Goal: Task Accomplishment & Management: Use online tool/utility

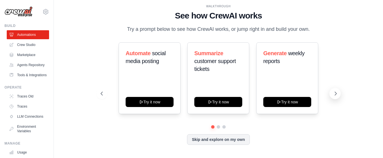
click at [336, 95] on icon at bounding box center [336, 93] width 2 height 3
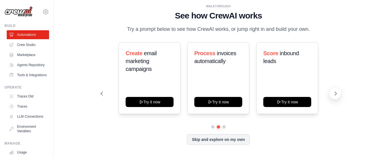
click at [336, 95] on icon at bounding box center [336, 93] width 2 height 3
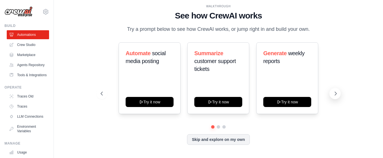
click at [336, 95] on icon at bounding box center [336, 93] width 2 height 3
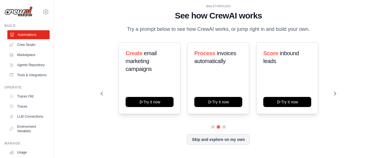
click at [20, 35] on link "Automations" at bounding box center [28, 34] width 42 height 9
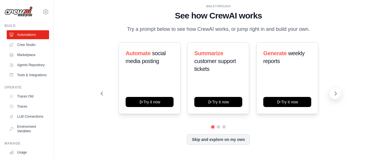
click at [334, 97] on icon at bounding box center [336, 94] width 6 height 6
click at [336, 97] on icon at bounding box center [336, 94] width 6 height 6
click at [335, 95] on icon at bounding box center [336, 93] width 2 height 3
click at [102, 97] on icon at bounding box center [102, 94] width 6 height 6
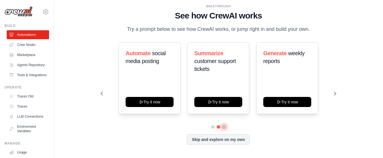
click at [222, 129] on button at bounding box center [224, 127] width 4 height 4
click at [103, 97] on icon at bounding box center [102, 94] width 6 height 6
click at [100, 97] on icon at bounding box center [102, 94] width 6 height 6
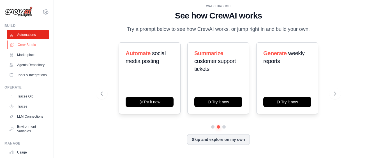
click at [22, 46] on link "Crew Studio" at bounding box center [28, 44] width 42 height 9
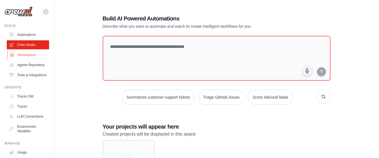
click at [26, 56] on link "Marketplace" at bounding box center [28, 55] width 42 height 9
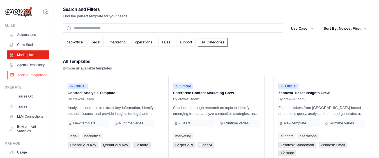
click at [28, 78] on link "Tools & Integrations" at bounding box center [28, 75] width 42 height 9
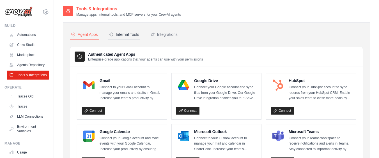
click at [129, 34] on div "Internal Tools" at bounding box center [124, 35] width 30 height 6
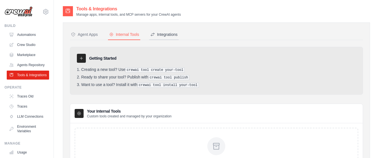
click at [178, 34] on div "Integrations" at bounding box center [163, 35] width 27 height 6
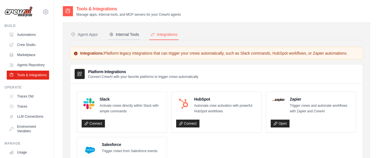
click at [118, 33] on div "Internal Tools" at bounding box center [124, 35] width 30 height 6
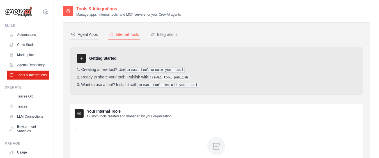
click at [81, 35] on div "Agent Apps" at bounding box center [84, 35] width 27 height 6
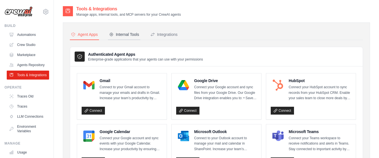
click at [123, 36] on div "Internal Tools" at bounding box center [124, 35] width 30 height 6
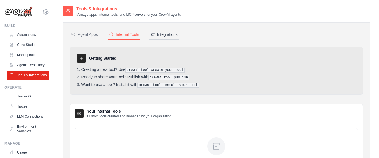
click at [178, 35] on div "Integrations" at bounding box center [163, 35] width 27 height 6
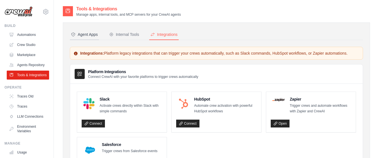
click at [91, 36] on div "Agent Apps" at bounding box center [84, 35] width 27 height 6
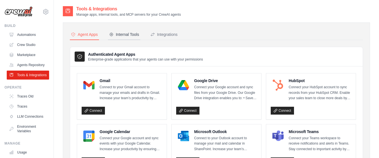
click at [120, 33] on div "Internal Tools" at bounding box center [124, 35] width 30 height 6
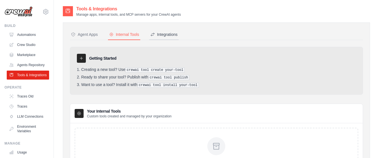
click at [172, 38] on button "Integrations" at bounding box center [163, 34] width 29 height 11
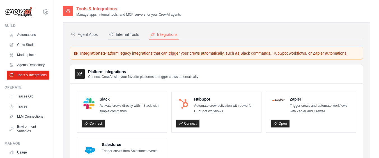
click at [116, 36] on div "Internal Tools" at bounding box center [124, 35] width 30 height 6
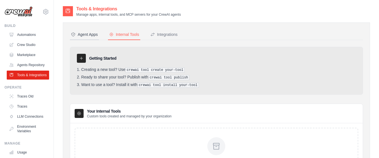
click at [91, 36] on div "Agent Apps" at bounding box center [84, 35] width 27 height 6
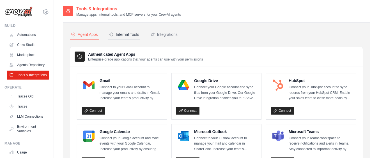
click at [125, 37] on div "Internal Tools" at bounding box center [124, 35] width 30 height 6
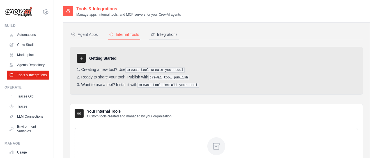
click at [174, 35] on div "Integrations" at bounding box center [163, 35] width 27 height 6
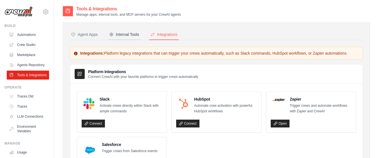
click at [125, 36] on div "Internal Tools" at bounding box center [124, 35] width 30 height 6
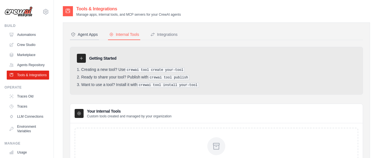
click at [88, 32] on div "Agent Apps" at bounding box center [84, 35] width 27 height 6
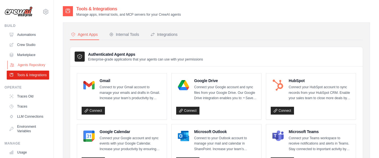
click at [35, 70] on link "Agents Repository" at bounding box center [28, 65] width 42 height 9
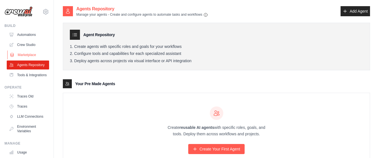
click at [25, 58] on link "Marketplace" at bounding box center [28, 55] width 42 height 9
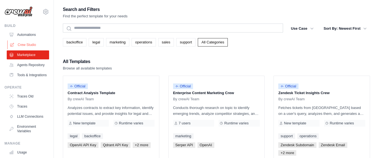
click at [27, 45] on link "Crew Studio" at bounding box center [28, 44] width 42 height 9
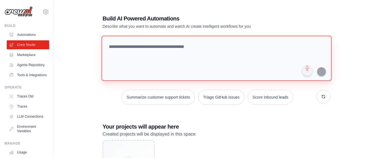
click at [115, 46] on textarea at bounding box center [216, 58] width 230 height 45
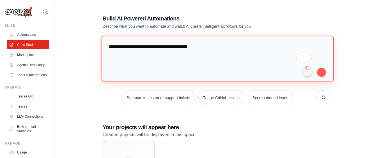
click at [218, 46] on textarea "**********" at bounding box center [217, 59] width 232 height 46
type textarea "**********"
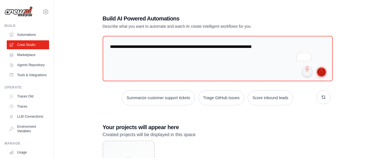
click at [322, 73] on button "submit" at bounding box center [321, 72] width 9 height 9
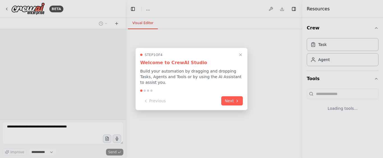
select select "****"
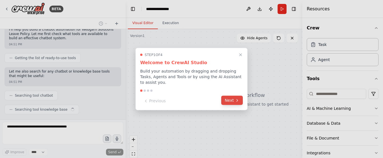
scroll to position [56, 0]
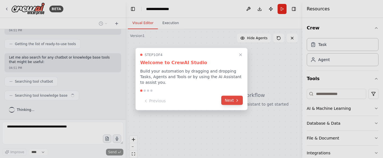
click at [230, 96] on button "Next" at bounding box center [232, 100] width 22 height 9
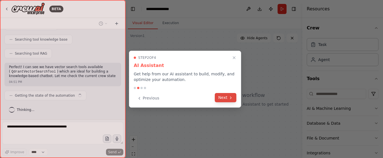
scroll to position [117, 0]
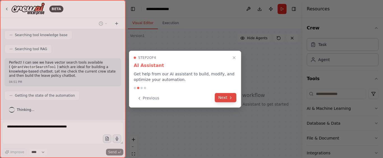
click at [226, 97] on button "Next" at bounding box center [226, 97] width 22 height 9
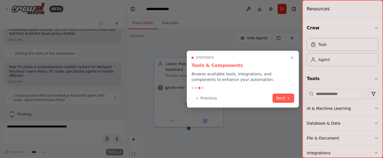
scroll to position [163, 0]
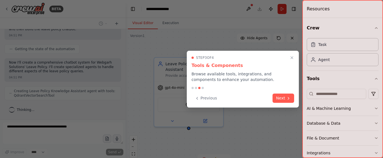
click at [278, 95] on button "Next" at bounding box center [284, 98] width 22 height 9
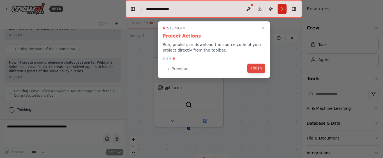
click at [260, 68] on button "Finish" at bounding box center [257, 68] width 18 height 9
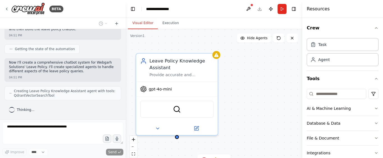
scroll to position [201, 0]
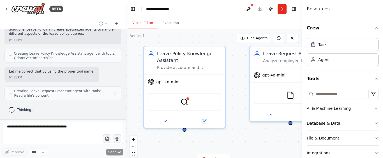
drag, startPoint x: 227, startPoint y: 75, endPoint x: 235, endPoint y: 68, distance: 10.5
click at [235, 68] on div "Leave Policy Knowledge Assistant Provide accurate and comprehensive information…" at bounding box center [214, 99] width 177 height 140
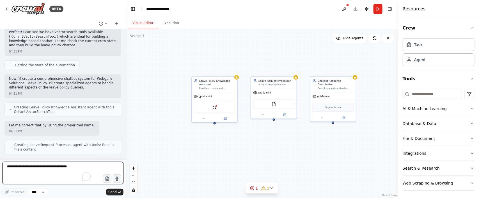
scroll to position [210, 0]
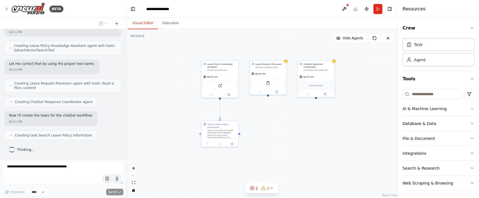
drag, startPoint x: 284, startPoint y: 127, endPoint x: 277, endPoint y: 101, distance: 27.3
click at [277, 101] on div ".deletable-edge-delete-btn { width: 20px; height: 20px; border: 0px solid #ffff…" at bounding box center [262, 113] width 273 height 169
click at [383, 9] on div "Resources" at bounding box center [438, 9] width 81 height 18
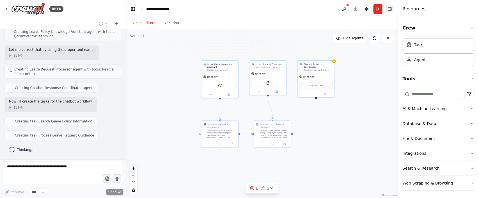
click at [383, 10] on button "Toggle Right Sidebar" at bounding box center [390, 9] width 8 height 8
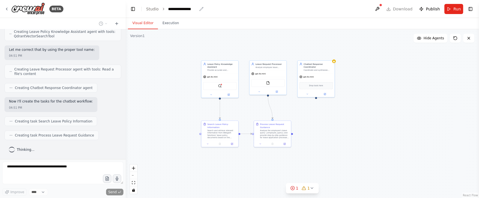
click at [181, 10] on div "**********" at bounding box center [182, 9] width 29 height 6
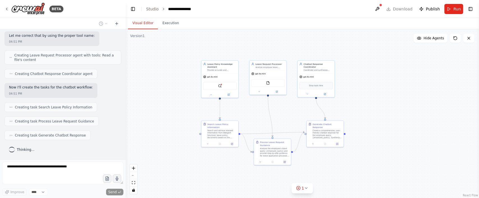
scroll to position [272, 0]
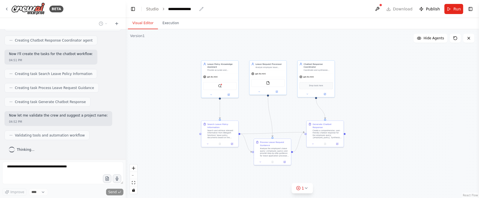
click at [183, 10] on div "**********" at bounding box center [182, 9] width 29 height 6
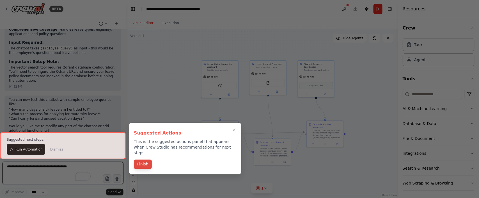
scroll to position [545, 0]
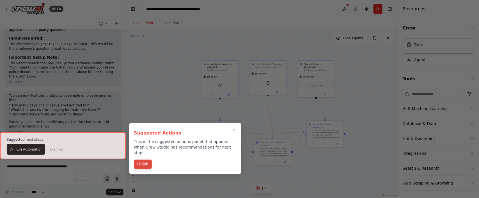
click at [141, 158] on button "Finish" at bounding box center [143, 164] width 18 height 9
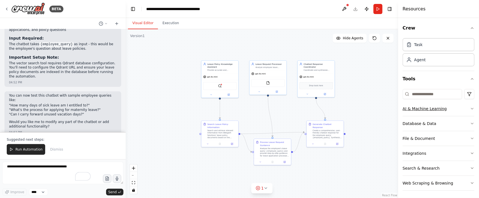
scroll to position [2, 0]
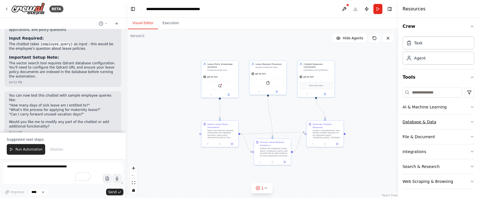
click at [383, 122] on icon "button" at bounding box center [472, 122] width 4 height 4
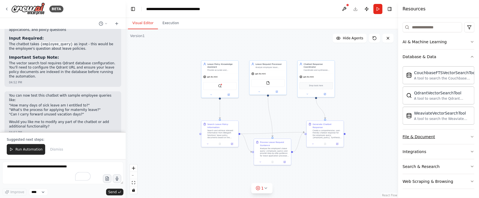
scroll to position [68, 0]
click at [383, 136] on icon "button" at bounding box center [472, 136] width 4 height 4
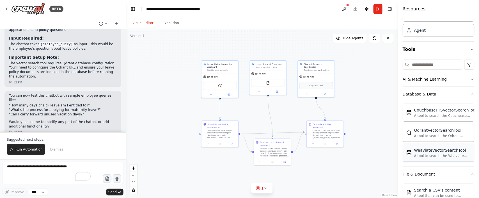
scroll to position [0, 0]
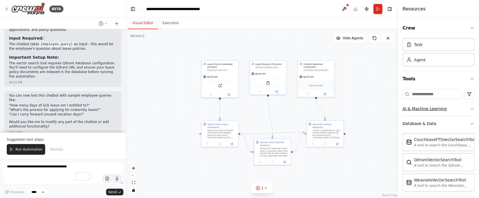
click at [383, 111] on button "AI & Machine Learning" at bounding box center [439, 108] width 72 height 15
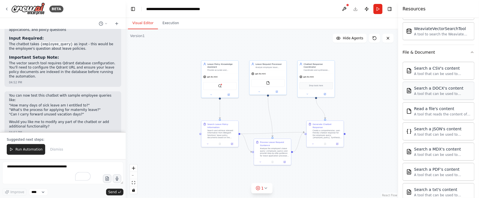
scroll to position [194, 0]
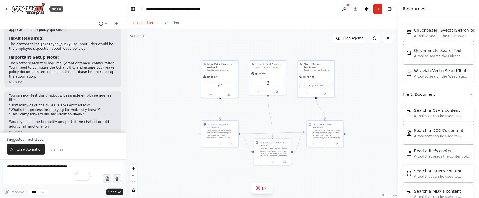
click at [383, 93] on button "File & Document" at bounding box center [439, 94] width 72 height 15
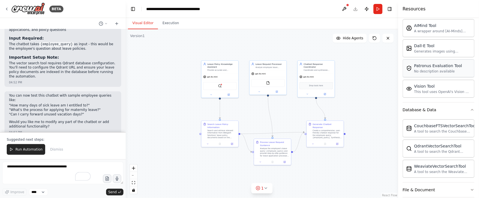
scroll to position [154, 0]
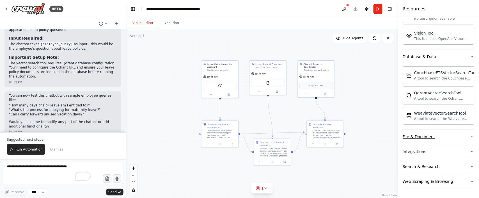
click at [383, 136] on button "File & Document" at bounding box center [439, 136] width 72 height 15
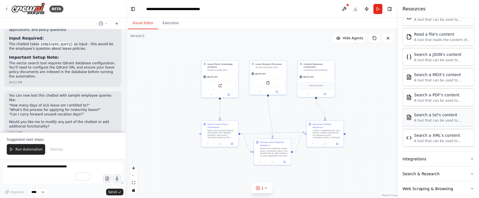
scroll to position [321, 0]
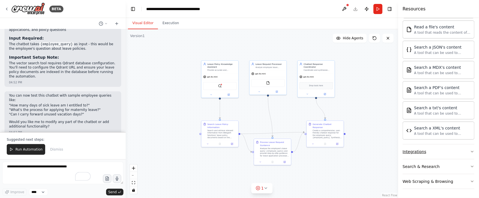
click at [383, 152] on button "Integrations" at bounding box center [439, 151] width 72 height 15
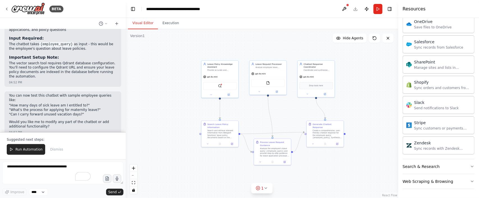
scroll to position [773, 0]
click at [383, 158] on button "Search & Research" at bounding box center [439, 166] width 72 height 15
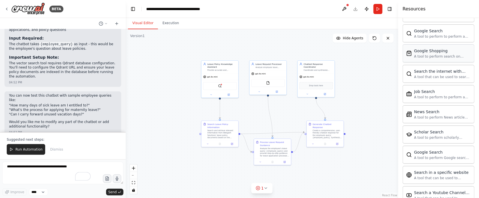
scroll to position [1062, 0]
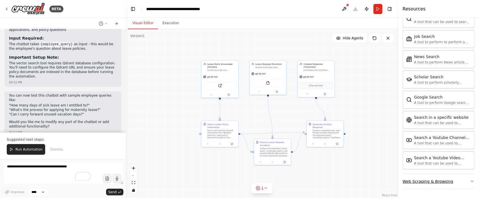
click at [383, 158] on button "Web Scraping & Browsing" at bounding box center [439, 181] width 72 height 15
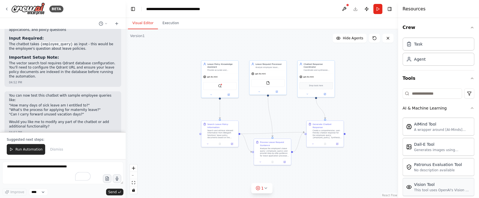
scroll to position [0, 0]
click at [383, 109] on icon "button" at bounding box center [472, 108] width 4 height 4
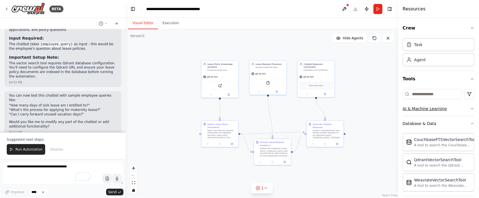
click at [383, 109] on icon "button" at bounding box center [472, 108] width 4 height 4
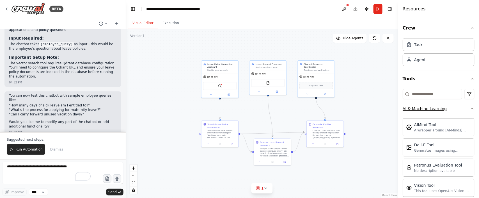
click at [383, 107] on icon "button" at bounding box center [472, 108] width 4 height 4
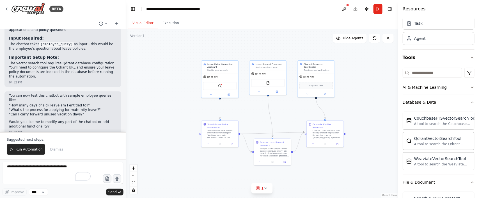
scroll to position [42, 0]
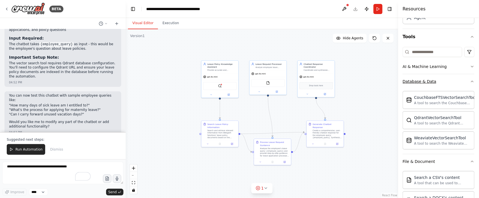
click at [383, 84] on button "Database & Data" at bounding box center [439, 81] width 72 height 15
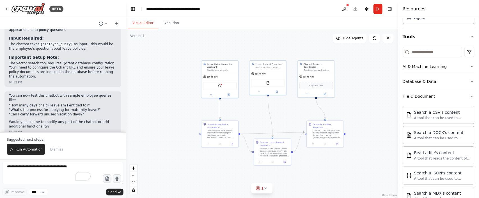
click at [383, 97] on icon "button" at bounding box center [472, 96] width 4 height 4
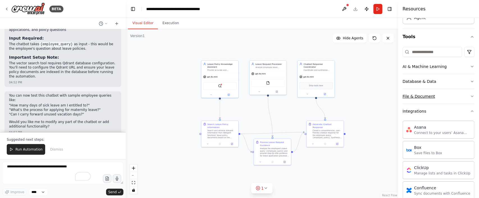
scroll to position [84, 0]
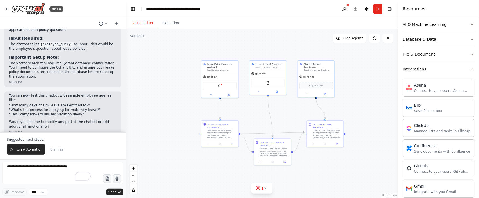
click at [383, 71] on icon "button" at bounding box center [472, 69] width 4 height 4
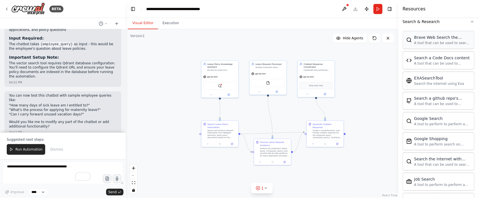
scroll to position [126, 0]
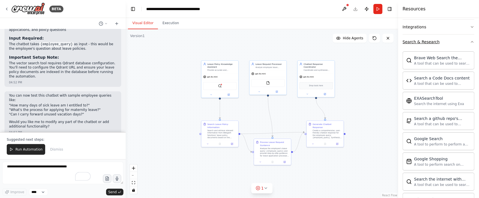
click at [383, 42] on icon "button" at bounding box center [472, 41] width 2 height 1
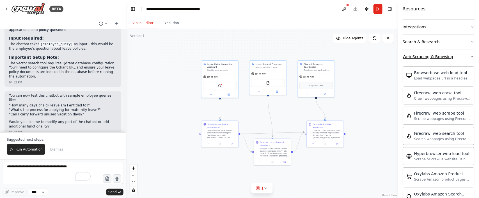
click at [383, 60] on button "Web Scraping & Browsing" at bounding box center [439, 56] width 72 height 15
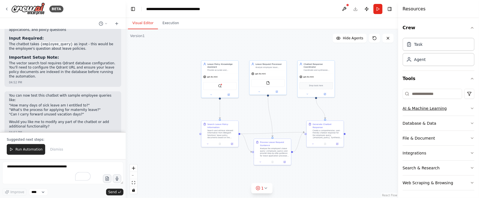
scroll to position [0, 0]
click at [383, 58] on div "Agent" at bounding box center [439, 59] width 72 height 13
drag, startPoint x: 433, startPoint y: 58, endPoint x: 427, endPoint y: 63, distance: 7.2
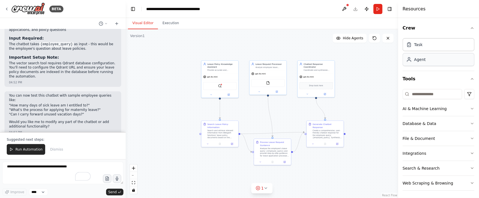
click at [383, 64] on div "Agent" at bounding box center [439, 59] width 72 height 13
click at [383, 44] on div "Task" at bounding box center [439, 44] width 72 height 13
click at [383, 80] on icon "button" at bounding box center [472, 79] width 4 height 4
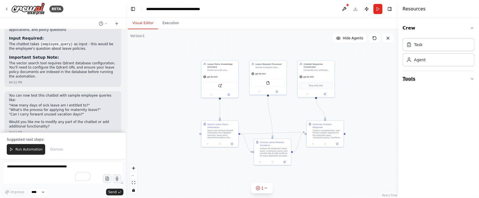
click at [383, 77] on icon "button" at bounding box center [472, 79] width 4 height 4
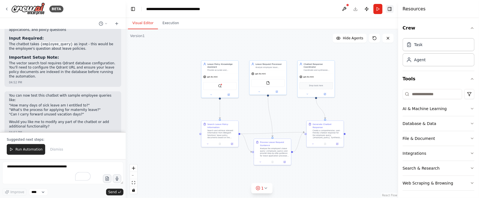
click at [383, 10] on button "Toggle Right Sidebar" at bounding box center [390, 9] width 8 height 8
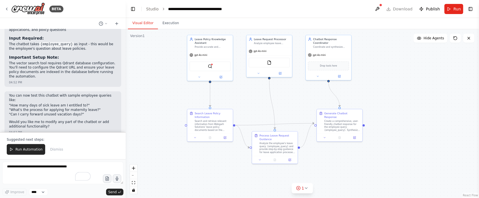
drag, startPoint x: 290, startPoint y: 109, endPoint x: 299, endPoint y: 88, distance: 22.5
click at [299, 88] on div ".deletable-edge-delete-btn { width: 20px; height: 20px; border: 0px solid #ffff…" at bounding box center [302, 113] width 353 height 169
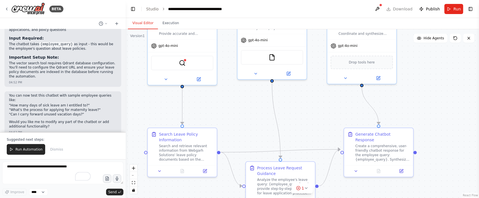
drag, startPoint x: 299, startPoint y: 91, endPoint x: 321, endPoint y: 102, distance: 25.1
click at [321, 102] on div ".deletable-edge-delete-btn { width: 20px; height: 20px; border: 0px solid #ffff…" at bounding box center [302, 113] width 353 height 169
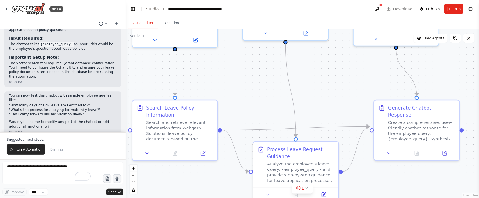
drag, startPoint x: 324, startPoint y: 98, endPoint x: 343, endPoint y: 74, distance: 30.7
click at [343, 74] on div ".deletable-edge-delete-btn { width: 20px; height: 20px; border: 0px solid #ffff…" at bounding box center [302, 113] width 353 height 169
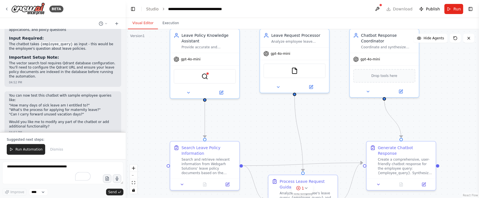
drag, startPoint x: 264, startPoint y: 81, endPoint x: 273, endPoint y: 124, distance: 43.9
click at [273, 124] on div ".deletable-edge-delete-btn { width: 20px; height: 20px; border: 0px solid #ffff…" at bounding box center [302, 113] width 353 height 169
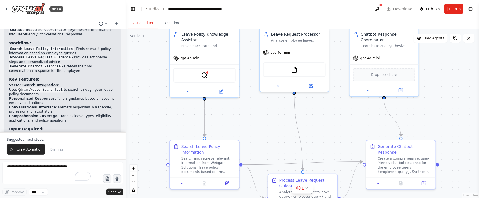
scroll to position [545, 0]
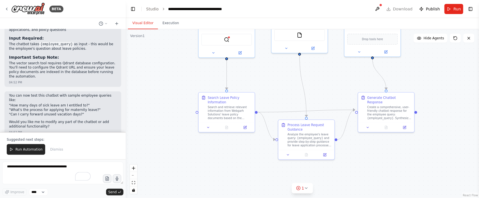
drag, startPoint x: 317, startPoint y: 104, endPoint x: 319, endPoint y: 63, distance: 40.7
click at [319, 63] on div ".deletable-edge-delete-btn { width: 20px; height: 20px; border: 0px solid #ffff…" at bounding box center [302, 113] width 353 height 169
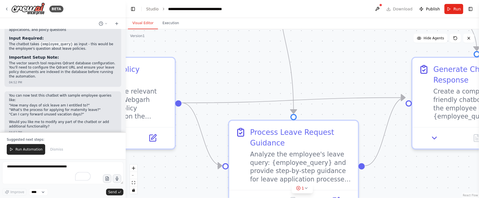
drag, startPoint x: 319, startPoint y: 97, endPoint x: 321, endPoint y: 67, distance: 29.5
click at [321, 67] on div ".deletable-edge-delete-btn { width: 20px; height: 20px; border: 0px solid #ffff…" at bounding box center [302, 113] width 353 height 169
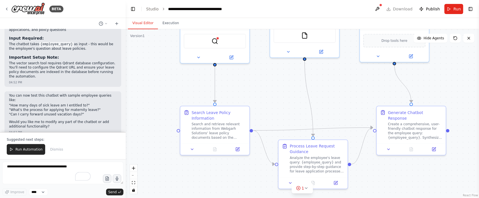
drag, startPoint x: 313, startPoint y: 59, endPoint x: 314, endPoint y: 108, distance: 49.1
click at [315, 108] on div ".deletable-edge-delete-btn { width: 20px; height: 20px; border: 0px solid #ffff…" at bounding box center [302, 113] width 353 height 169
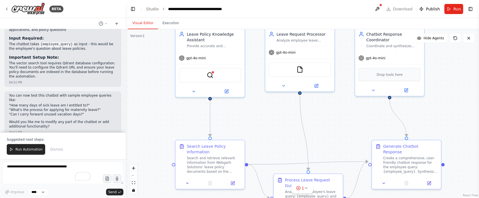
drag, startPoint x: 316, startPoint y: 88, endPoint x: 309, endPoint y: 125, distance: 37.4
click at [309, 125] on div ".deletable-edge-delete-btn { width: 20px; height: 20px; border: 0px solid #ffff…" at bounding box center [302, 113] width 353 height 169
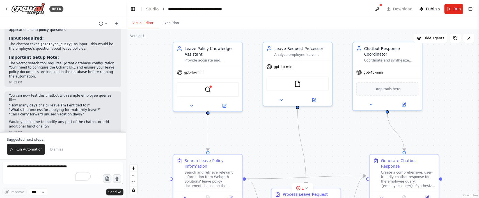
drag, startPoint x: 345, startPoint y: 120, endPoint x: 344, endPoint y: 130, distance: 9.9
click at [344, 130] on div ".deletable-edge-delete-btn { width: 20px; height: 20px; border: 0px solid #ffff…" at bounding box center [302, 113] width 353 height 169
click at [200, 69] on span "gpt-4o-mini" at bounding box center [194, 71] width 20 height 4
click at [200, 68] on div "gpt-4o-mini" at bounding box center [190, 71] width 27 height 6
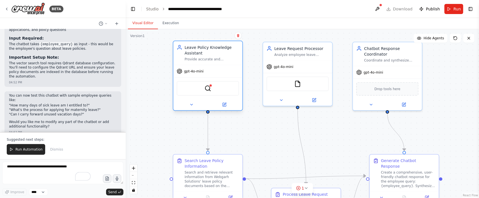
click at [200, 68] on div "gpt-4o-mini" at bounding box center [190, 71] width 27 height 6
click at [206, 86] on img at bounding box center [208, 88] width 7 height 7
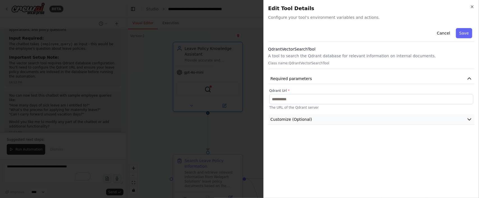
click at [383, 118] on button "Customize (Optional)" at bounding box center [371, 119] width 206 height 10
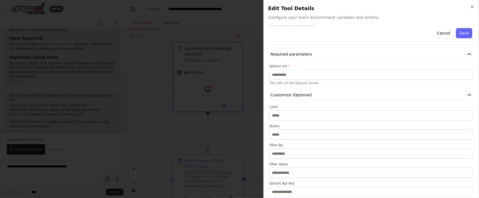
scroll to position [0, 0]
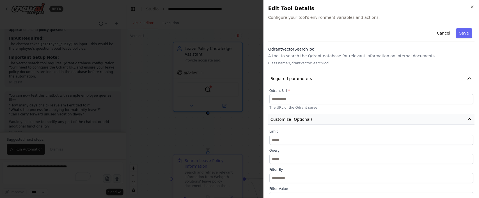
click at [383, 118] on icon "button" at bounding box center [470, 119] width 6 height 6
click at [383, 79] on icon "button" at bounding box center [470, 79] width 6 height 6
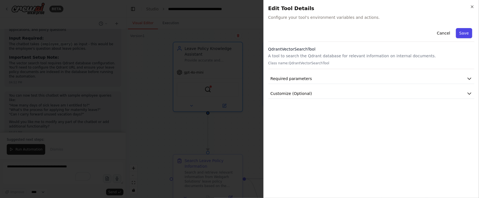
click at [383, 33] on button "Save" at bounding box center [464, 33] width 16 height 10
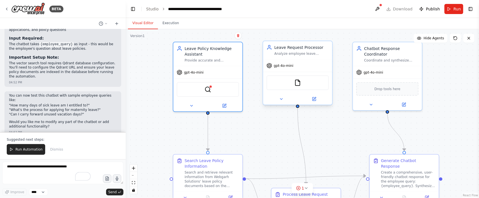
click at [303, 82] on div "FileReadTool" at bounding box center [298, 82] width 62 height 15
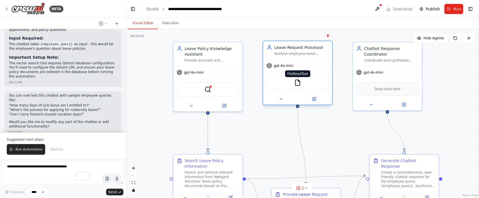
click at [298, 83] on img at bounding box center [297, 82] width 7 height 7
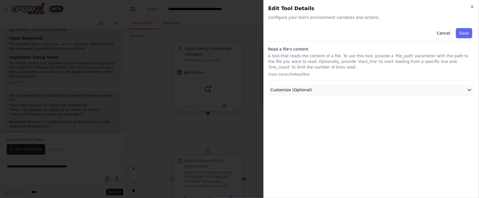
click at [361, 86] on button "Customize (Optional)" at bounding box center [371, 90] width 206 height 10
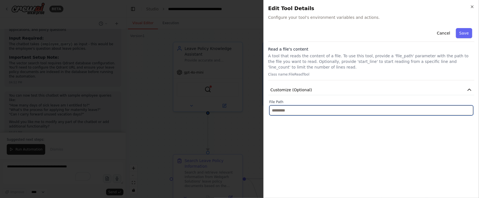
click at [304, 112] on input "text" at bounding box center [371, 110] width 204 height 10
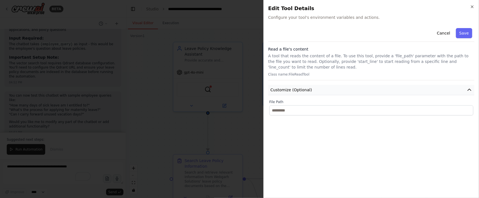
click at [383, 90] on button "Customize (Optional)" at bounding box center [371, 90] width 206 height 10
click at [383, 8] on icon "button" at bounding box center [472, 6] width 4 height 4
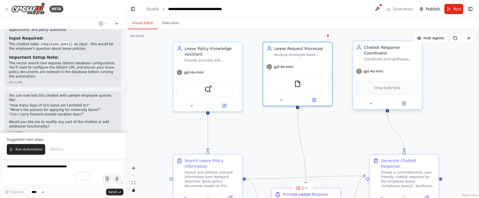
click at [381, 85] on span "Drop tools here" at bounding box center [388, 88] width 26 height 6
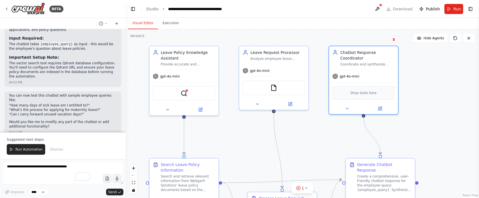
drag, startPoint x: 470, startPoint y: 81, endPoint x: 446, endPoint y: 85, distance: 24.2
click at [383, 85] on div ".deletable-edge-delete-btn { width: 20px; height: 20px; border: 0px solid #ffff…" at bounding box center [302, 113] width 353 height 169
click at [367, 94] on div "Drop tools here" at bounding box center [364, 91] width 62 height 13
click at [367, 91] on span "Drop tools here" at bounding box center [364, 92] width 26 height 6
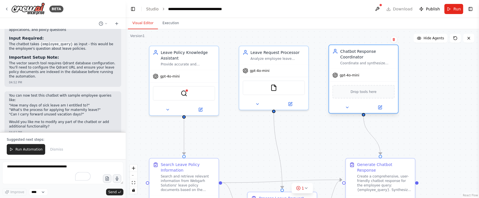
click at [367, 91] on span "Drop tools here" at bounding box center [364, 92] width 26 height 6
click at [355, 77] on span "gpt-4o-mini" at bounding box center [350, 75] width 20 height 4
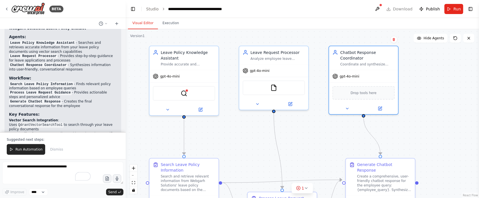
scroll to position [545, 0]
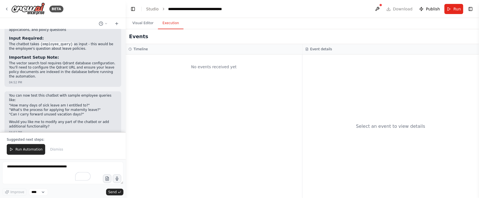
click at [171, 20] on button "Execution" at bounding box center [171, 23] width 26 height 12
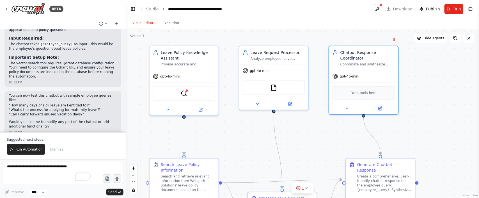
click at [143, 23] on button "Visual Editor" at bounding box center [143, 23] width 30 height 12
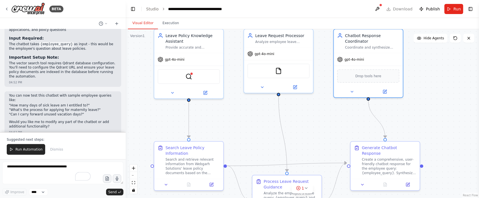
drag, startPoint x: 257, startPoint y: 126, endPoint x: 260, endPoint y: 117, distance: 9.1
click at [260, 117] on div ".deletable-edge-delete-btn { width: 20px; height: 20px; border: 0px solid #ffff…" at bounding box center [302, 113] width 353 height 169
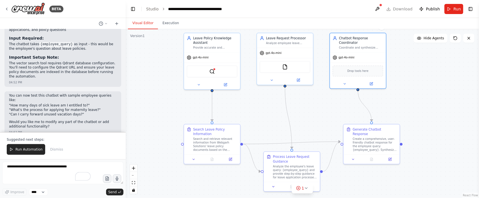
drag, startPoint x: 246, startPoint y: 116, endPoint x: 258, endPoint y: 105, distance: 17.1
click at [258, 105] on div ".deletable-edge-delete-btn { width: 20px; height: 20px; border: 0px solid #ffff…" at bounding box center [302, 113] width 353 height 169
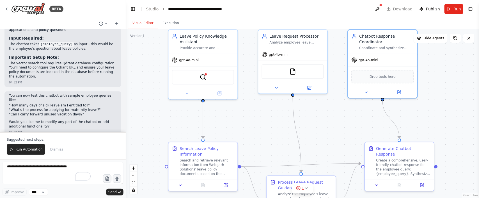
drag, startPoint x: 249, startPoint y: 102, endPoint x: 252, endPoint y: 121, distance: 19.3
click at [252, 121] on div ".deletable-edge-delete-btn { width: 20px; height: 20px; border: 0px solid #ffff…" at bounding box center [302, 113] width 353 height 169
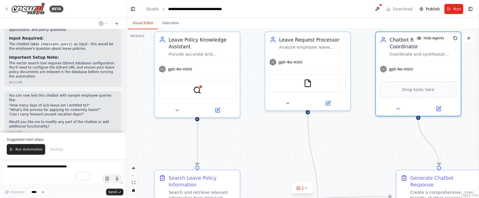
drag, startPoint x: 248, startPoint y: 106, endPoint x: 250, endPoint y: 121, distance: 15.4
click at [250, 121] on div ".deletable-edge-delete-btn { width: 20px; height: 20px; border: 0px solid #ffff…" at bounding box center [302, 113] width 353 height 169
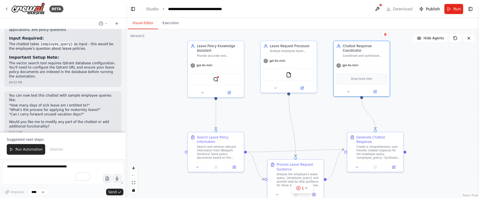
drag, startPoint x: 245, startPoint y: 130, endPoint x: 246, endPoint y: 108, distance: 22.5
click at [246, 108] on div ".deletable-edge-delete-btn { width: 20px; height: 20px; border: 0px solid #ffff…" at bounding box center [302, 113] width 353 height 169
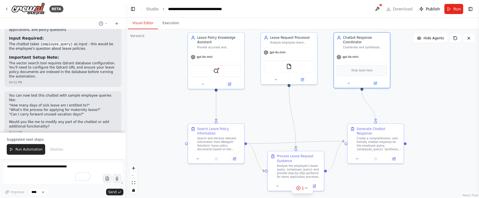
drag, startPoint x: 249, startPoint y: 113, endPoint x: 249, endPoint y: 105, distance: 8.5
click at [249, 105] on div ".deletable-edge-delete-btn { width: 20px; height: 20px; border: 0px solid #ffff…" at bounding box center [302, 113] width 353 height 169
click at [218, 68] on img at bounding box center [216, 68] width 5 height 5
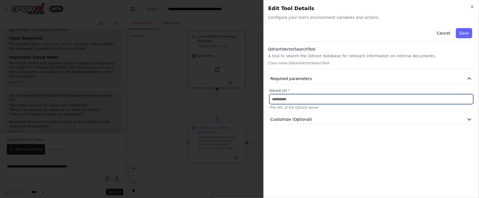
click at [330, 99] on input "text" at bounding box center [371, 99] width 204 height 10
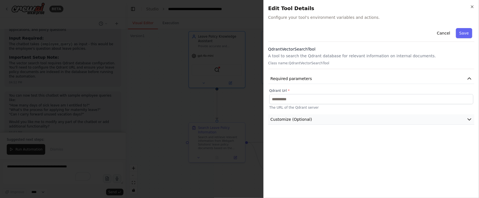
click at [383, 120] on icon "button" at bounding box center [470, 119] width 6 height 6
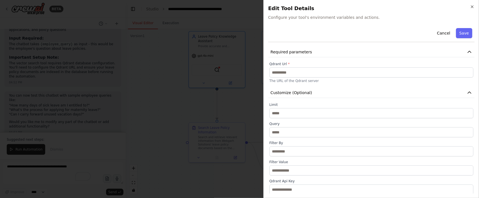
scroll to position [0, 0]
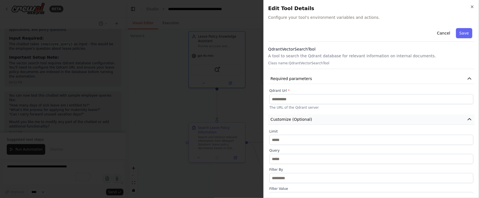
click at [383, 117] on button "Customize (Optional)" at bounding box center [371, 119] width 206 height 10
click at [383, 77] on icon "button" at bounding box center [470, 79] width 6 height 6
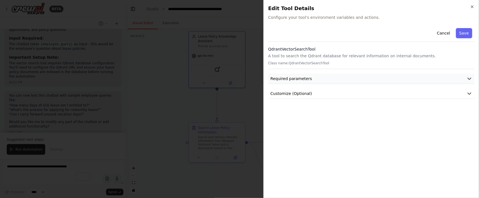
click at [298, 77] on span "Required parameters" at bounding box center [292, 79] width 42 height 6
click at [294, 82] on button "Required parameters" at bounding box center [371, 79] width 206 height 10
click at [294, 95] on span "Customize (Optional)" at bounding box center [292, 94] width 42 height 6
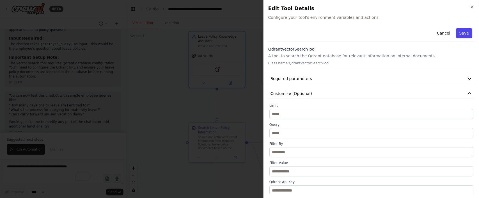
click at [383, 31] on button "Save" at bounding box center [464, 33] width 16 height 10
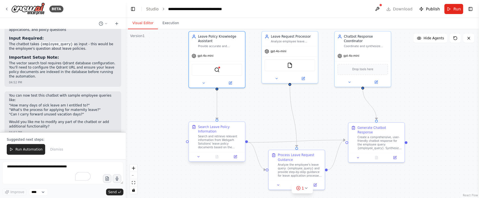
click at [210, 135] on div "Search and retrieve relevant information from Webgarh Solutions' leave policy d…" at bounding box center [220, 141] width 44 height 15
click at [211, 133] on div "Search Leave Policy Information" at bounding box center [220, 129] width 44 height 9
click at [199, 158] on div at bounding box center [217, 156] width 56 height 9
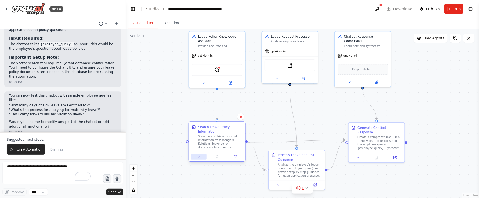
click at [198, 157] on icon at bounding box center [199, 157] width 4 height 4
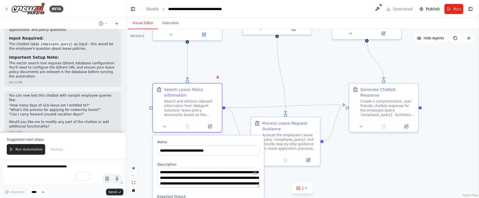
drag, startPoint x: 266, startPoint y: 112, endPoint x: 269, endPoint y: 73, distance: 39.4
click at [269, 73] on div ".deletable-edge-delete-btn { width: 20px; height: 20px; border: 0px solid #ffff…" at bounding box center [302, 113] width 353 height 169
click at [132, 8] on button "Toggle Left Sidebar" at bounding box center [133, 9] width 8 height 8
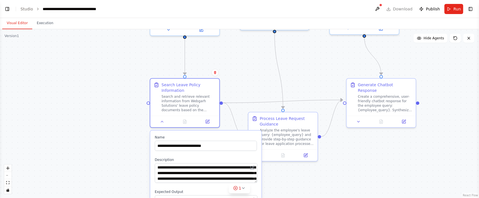
drag, startPoint x: 123, startPoint y: 79, endPoint x: 247, endPoint y: 74, distance: 123.3
click at [247, 74] on div ".deletable-edge-delete-btn { width: 20px; height: 20px; border: 0px solid #ffff…" at bounding box center [239, 113] width 479 height 169
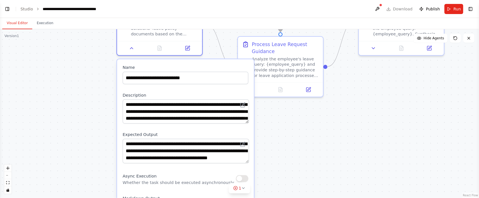
drag, startPoint x: 376, startPoint y: 170, endPoint x: 364, endPoint y: 99, distance: 72.4
click at [364, 99] on div ".deletable-edge-delete-btn { width: 20px; height: 20px; border: 0px solid #ffff…" at bounding box center [239, 113] width 479 height 169
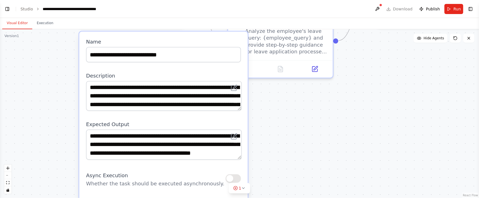
drag, startPoint x: 291, startPoint y: 129, endPoint x: 300, endPoint y: 115, distance: 16.4
click at [300, 115] on div ".deletable-edge-delete-btn { width: 20px; height: 20px; border: 0px solid #ffff…" at bounding box center [239, 113] width 479 height 169
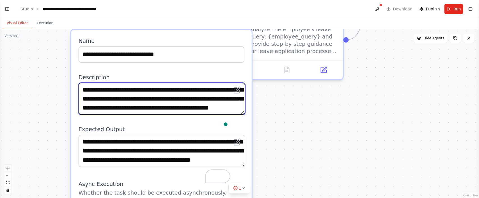
scroll to position [22, 0]
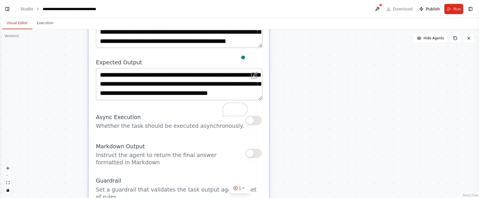
drag, startPoint x: 274, startPoint y: 132, endPoint x: 291, endPoint y: 65, distance: 69.0
click at [291, 65] on div ".deletable-edge-delete-btn { width: 20px; height: 20px; border: 0px solid #ffff…" at bounding box center [239, 113] width 479 height 169
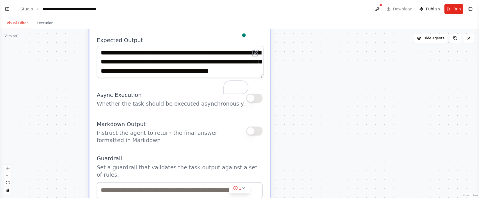
drag, startPoint x: 308, startPoint y: 140, endPoint x: 309, endPoint y: 118, distance: 22.2
click at [309, 118] on div ".deletable-edge-delete-btn { width: 20px; height: 20px; border: 0px solid #ffff…" at bounding box center [239, 113] width 479 height 169
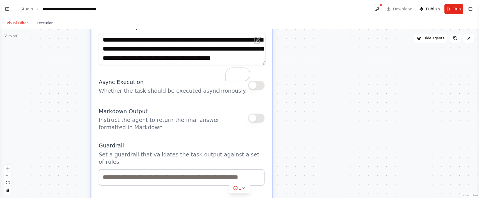
drag, startPoint x: 317, startPoint y: 150, endPoint x: 319, endPoint y: 141, distance: 10.0
click at [319, 141] on div ".deletable-edge-delete-btn { width: 20px; height: 20px; border: 0px solid #ffff…" at bounding box center [239, 113] width 479 height 169
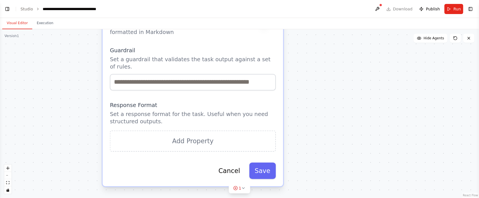
drag, startPoint x: 306, startPoint y: 162, endPoint x: 318, endPoint y: 67, distance: 95.5
click at [318, 67] on div ".deletable-edge-delete-btn { width: 20px; height: 20px; border: 0px solid #ffff…" at bounding box center [239, 113] width 479 height 169
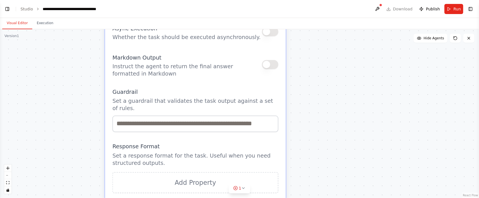
drag, startPoint x: 329, startPoint y: 88, endPoint x: 331, endPoint y: 129, distance: 41.3
click at [331, 129] on div ".deletable-edge-delete-btn { width: 20px; height: 20px; border: 0px solid #ffff…" at bounding box center [239, 113] width 479 height 169
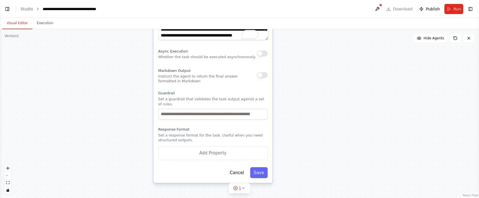
drag, startPoint x: 294, startPoint y: 133, endPoint x: 296, endPoint y: 120, distance: 13.5
click at [296, 120] on div ".deletable-edge-delete-btn { width: 20px; height: 20px; border: 0px solid #ffff…" at bounding box center [239, 113] width 479 height 169
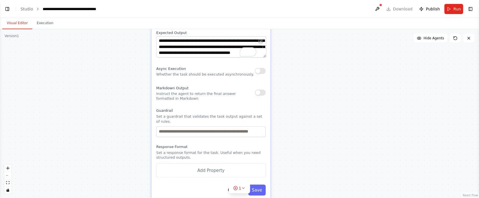
drag, startPoint x: 296, startPoint y: 125, endPoint x: 294, endPoint y: 137, distance: 12.4
click at [294, 137] on div ".deletable-edge-delete-btn { width: 20px; height: 20px; border: 0px solid #ffff…" at bounding box center [239, 113] width 479 height 169
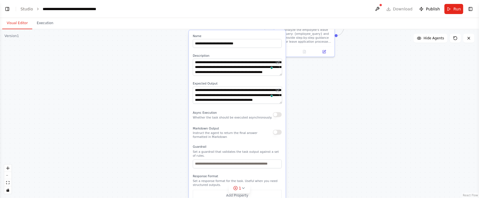
drag, startPoint x: 324, startPoint y: 61, endPoint x: 309, endPoint y: 108, distance: 49.4
click at [310, 109] on div ".deletable-edge-delete-btn { width: 20px; height: 20px; border: 0px solid #ffff…" at bounding box center [239, 113] width 479 height 169
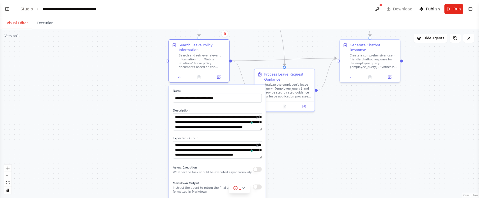
drag, startPoint x: 331, startPoint y: 86, endPoint x: 319, endPoint y: 117, distance: 32.7
click at [319, 118] on div ".deletable-edge-delete-btn { width: 20px; height: 20px; border: 0px solid #ffff…" at bounding box center [239, 113] width 479 height 169
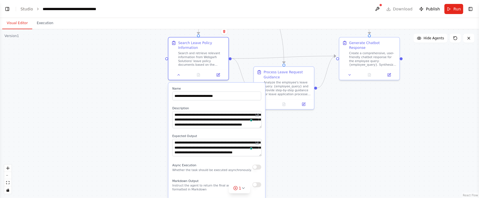
click at [342, 101] on div ".deletable-edge-delete-btn { width: 20px; height: 20px; border: 0px solid #ffff…" at bounding box center [239, 113] width 479 height 169
click at [177, 73] on icon at bounding box center [179, 74] width 4 height 4
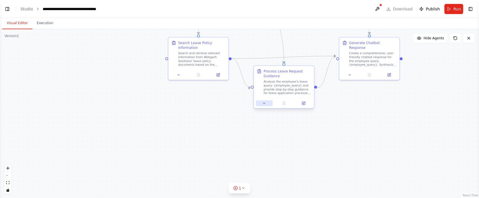
click at [264, 102] on icon at bounding box center [264, 103] width 4 height 4
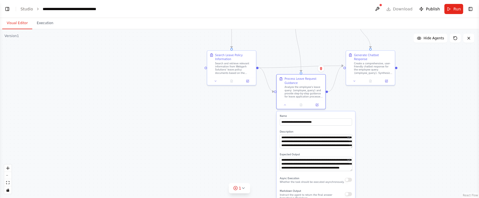
drag, startPoint x: 379, startPoint y: 109, endPoint x: 379, endPoint y: 105, distance: 4.0
click at [379, 105] on div ".deletable-edge-delete-btn { width: 20px; height: 20px; border: 0px solid #ffff…" at bounding box center [239, 113] width 479 height 169
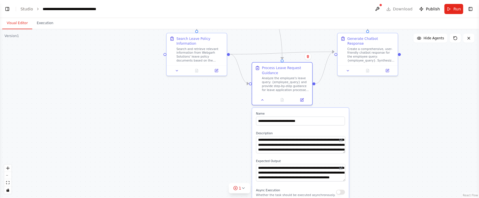
click at [383, 90] on div ".deletable-edge-delete-btn { width: 20px; height: 20px; border: 0px solid #ffff…" at bounding box center [239, 113] width 479 height 169
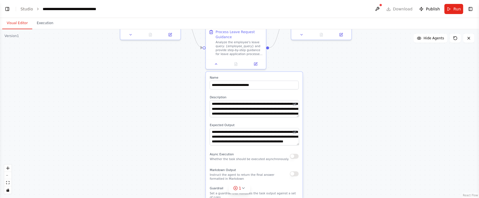
drag, startPoint x: 383, startPoint y: 100, endPoint x: 337, endPoint y: 53, distance: 66.1
click at [337, 54] on div ".deletable-edge-delete-btn { width: 20px; height: 20px; border: 0px solid #ffff…" at bounding box center [239, 113] width 479 height 169
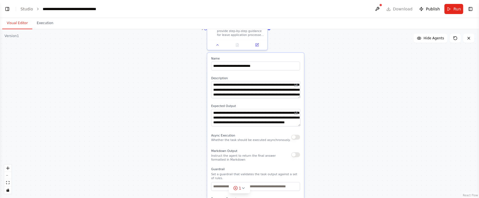
drag, startPoint x: 351, startPoint y: 97, endPoint x: 352, endPoint y: 87, distance: 9.6
click at [352, 87] on div ".deletable-edge-delete-btn { width: 20px; height: 20px; border: 0px solid #ffff…" at bounding box center [239, 113] width 479 height 169
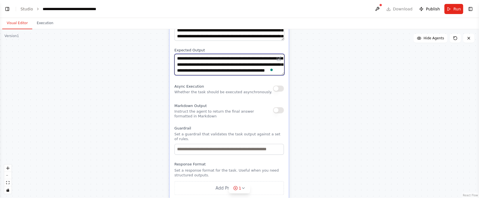
drag, startPoint x: 312, startPoint y: 86, endPoint x: 307, endPoint y: 26, distance: 60.2
click at [307, 26] on div "Visual Editor Execution Version 1 Show Tools Hide Agents .deletable-edge-delete…" at bounding box center [239, 108] width 479 height 180
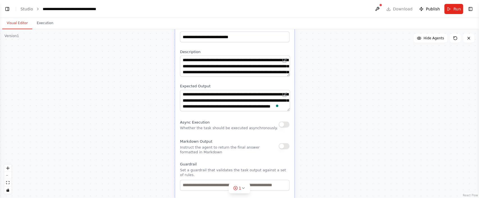
drag, startPoint x: 331, startPoint y: 94, endPoint x: 337, endPoint y: 130, distance: 36.4
click at [337, 130] on div ".deletable-edge-delete-btn { width: 20px; height: 20px; border: 0px solid #ffff…" at bounding box center [239, 113] width 479 height 169
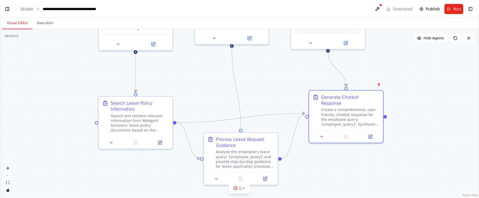
click at [241, 126] on div ".deletable-edge-delete-btn { width: 20px; height: 20px; border: 0px solid #ffff…" at bounding box center [325, 36] width 514 height 181
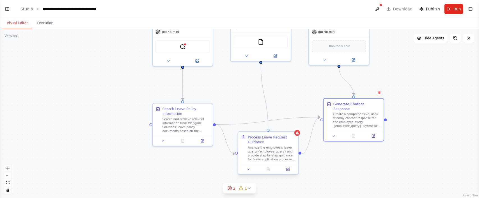
drag, startPoint x: 261, startPoint y: 61, endPoint x: 268, endPoint y: 134, distance: 73.6
click at [268, 128] on div "Leave Policy Knowledge Assistant Provide accurate and comprehensive information…" at bounding box center [336, 54] width 417 height 147
click at [243, 186] on icon at bounding box center [243, 188] width 4 height 4
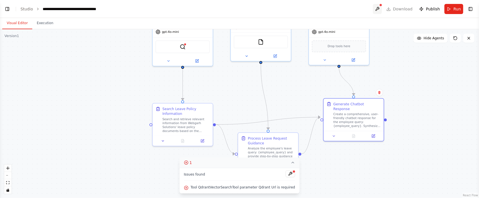
click at [381, 6] on button at bounding box center [377, 9] width 9 height 10
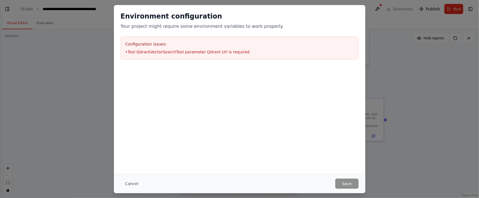
click at [126, 189] on div "Cancel Save" at bounding box center [239, 183] width 251 height 19
click at [129, 182] on button "Cancel" at bounding box center [132, 183] width 22 height 10
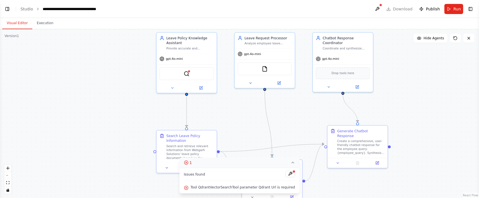
drag, startPoint x: 407, startPoint y: 66, endPoint x: 412, endPoint y: 93, distance: 27.3
click at [412, 93] on div ".deletable-edge-delete-btn { width: 20px; height: 20px; border: 0px solid #ffff…" at bounding box center [239, 113] width 479 height 169
click at [191, 74] on div "QdrantVectorSearchTool" at bounding box center [187, 73] width 54 height 13
click at [189, 72] on img at bounding box center [187, 73] width 6 height 6
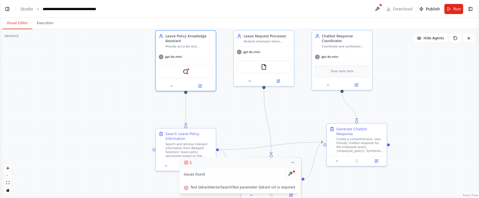
click at [134, 58] on div ".deletable-edge-delete-btn { width: 20px; height: 20px; border: 0px solid #ffff…" at bounding box center [239, 113] width 479 height 169
click at [8, 10] on button "Toggle Left Sidebar" at bounding box center [7, 9] width 8 height 8
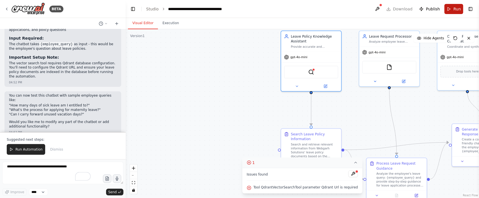
click at [451, 10] on button "Run" at bounding box center [454, 9] width 19 height 10
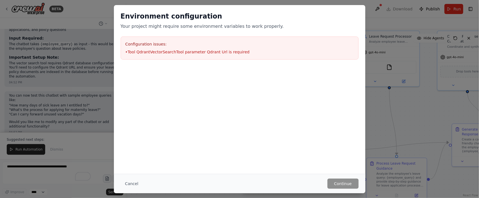
click at [354, 189] on div "Cancel Continue" at bounding box center [239, 183] width 251 height 19
click at [124, 188] on button "Cancel" at bounding box center [132, 183] width 22 height 10
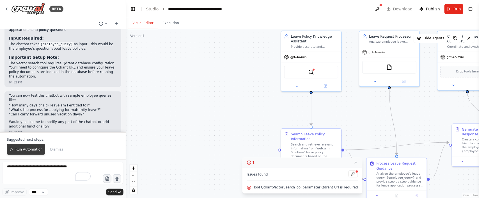
click at [39, 148] on span "Run Automation" at bounding box center [28, 149] width 27 height 4
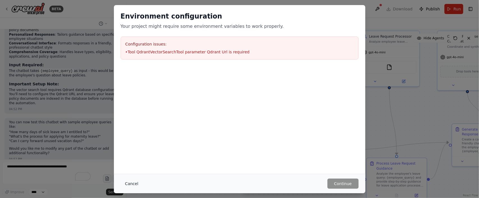
click at [129, 183] on button "Cancel" at bounding box center [132, 183] width 22 height 10
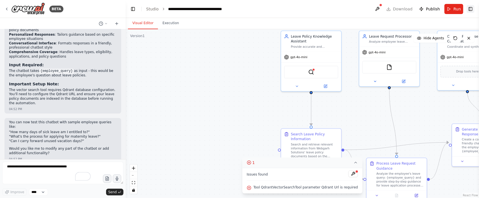
click at [473, 12] on button "Toggle Right Sidebar" at bounding box center [471, 9] width 8 height 8
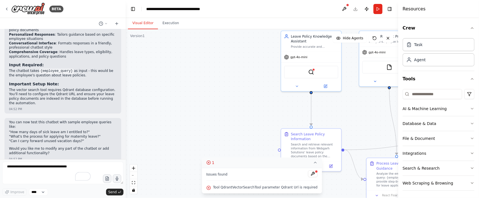
scroll to position [2, 0]
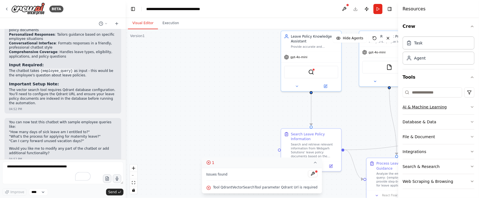
click at [467, 102] on button "AI & Machine Learning" at bounding box center [439, 107] width 72 height 15
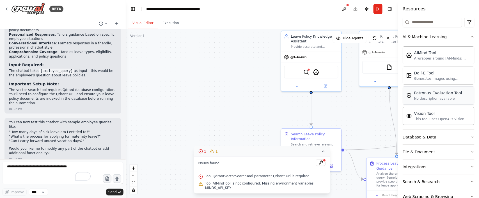
scroll to position [86, 0]
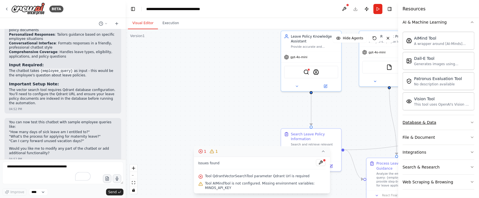
click at [470, 121] on icon "button" at bounding box center [472, 122] width 4 height 4
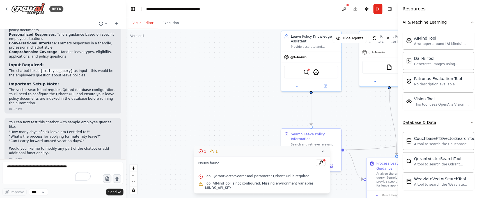
scroll to position [129, 0]
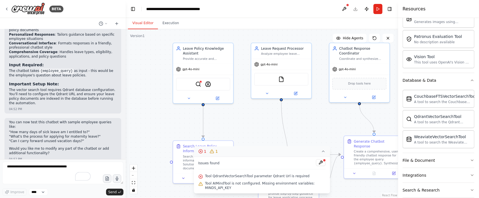
drag, startPoint x: 354, startPoint y: 100, endPoint x: 246, endPoint y: 112, distance: 108.7
click at [246, 112] on div ".deletable-edge-delete-btn { width: 20px; height: 20px; border: 0px solid #ffff…" at bounding box center [262, 113] width 273 height 169
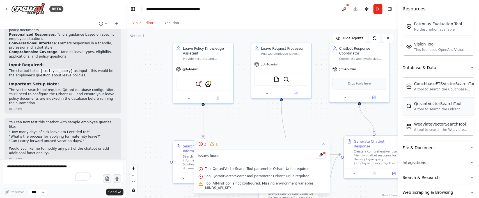
scroll to position [154, 0]
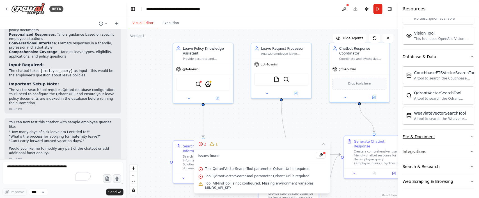
click at [443, 136] on button "File & Document" at bounding box center [439, 136] width 72 height 15
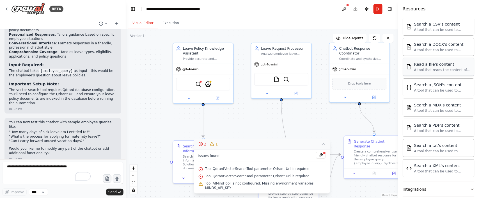
scroll to position [321, 0]
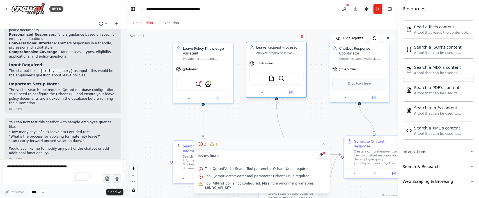
click at [306, 84] on div "FileReadTool QdrantVectorSearchTool" at bounding box center [276, 78] width 60 height 19
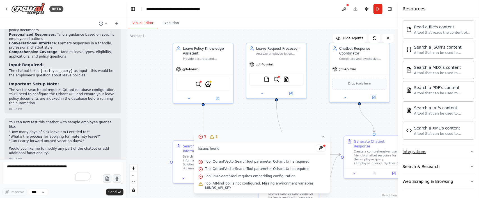
click at [463, 151] on button "Integrations" at bounding box center [439, 151] width 72 height 15
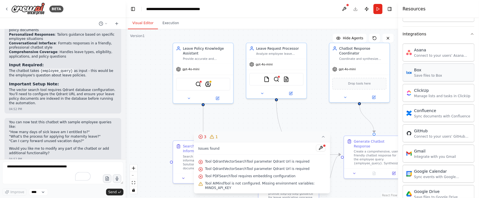
scroll to position [352, 0]
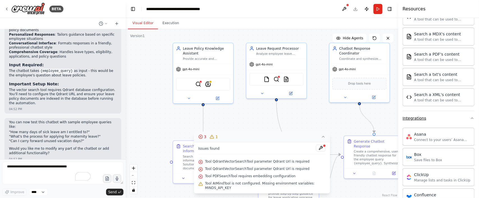
click at [470, 120] on icon "button" at bounding box center [472, 118] width 4 height 4
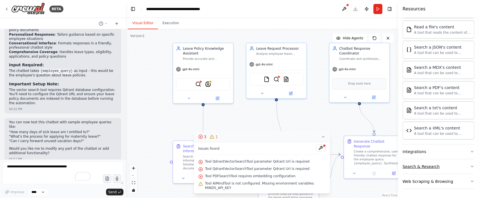
drag, startPoint x: 456, startPoint y: 170, endPoint x: 456, endPoint y: 166, distance: 3.1
click at [456, 169] on button "Search & Research" at bounding box center [439, 166] width 72 height 15
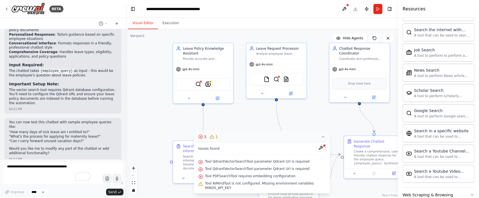
scroll to position [610, 0]
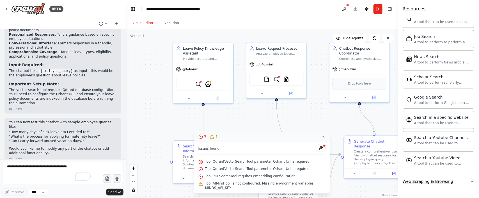
click at [451, 179] on button "Web Scraping & Browsing" at bounding box center [439, 181] width 72 height 15
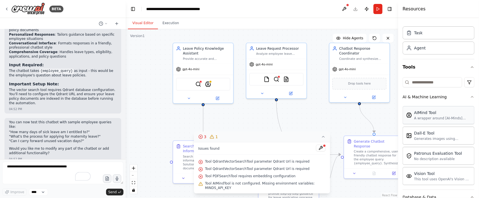
scroll to position [0, 0]
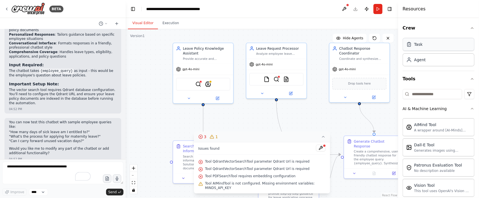
click at [427, 45] on div "Task" at bounding box center [439, 44] width 72 height 13
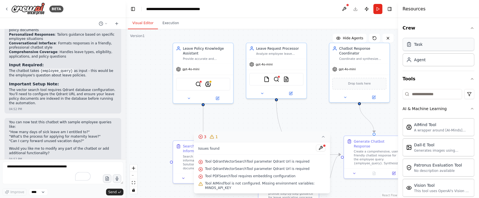
click at [427, 45] on div "Task" at bounding box center [439, 44] width 72 height 13
click at [393, 6] on button "Toggle Right Sidebar" at bounding box center [390, 9] width 8 height 8
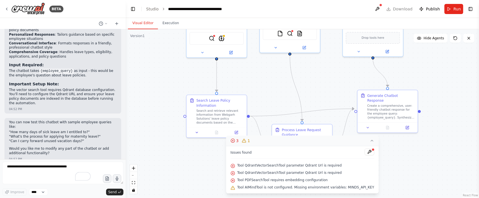
drag, startPoint x: 433, startPoint y: 137, endPoint x: 446, endPoint y: 91, distance: 47.8
click at [446, 91] on div ".deletable-edge-delete-btn { width: 20px; height: 20px; border: 0px solid #ffff…" at bounding box center [302, 113] width 353 height 169
click at [365, 152] on button at bounding box center [370, 151] width 10 height 7
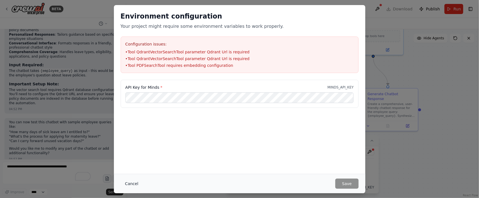
click at [130, 187] on button "Cancel" at bounding box center [132, 183] width 22 height 10
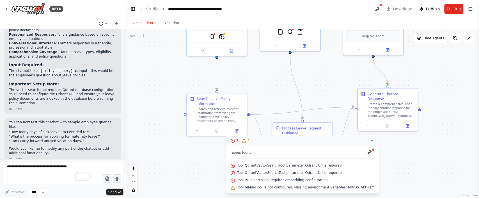
click at [340, 79] on div ".deletable-edge-delete-btn { width: 20px; height: 20px; border: 0px solid #ffff…" at bounding box center [302, 113] width 353 height 169
click at [368, 143] on button "3 1" at bounding box center [302, 141] width 153 height 10
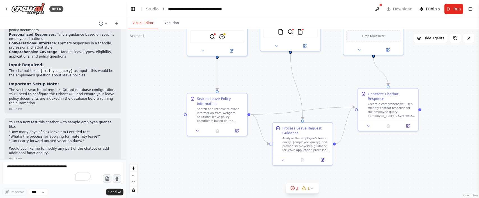
drag, startPoint x: 345, startPoint y: 89, endPoint x: 339, endPoint y: 86, distance: 7.3
click at [339, 86] on div ".deletable-edge-delete-btn { width: 20px; height: 20px; border: 0px solid #ffff…" at bounding box center [302, 113] width 353 height 169
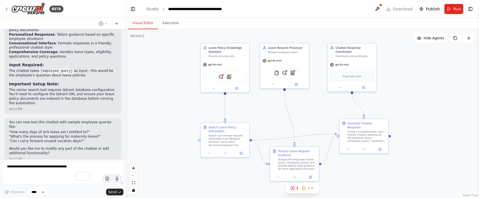
drag, startPoint x: 338, startPoint y: 86, endPoint x: 329, endPoint y: 119, distance: 34.4
click at [329, 119] on div ".deletable-edge-delete-btn { width: 20px; height: 20px; border: 0px solid #ffff…" at bounding box center [302, 113] width 353 height 169
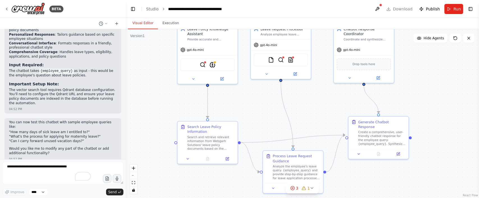
drag, startPoint x: 329, startPoint y: 118, endPoint x: 336, endPoint y: 116, distance: 7.6
click at [336, 116] on div ".deletable-edge-delete-btn { width: 20px; height: 20px; border: 0px solid #ffff…" at bounding box center [302, 113] width 353 height 169
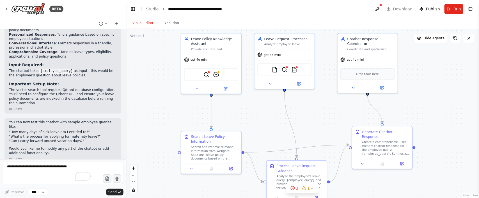
drag, startPoint x: 336, startPoint y: 112, endPoint x: 339, endPoint y: 122, distance: 9.9
click at [339, 122] on div ".deletable-edge-delete-btn { width: 20px; height: 20px; border: 0px solid #ffff…" at bounding box center [302, 113] width 353 height 169
click at [214, 75] on img at bounding box center [216, 74] width 6 height 6
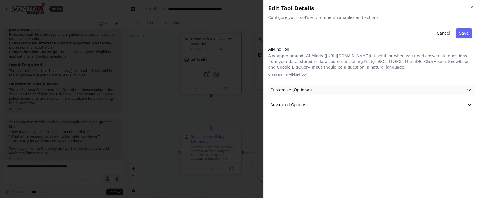
click at [470, 88] on icon "button" at bounding box center [470, 90] width 6 height 6
click at [466, 146] on button "Advanced Options" at bounding box center [371, 144] width 206 height 10
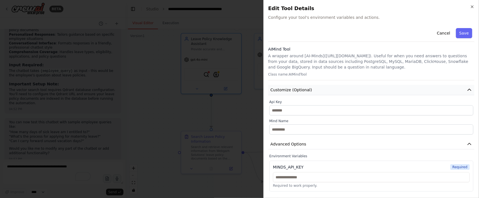
click at [467, 89] on icon "button" at bounding box center [470, 90] width 6 height 6
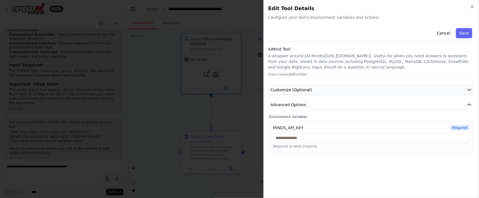
click at [467, 88] on icon "button" at bounding box center [470, 90] width 6 height 6
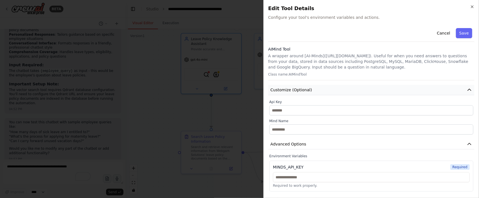
click at [467, 91] on icon "button" at bounding box center [470, 90] width 6 height 6
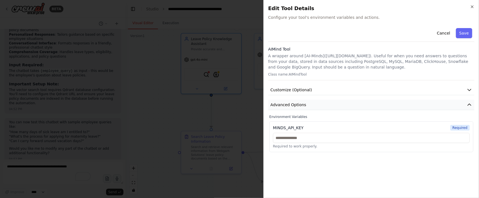
click at [468, 108] on button "Advanced Options" at bounding box center [371, 105] width 206 height 10
click at [471, 8] on icon "button" at bounding box center [472, 6] width 4 height 4
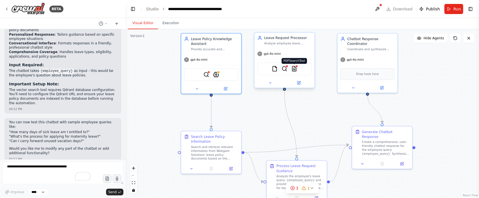
click at [296, 67] on div at bounding box center [296, 66] width 3 height 3
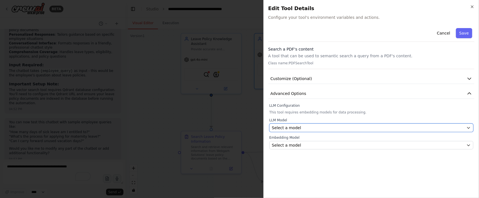
click at [440, 132] on div "LLM Model Select a model Embedding Model Select a model" at bounding box center [371, 133] width 204 height 31
click at [470, 127] on icon "button" at bounding box center [468, 127] width 4 height 4
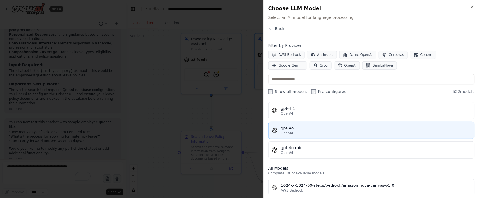
scroll to position [84, 0]
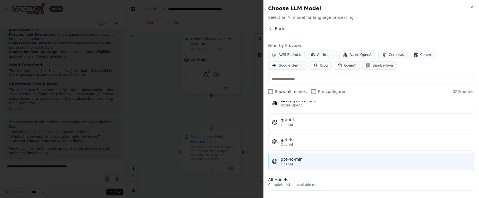
click at [344, 162] on div "gpt-4o-mini" at bounding box center [376, 159] width 190 height 6
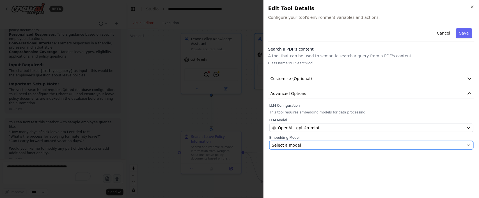
click at [469, 145] on icon "button" at bounding box center [468, 145] width 4 height 4
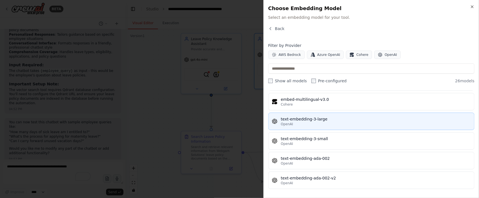
scroll to position [431, 0]
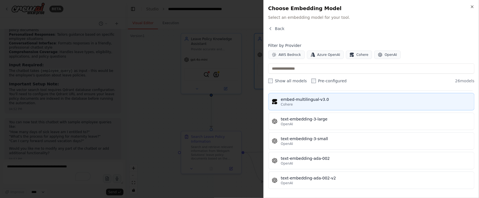
click at [344, 101] on div "embed-multilingual-v3.0" at bounding box center [376, 100] width 190 height 6
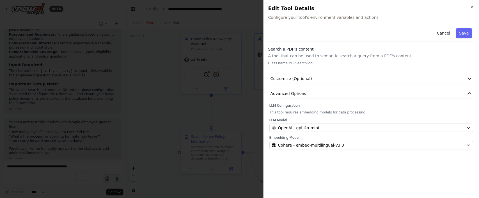
click at [478, 92] on div "Close Edit Tool Details Configure your tool's environment variables and actions…" at bounding box center [372, 99] width 216 height 198
click at [471, 94] on icon "button" at bounding box center [469, 94] width 3 height 2
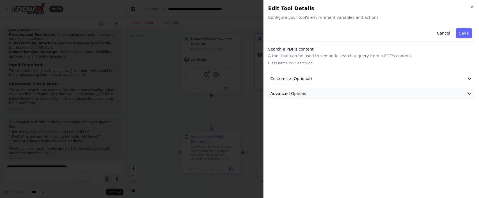
click at [471, 94] on icon "button" at bounding box center [470, 94] width 6 height 6
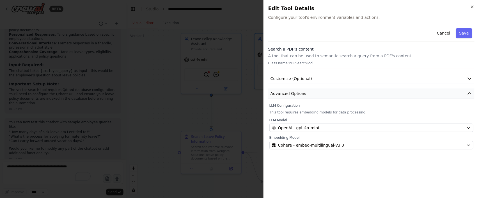
click at [470, 92] on icon "button" at bounding box center [470, 94] width 6 height 6
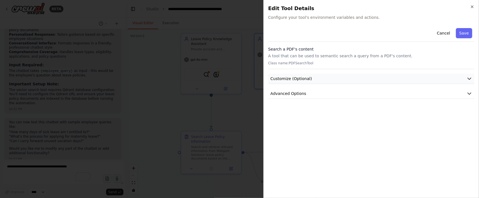
click at [472, 79] on icon "button" at bounding box center [470, 79] width 6 height 6
click at [275, 95] on button "button" at bounding box center [274, 97] width 10 height 6
click at [465, 77] on button "Customize (Optional)" at bounding box center [371, 79] width 206 height 10
click at [472, 93] on icon "button" at bounding box center [470, 94] width 6 height 6
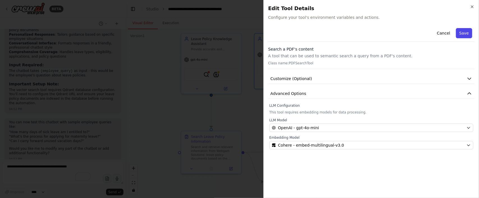
click at [459, 34] on button "Save" at bounding box center [464, 33] width 16 height 10
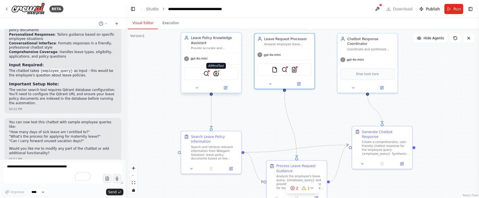
click at [217, 72] on img at bounding box center [216, 74] width 6 height 6
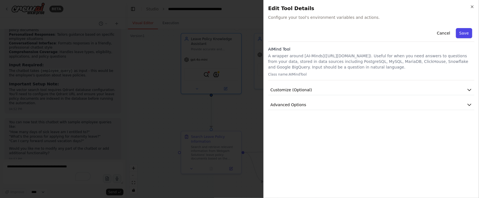
click at [467, 36] on button "Save" at bounding box center [464, 33] width 16 height 10
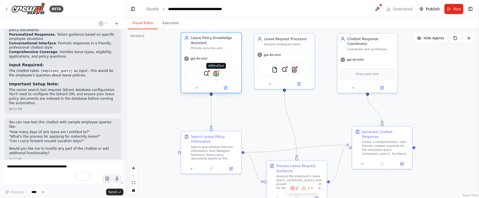
click at [219, 72] on div at bounding box center [218, 71] width 3 height 3
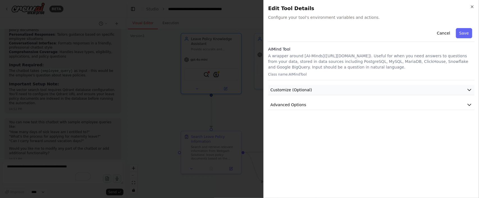
click at [473, 90] on button "Customize (Optional)" at bounding box center [371, 90] width 206 height 10
click at [471, 143] on icon "button" at bounding box center [470, 144] width 6 height 6
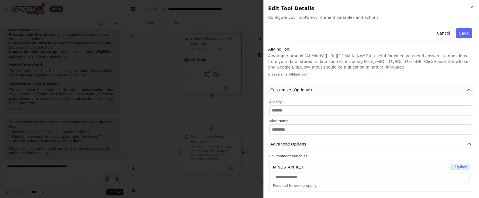
click at [470, 88] on icon "button" at bounding box center [470, 90] width 6 height 6
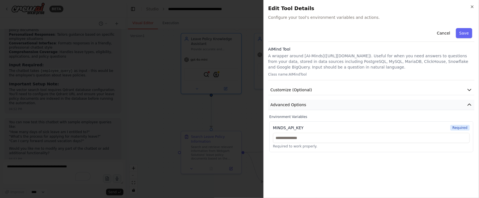
click at [470, 108] on button "Advanced Options" at bounding box center [371, 105] width 206 height 10
click at [449, 34] on button "Cancel" at bounding box center [444, 33] width 20 height 10
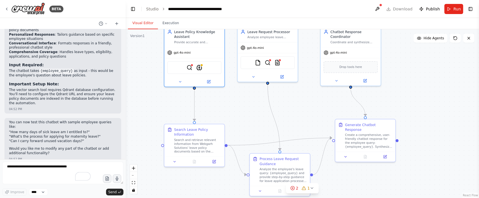
drag, startPoint x: 308, startPoint y: 103, endPoint x: 291, endPoint y: 96, distance: 18.2
click at [291, 96] on div ".deletable-edge-delete-btn { width: 20px; height: 20px; border: 0px solid #ffff…" at bounding box center [302, 113] width 353 height 169
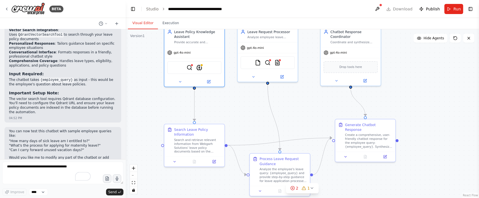
scroll to position [518, 0]
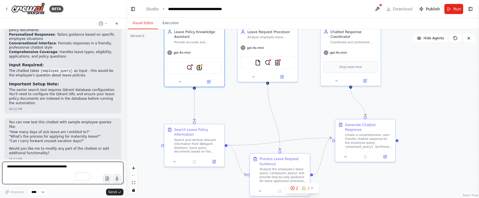
click at [58, 164] on textarea "To enrich screen reader interactions, please activate Accessibility in Grammarl…" at bounding box center [62, 173] width 121 height 22
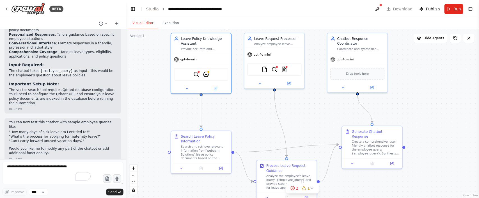
drag, startPoint x: 257, startPoint y: 123, endPoint x: 264, endPoint y: 130, distance: 9.1
click at [264, 130] on div ".deletable-edge-delete-btn { width: 20px; height: 20px; border: 0px solid #ffff…" at bounding box center [302, 113] width 353 height 169
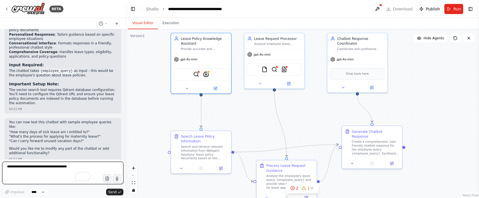
click at [42, 171] on textarea "To enrich screen reader interactions, please activate Accessibility in Grammarl…" at bounding box center [62, 173] width 121 height 22
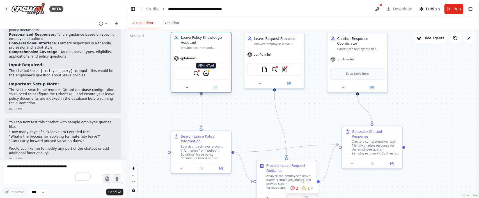
click at [204, 73] on img at bounding box center [206, 73] width 6 height 6
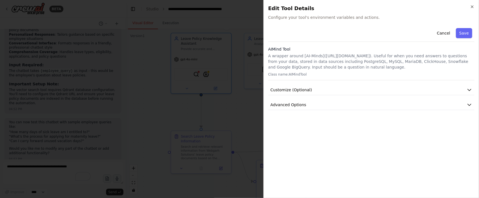
click at [443, 115] on div "Cancel Save AIMind Tool A wrapper around [AI-Minds](https://mindsdb.com/minds).…" at bounding box center [371, 110] width 206 height 168
click at [444, 108] on button "Advanced Options" at bounding box center [371, 105] width 206 height 10
click at [443, 106] on button "Advanced Options" at bounding box center [371, 105] width 206 height 10
click at [471, 6] on icon "button" at bounding box center [472, 6] width 4 height 4
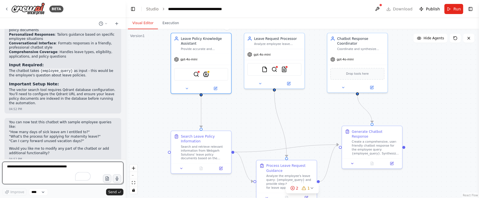
click at [42, 165] on textarea "To enrich screen reader interactions, please activate Accessibility in Grammarl…" at bounding box center [62, 173] width 121 height 22
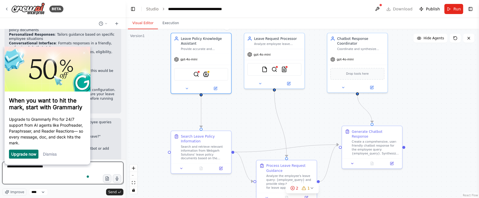
scroll to position [0, 0]
click at [48, 155] on link "Dismiss" at bounding box center [50, 154] width 14 height 5
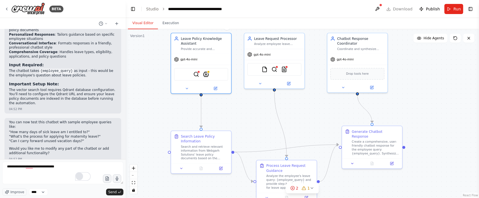
click at [83, 175] on div "1" at bounding box center [87, 176] width 8 height 10
drag, startPoint x: 79, startPoint y: 175, endPoint x: 173, endPoint y: 181, distance: 93.9
click at [173, 181] on div "BETA I want to build a Chatbot on the Leave Policy for the Employees of Webgarh…" at bounding box center [239, 99] width 479 height 198
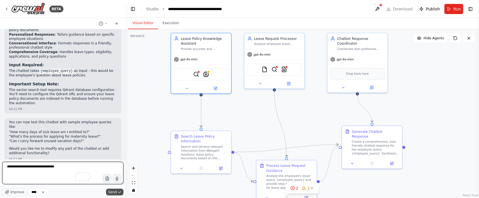
type textarea "**********"
click at [111, 190] on span "Send" at bounding box center [112, 192] width 8 height 4
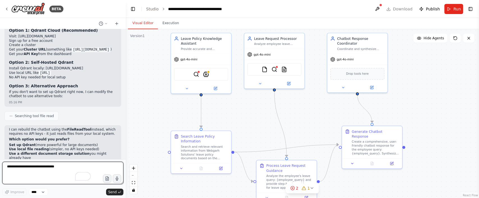
scroll to position [788, 0]
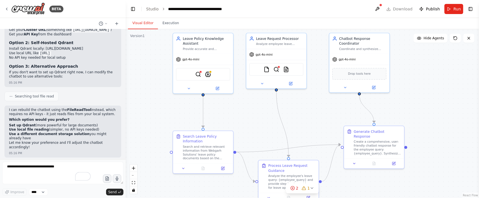
click at [451, 97] on div ".deletable-edge-delete-btn { width: 20px; height: 20px; border: 0px solid #ffff…" at bounding box center [302, 113] width 353 height 169
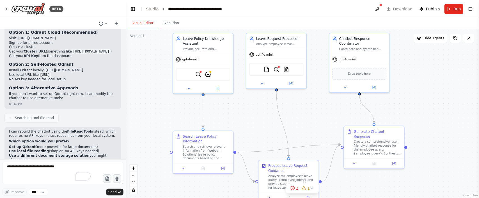
scroll to position [746, 0]
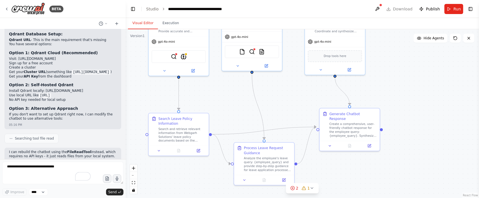
drag, startPoint x: 265, startPoint y: 115, endPoint x: 240, endPoint y: 97, distance: 30.1
click at [240, 97] on div ".deletable-edge-delete-btn { width: 20px; height: 20px; border: 0px solid #ffff…" at bounding box center [302, 113] width 353 height 169
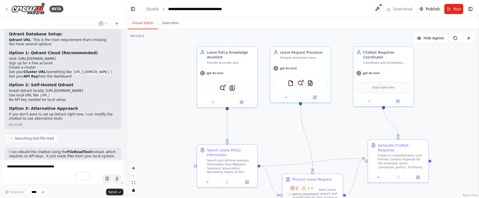
drag, startPoint x: 244, startPoint y: 99, endPoint x: 293, endPoint y: 130, distance: 57.8
click at [293, 130] on div ".deletable-edge-delete-btn { width: 20px; height: 20px; border: 0px solid #ffff…" at bounding box center [302, 113] width 353 height 169
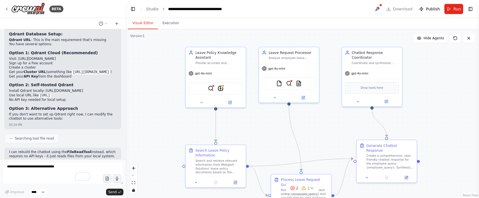
drag, startPoint x: 288, startPoint y: 129, endPoint x: 277, endPoint y: 130, distance: 11.5
click at [277, 130] on div ".deletable-edge-delete-btn { width: 20px; height: 20px; border: 0px solid #ffff…" at bounding box center [302, 113] width 353 height 169
click at [365, 59] on div "Chatbot Response Coordinator Coordinate and synthesize information from differe…" at bounding box center [375, 56] width 47 height 15
click at [367, 54] on div "Chatbot Response Coordinator" at bounding box center [375, 54] width 47 height 10
click at [408, 50] on div ".deletable-edge-delete-btn { width: 20px; height: 20px; border: 0px solid #ffff…" at bounding box center [302, 113] width 353 height 169
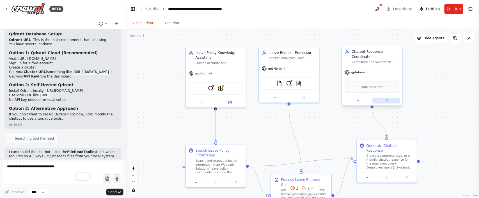
click at [387, 101] on icon at bounding box center [386, 100] width 3 height 3
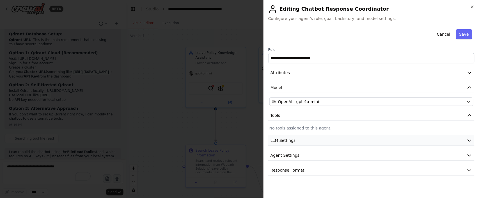
click at [454, 138] on button "LLM Settings" at bounding box center [371, 140] width 206 height 10
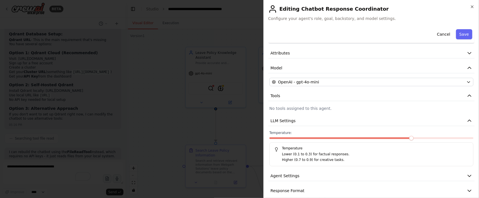
scroll to position [27, 0]
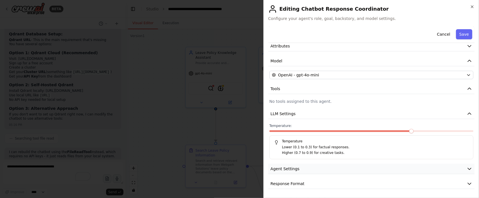
click at [451, 167] on button "Agent Settings" at bounding box center [371, 169] width 206 height 10
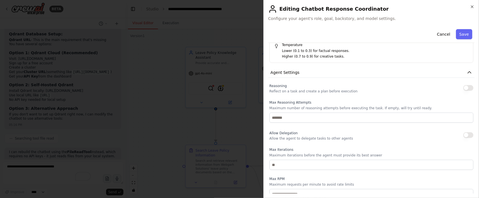
scroll to position [111, 0]
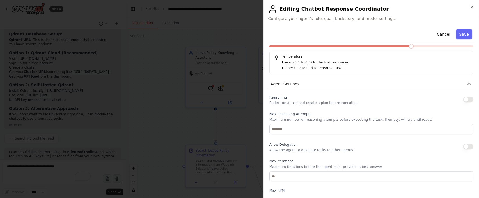
click at [463, 99] on button "button" at bounding box center [468, 100] width 10 height 6
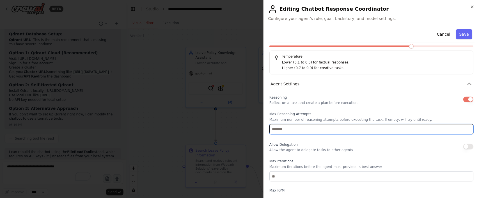
type input "*"
click at [462, 131] on input "*" at bounding box center [371, 129] width 204 height 10
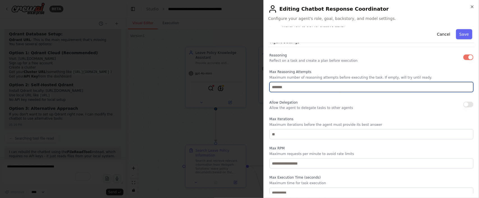
scroll to position [178, 0]
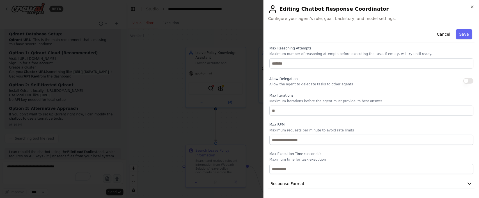
click at [463, 80] on button "button" at bounding box center [468, 81] width 10 height 6
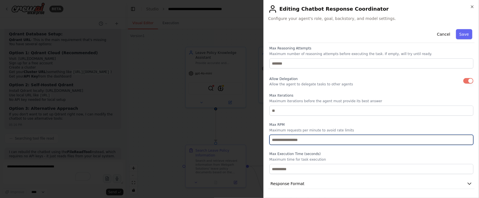
click at [464, 140] on input "*" at bounding box center [371, 140] width 204 height 10
click at [463, 137] on input "*" at bounding box center [371, 140] width 204 height 10
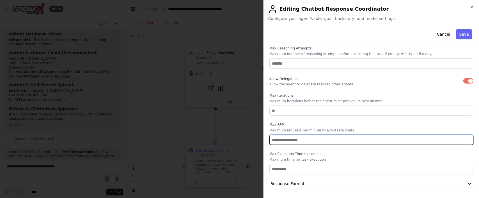
click at [463, 137] on input "*" at bounding box center [371, 140] width 204 height 10
type input "*"
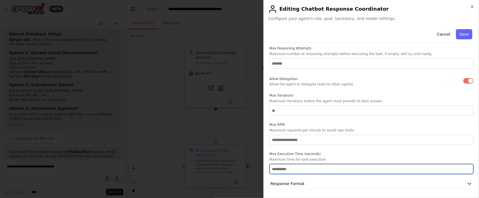
click at [465, 167] on input "*" at bounding box center [371, 169] width 204 height 10
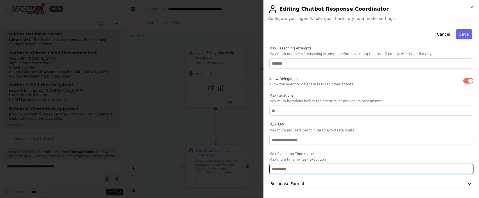
click at [465, 167] on input "*" at bounding box center [371, 169] width 204 height 10
type input "**"
click at [465, 167] on input "**" at bounding box center [371, 169] width 204 height 10
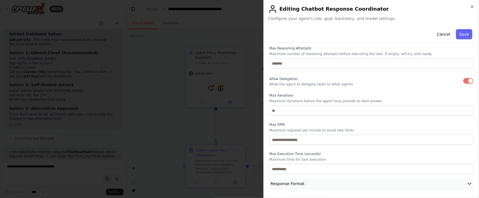
click at [467, 181] on icon "button" at bounding box center [470, 184] width 6 height 6
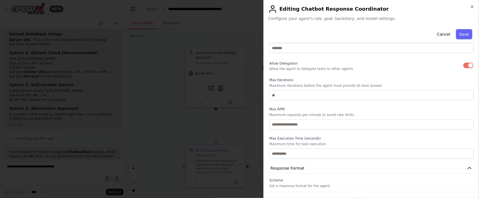
scroll to position [204, 0]
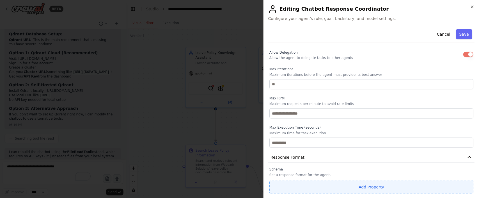
click at [392, 186] on button "Add Property" at bounding box center [371, 186] width 204 height 13
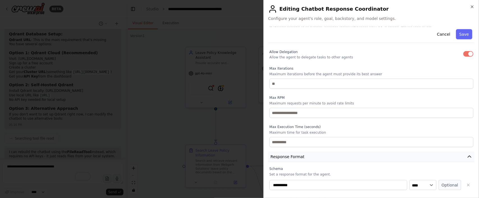
scroll to position [219, 0]
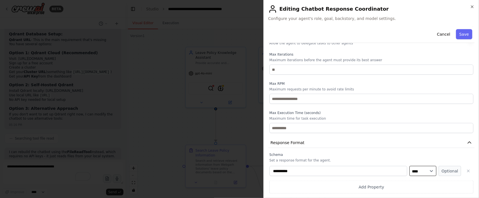
click at [422, 170] on select "**** ******* ******* **** ******" at bounding box center [422, 171] width 27 height 10
click at [440, 168] on button "Optional" at bounding box center [450, 171] width 22 height 10
click at [440, 170] on button "Required" at bounding box center [450, 171] width 22 height 10
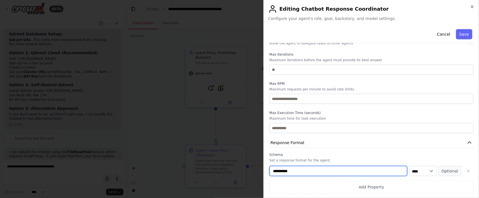
click at [306, 173] on input "**********" at bounding box center [338, 171] width 138 height 10
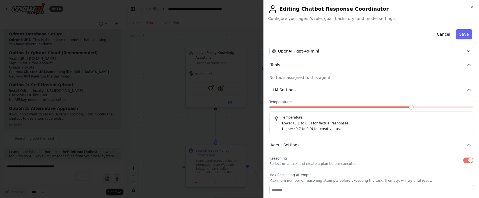
scroll to position [0, 0]
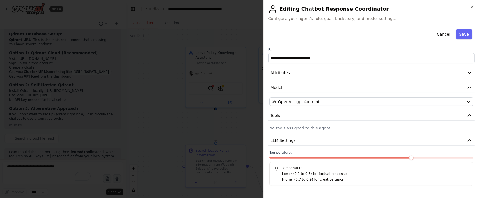
click at [414, 159] on span at bounding box center [411, 157] width 4 height 4
click at [414, 157] on span at bounding box center [411, 157] width 4 height 4
click at [414, 155] on span at bounding box center [411, 157] width 4 height 4
click at [389, 157] on span at bounding box center [391, 157] width 4 height 4
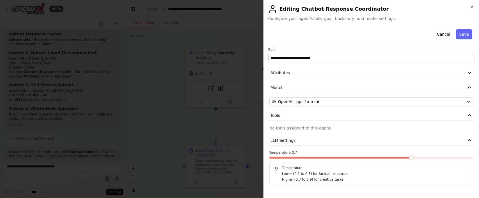
click at [414, 155] on span at bounding box center [411, 157] width 4 height 4
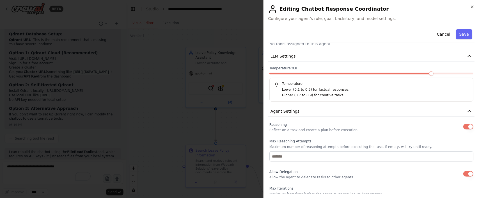
click at [429, 74] on span at bounding box center [431, 73] width 4 height 4
click at [449, 72] on span at bounding box center [451, 73] width 4 height 4
click at [458, 30] on button "Save" at bounding box center [464, 34] width 16 height 10
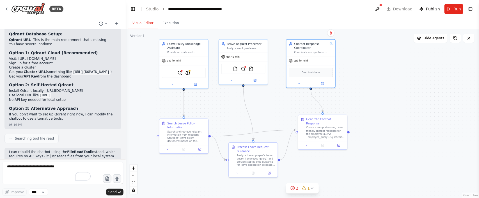
drag, startPoint x: 329, startPoint y: 136, endPoint x: 276, endPoint y: 110, distance: 59.5
click at [276, 110] on div ".deletable-edge-delete-btn { width: 20px; height: 20px; border: 0px solid #ffff…" at bounding box center [302, 113] width 353 height 169
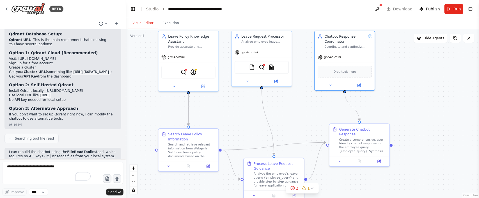
drag, startPoint x: 277, startPoint y: 101, endPoint x: 303, endPoint y: 108, distance: 27.3
click at [303, 108] on div ".deletable-edge-delete-btn { width: 20px; height: 20px; border: 0px solid #ffff…" at bounding box center [302, 113] width 353 height 169
click at [293, 104] on div ".deletable-edge-delete-btn { width: 20px; height: 20px; border: 0px solid #ffff…" at bounding box center [302, 113] width 353 height 169
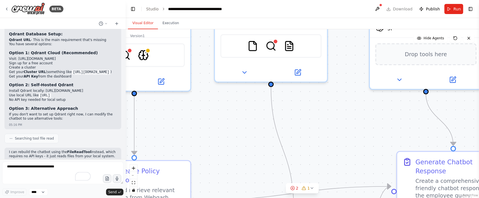
drag, startPoint x: 294, startPoint y: 103, endPoint x: 331, endPoint y: 113, distance: 38.1
click at [331, 113] on div ".deletable-edge-delete-btn { width: 20px; height: 20px; border: 0px solid #ffff…" at bounding box center [302, 113] width 353 height 169
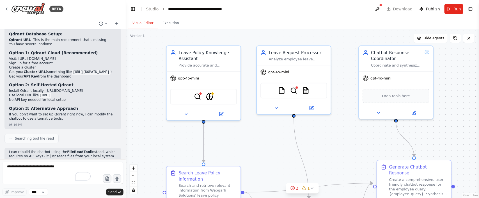
drag, startPoint x: 331, startPoint y: 110, endPoint x: 334, endPoint y: 132, distance: 22.6
click at [334, 132] on div ".deletable-edge-delete-btn { width: 20px; height: 20px; border: 0px solid #ffff…" at bounding box center [302, 113] width 353 height 169
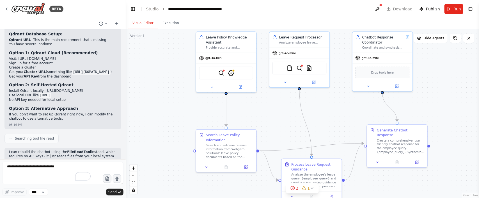
drag, startPoint x: 330, startPoint y: 132, endPoint x: 329, endPoint y: 104, distance: 29.0
click at [329, 104] on div ".deletable-edge-delete-btn { width: 20px; height: 20px; border: 0px solid #ffff…" at bounding box center [302, 113] width 353 height 169
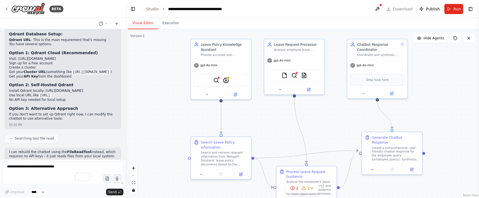
drag, startPoint x: 169, startPoint y: 74, endPoint x: 164, endPoint y: 81, distance: 8.9
click at [164, 81] on div ".deletable-edge-delete-btn { width: 20px; height: 20px; border: 0px solid #ffff…" at bounding box center [302, 113] width 353 height 169
click at [294, 72] on img at bounding box center [295, 75] width 6 height 6
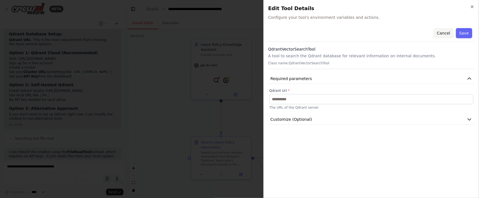
click at [445, 35] on button "Cancel" at bounding box center [444, 33] width 20 height 10
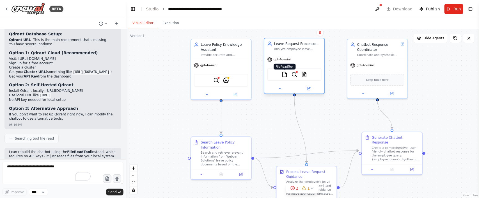
click at [286, 75] on img at bounding box center [285, 75] width 6 height 6
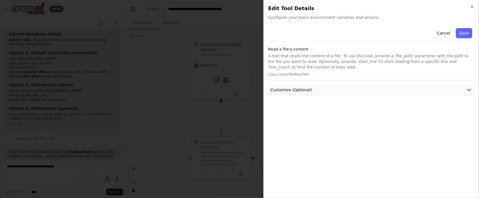
click at [472, 88] on icon "button" at bounding box center [470, 90] width 6 height 6
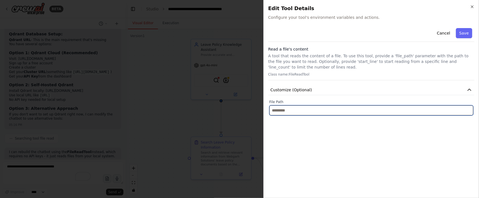
click at [320, 113] on input "text" at bounding box center [371, 110] width 204 height 10
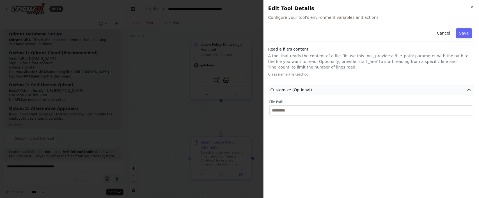
click at [470, 89] on icon "button" at bounding box center [470, 90] width 6 height 6
click at [471, 6] on icon "button" at bounding box center [472, 6] width 4 height 4
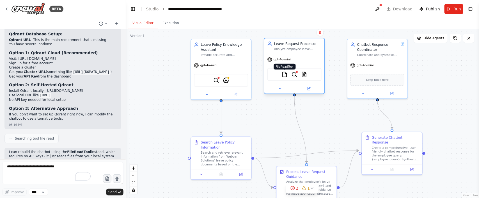
click at [285, 74] on img at bounding box center [285, 75] width 6 height 6
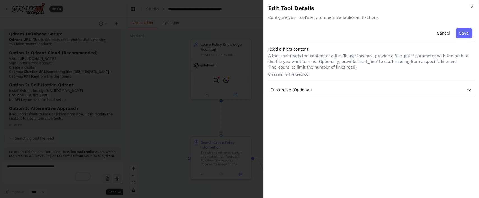
click at [285, 74] on p "Class name: FileReadTool" at bounding box center [371, 74] width 206 height 4
click at [473, 5] on icon "button" at bounding box center [472, 6] width 4 height 4
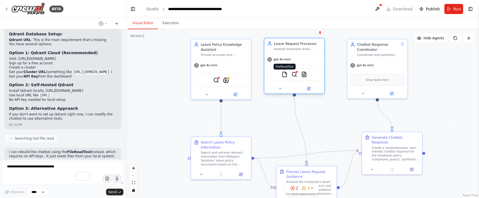
click at [285, 74] on img at bounding box center [285, 75] width 6 height 6
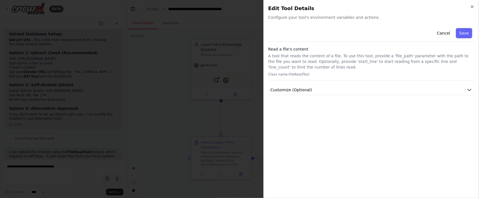
click at [285, 74] on p "Class name: FileReadTool" at bounding box center [371, 74] width 206 height 4
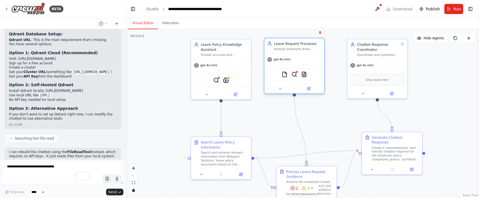
click at [308, 93] on div at bounding box center [294, 89] width 60 height 10
click at [309, 89] on icon at bounding box center [308, 88] width 3 height 3
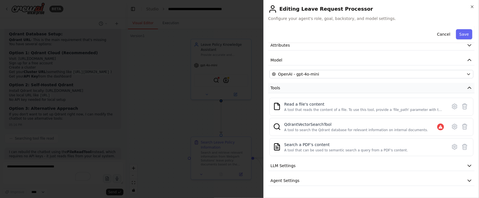
scroll to position [40, 0]
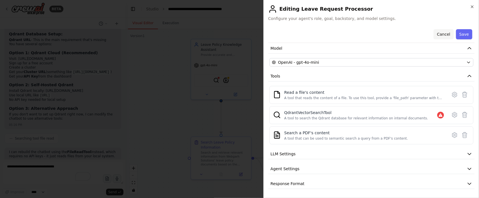
click at [444, 33] on button "Cancel" at bounding box center [444, 34] width 20 height 10
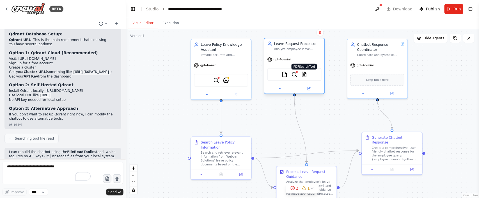
click at [304, 74] on img at bounding box center [304, 75] width 6 height 6
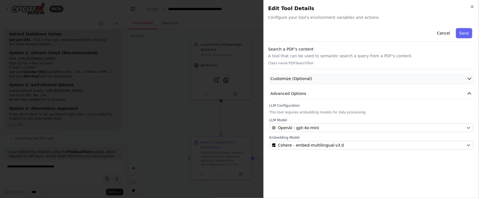
click at [406, 77] on button "Customize (Optional)" at bounding box center [371, 79] width 206 height 10
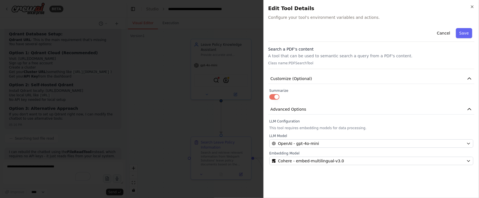
click at [421, 122] on label "LLM Configuration" at bounding box center [371, 121] width 204 height 4
click at [426, 81] on button "Customize (Optional)" at bounding box center [371, 79] width 206 height 10
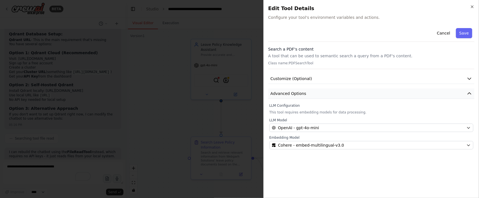
click at [431, 93] on button "Advanced Options" at bounding box center [371, 93] width 206 height 10
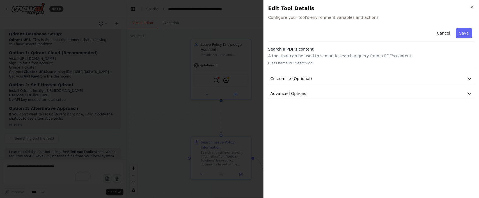
click at [377, 56] on p "A tool that can be used to semantic search a query from a PDF's content." at bounding box center [371, 56] width 206 height 6
click at [469, 34] on button "Save" at bounding box center [464, 33] width 16 height 10
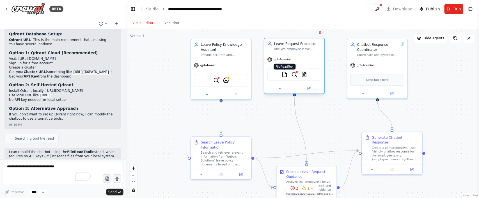
click at [282, 73] on img at bounding box center [285, 75] width 6 height 6
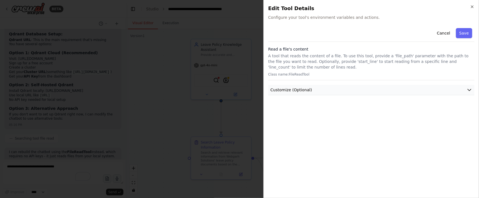
click at [333, 85] on button "Customize (Optional)" at bounding box center [371, 90] width 206 height 10
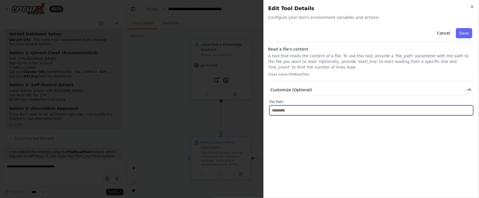
click at [309, 109] on input "text" at bounding box center [371, 110] width 204 height 10
click at [321, 113] on input "text" at bounding box center [371, 110] width 204 height 10
paste input "**********"
type input "**********"
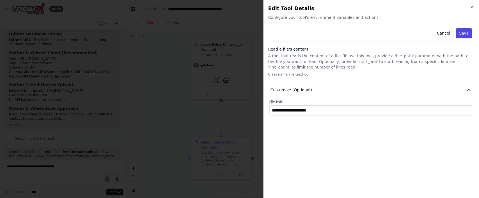
click at [463, 35] on button "Save" at bounding box center [464, 33] width 16 height 10
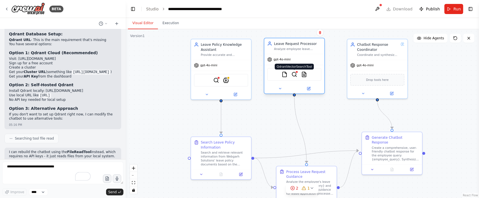
click at [295, 74] on img at bounding box center [295, 75] width 6 height 6
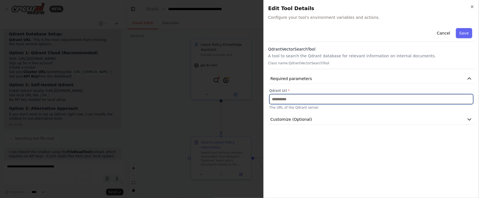
click at [344, 99] on input "text" at bounding box center [371, 99] width 204 height 10
paste input "**********"
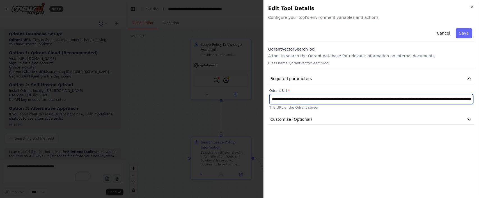
scroll to position [0, 147]
type input "**********"
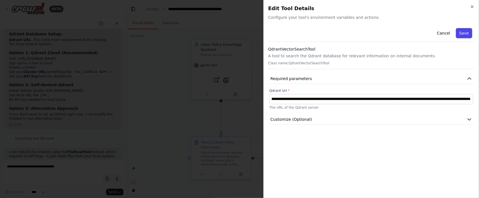
scroll to position [0, 0]
click at [470, 34] on button "Save" at bounding box center [464, 33] width 16 height 10
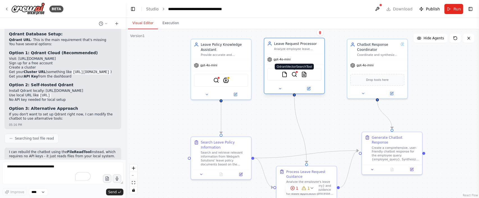
click at [295, 75] on img at bounding box center [295, 75] width 6 height 6
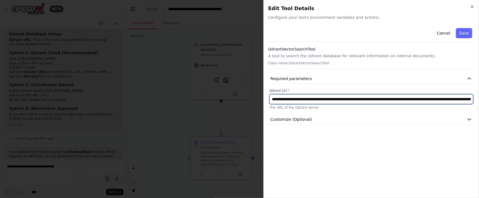
scroll to position [0, 13]
drag, startPoint x: 472, startPoint y: 99, endPoint x: 391, endPoint y: 97, distance: 80.6
click at [391, 97] on input "**********" at bounding box center [371, 99] width 204 height 10
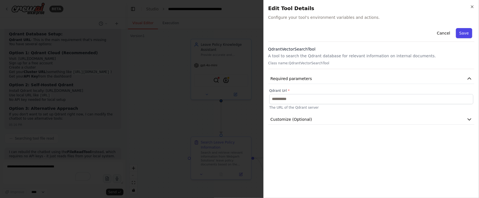
click at [461, 33] on button "Save" at bounding box center [464, 33] width 16 height 10
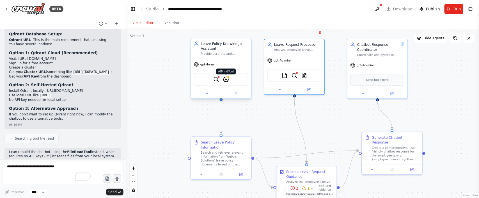
click at [227, 78] on img at bounding box center [226, 79] width 6 height 6
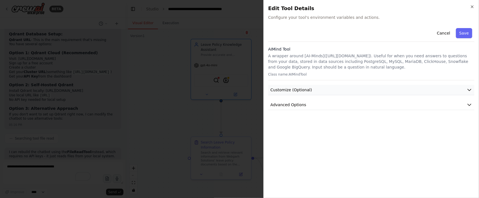
click at [440, 89] on button "Customize (Optional)" at bounding box center [371, 90] width 206 height 10
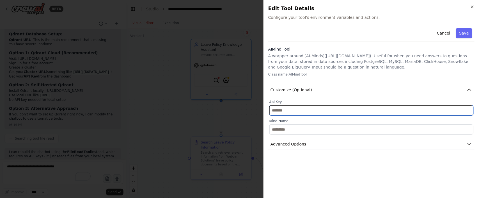
click at [306, 111] on input "text" at bounding box center [371, 110] width 204 height 10
paste input "**********"
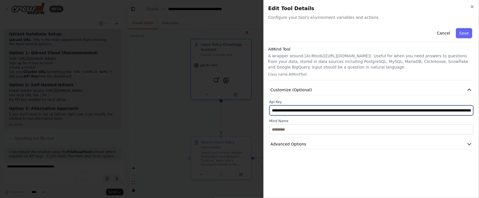
scroll to position [0, 147]
type input "**********"
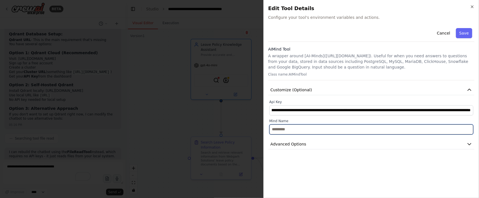
click at [313, 132] on input "text" at bounding box center [371, 129] width 204 height 10
type input "*******"
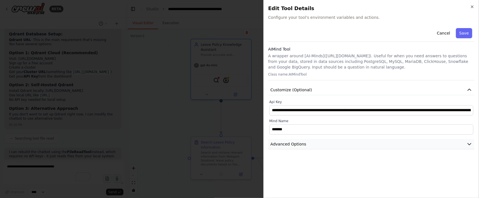
click at [426, 144] on button "Advanced Options" at bounding box center [371, 144] width 206 height 10
click at [446, 142] on button "Advanced Options" at bounding box center [371, 144] width 206 height 10
click at [468, 35] on button "Save" at bounding box center [464, 33] width 16 height 10
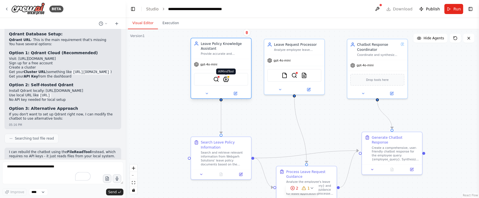
click at [227, 79] on img at bounding box center [226, 79] width 6 height 6
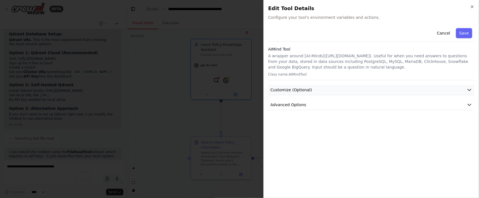
click at [329, 86] on button "Customize (Optional)" at bounding box center [371, 90] width 206 height 10
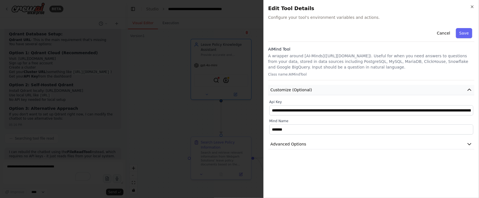
click at [329, 86] on button "Customize (Optional)" at bounding box center [371, 90] width 206 height 10
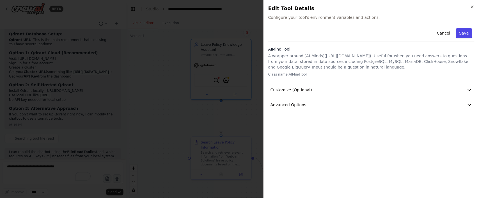
click at [471, 33] on button "Save" at bounding box center [464, 33] width 16 height 10
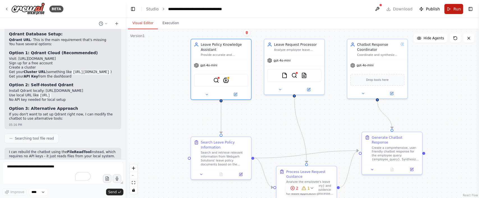
click at [455, 9] on span "Run" at bounding box center [458, 9] width 8 height 6
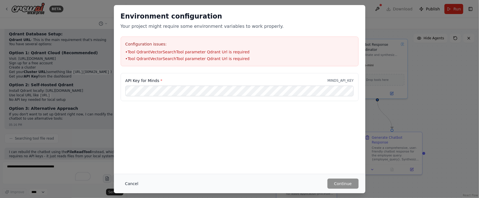
click at [129, 184] on button "Cancel" at bounding box center [132, 183] width 22 height 10
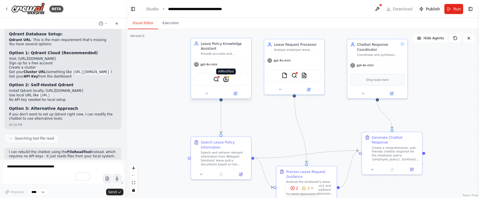
click at [226, 81] on img at bounding box center [226, 79] width 6 height 6
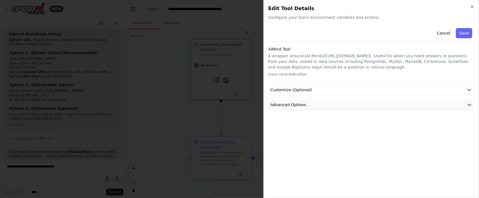
click at [331, 104] on button "Advanced Options" at bounding box center [371, 105] width 206 height 10
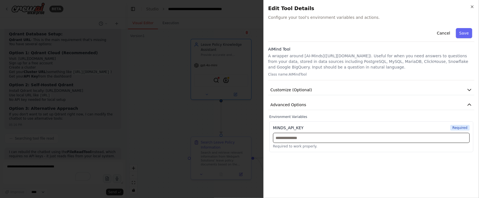
click at [310, 134] on input "text" at bounding box center [371, 138] width 197 height 10
paste input "**********"
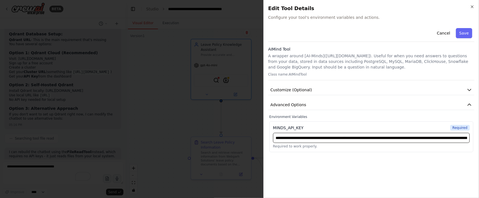
scroll to position [0, 155]
type input "**********"
click at [466, 33] on button "Save" at bounding box center [464, 33] width 16 height 10
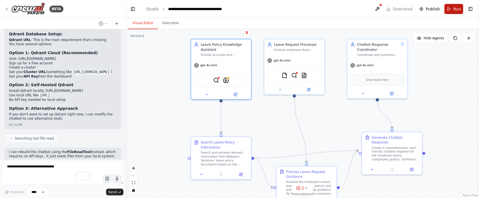
click at [453, 5] on button "Run" at bounding box center [454, 9] width 19 height 10
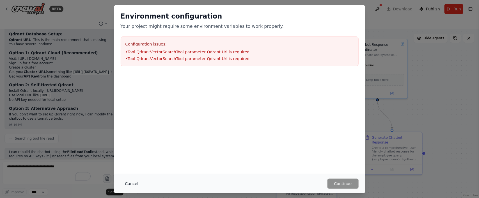
click at [131, 182] on button "Cancel" at bounding box center [132, 183] width 22 height 10
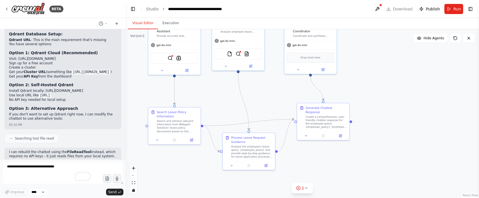
drag, startPoint x: 321, startPoint y: 114, endPoint x: 384, endPoint y: 70, distance: 76.7
click at [384, 70] on div ".deletable-edge-delete-btn { width: 20px; height: 20px; border: 0px solid #ffff…" at bounding box center [302, 113] width 353 height 169
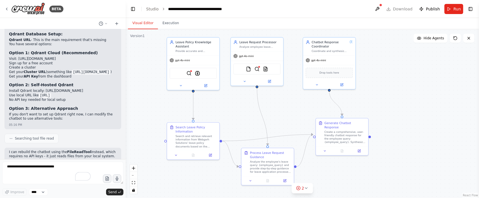
drag, startPoint x: 374, startPoint y: 87, endPoint x: 391, endPoint y: 104, distance: 23.8
click at [391, 104] on div ".deletable-edge-delete-btn { width: 20px; height: 20px; border: 0px solid #ffff…" at bounding box center [302, 113] width 353 height 169
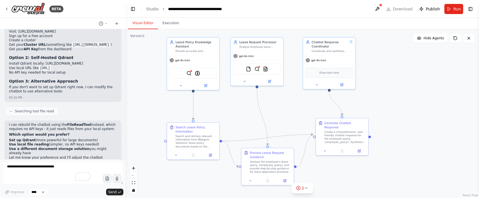
scroll to position [788, 0]
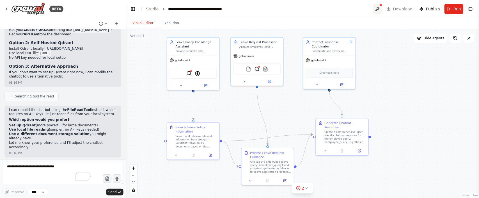
click at [382, 6] on button at bounding box center [377, 9] width 9 height 10
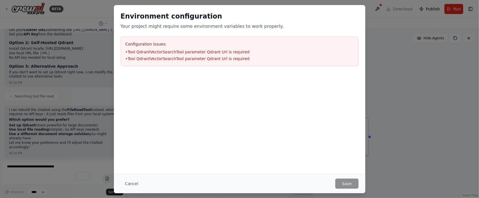
click at [374, 82] on div "Environment configuration Your project might require some environment variables…" at bounding box center [239, 99] width 479 height 198
click at [132, 185] on button "Cancel" at bounding box center [132, 183] width 22 height 10
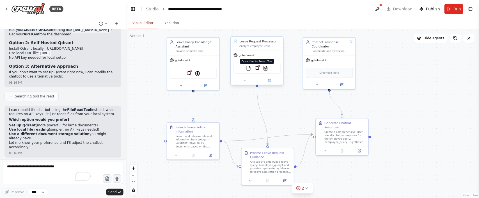
click at [257, 70] on img at bounding box center [257, 68] width 5 height 5
click at [191, 73] on img at bounding box center [188, 72] width 5 height 5
click at [382, 7] on button at bounding box center [377, 9] width 9 height 10
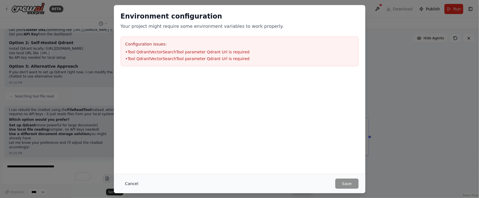
click at [127, 183] on button "Cancel" at bounding box center [132, 183] width 22 height 10
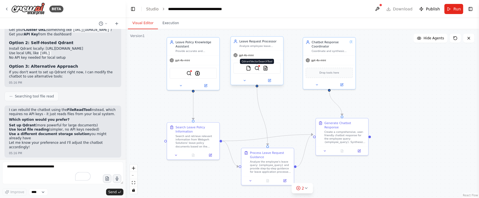
click at [258, 68] on img at bounding box center [257, 68] width 5 height 5
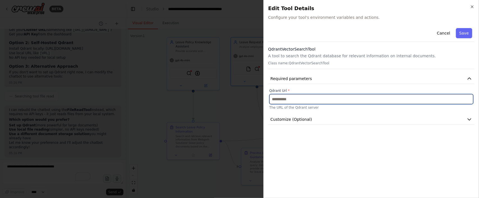
click at [341, 102] on input "text" at bounding box center [371, 99] width 204 height 10
paste input "**********"
type input "**********"
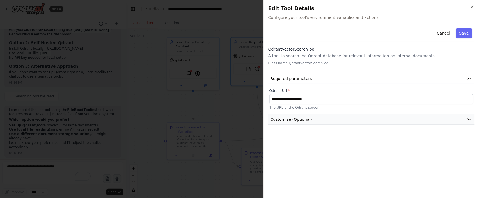
click at [389, 114] on button "Customize (Optional)" at bounding box center [371, 119] width 206 height 10
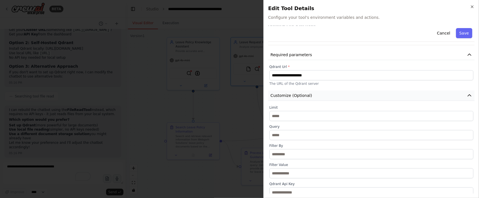
scroll to position [0, 0]
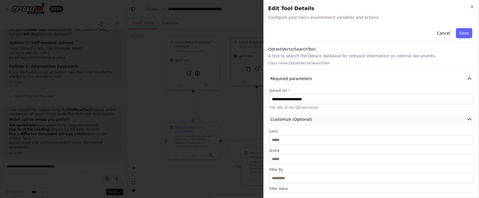
click at [392, 117] on button "Customize (Optional)" at bounding box center [371, 119] width 206 height 10
click at [469, 29] on button "Save" at bounding box center [464, 33] width 16 height 10
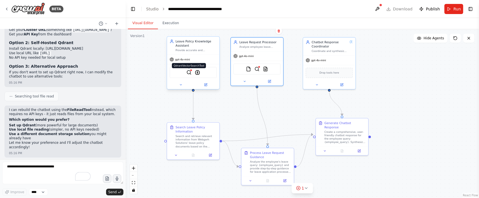
click at [188, 70] on img at bounding box center [188, 72] width 5 height 5
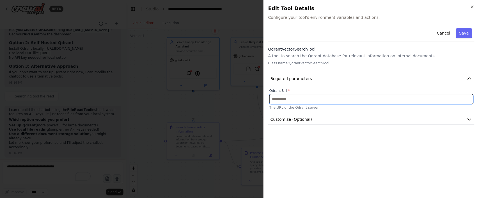
click at [321, 100] on input "text" at bounding box center [371, 99] width 204 height 10
paste input "**********"
type input "**********"
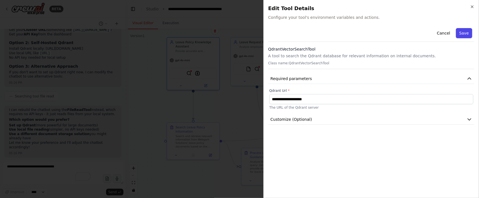
click at [470, 32] on button "Save" at bounding box center [464, 33] width 16 height 10
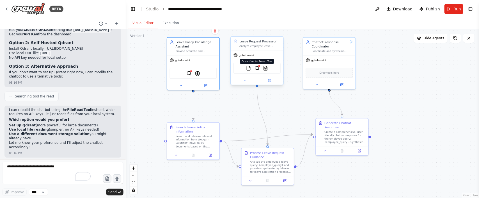
click at [256, 68] on img at bounding box center [257, 68] width 5 height 5
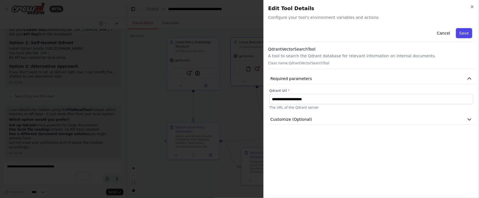
click at [461, 33] on button "Save" at bounding box center [464, 33] width 16 height 10
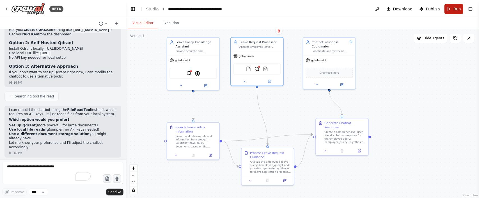
click at [457, 9] on span "Run" at bounding box center [458, 9] width 8 height 6
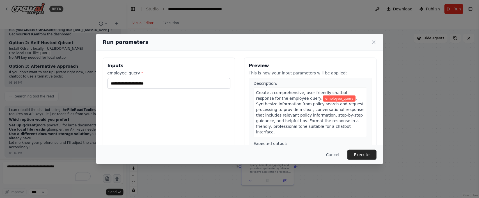
scroll to position [233, 0]
click at [360, 154] on button "Execute" at bounding box center [361, 155] width 29 height 10
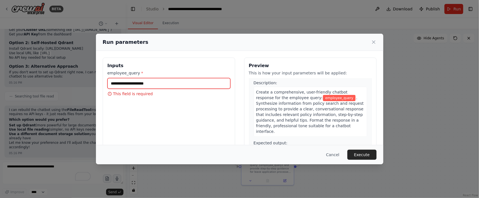
click at [163, 83] on input "employee_query *" at bounding box center [168, 83] width 123 height 11
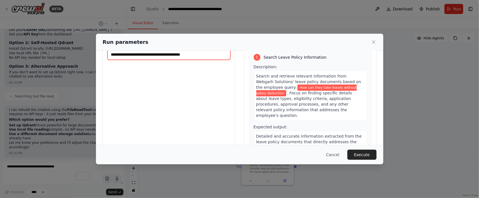
scroll to position [0, 0]
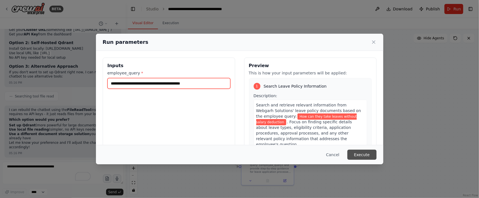
type input "**********"
click at [357, 152] on button "Execute" at bounding box center [361, 155] width 29 height 10
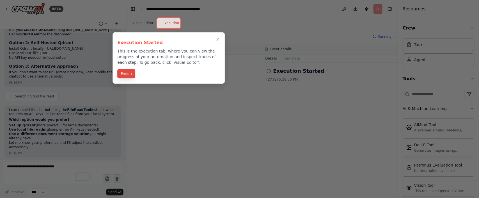
click at [127, 72] on button "Finish" at bounding box center [126, 73] width 18 height 9
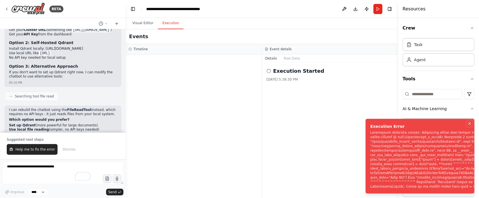
click at [468, 123] on icon "Notifications (F8)" at bounding box center [470, 123] width 4 height 4
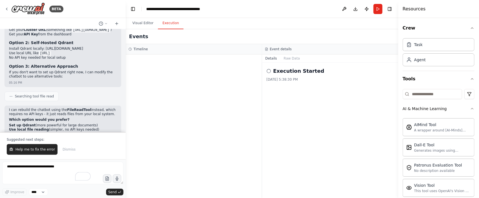
scroll to position [815, 0]
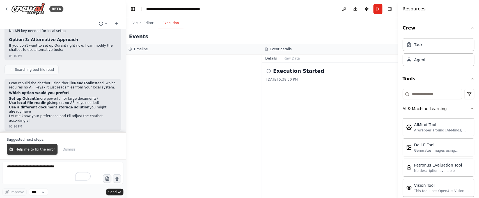
click at [30, 146] on button "Help me to fix the error" at bounding box center [32, 149] width 51 height 11
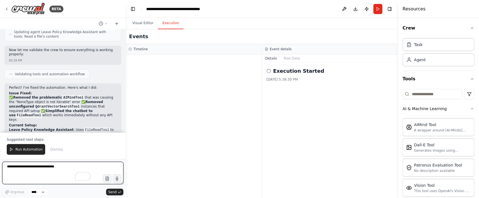
scroll to position [1218, 0]
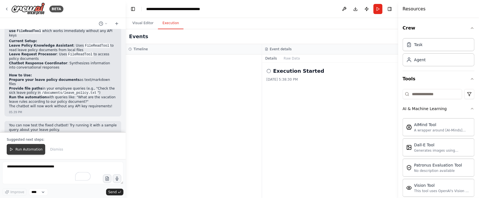
click at [28, 148] on span "Run Automation" at bounding box center [28, 149] width 27 height 4
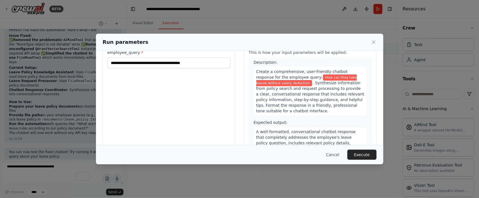
scroll to position [52, 0]
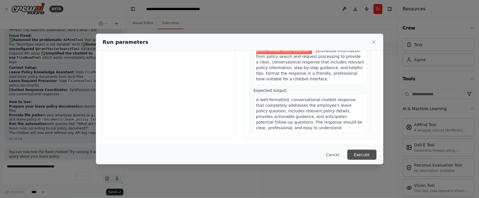
click at [354, 155] on button "Execute" at bounding box center [361, 155] width 29 height 10
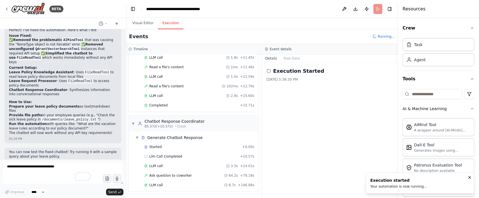
scroll to position [1218, 0]
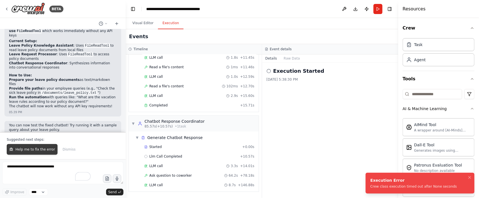
click at [33, 150] on span "Help me to fix the error" at bounding box center [35, 149] width 40 height 4
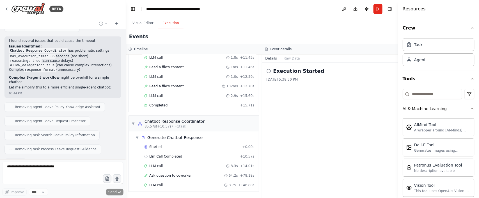
scroll to position [1416, 0]
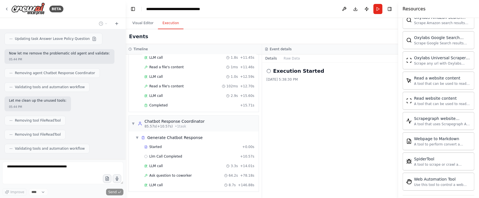
scroll to position [919, 0]
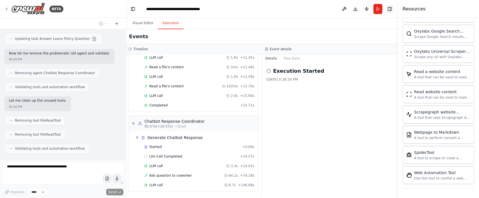
click at [393, 11] on button "Toggle Right Sidebar" at bounding box center [390, 9] width 8 height 8
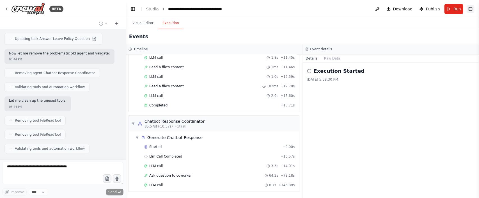
scroll to position [744, 0]
click at [132, 10] on button "Toggle Left Sidebar" at bounding box center [133, 9] width 8 height 8
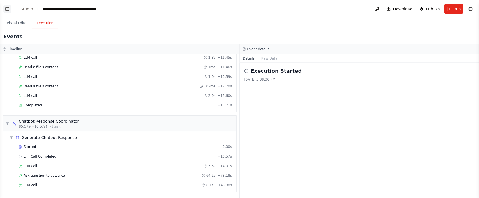
click at [4, 9] on button "Toggle Left Sidebar" at bounding box center [7, 9] width 8 height 8
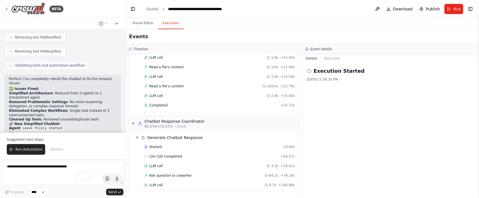
scroll to position [1709, 0]
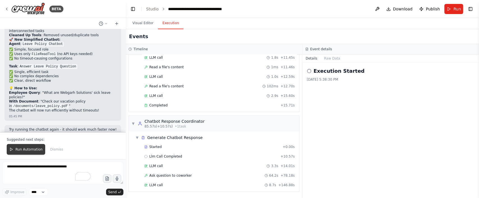
click at [10, 150] on polygon at bounding box center [11, 149] width 2 height 3
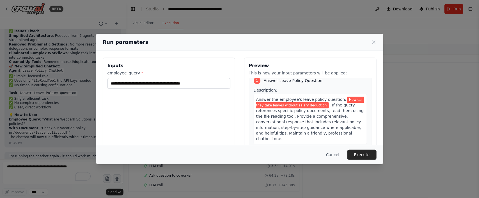
scroll to position [6, 0]
click at [367, 157] on button "Execute" at bounding box center [361, 155] width 29 height 10
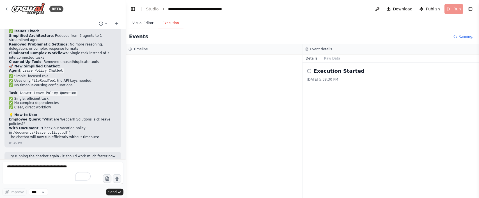
click at [143, 24] on button "Visual Editor" at bounding box center [143, 23] width 30 height 12
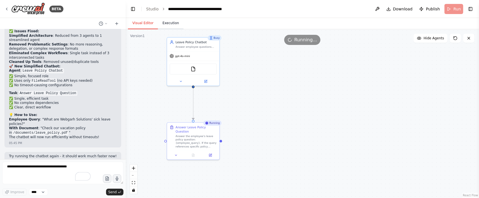
click at [176, 26] on button "Execution" at bounding box center [171, 23] width 26 height 12
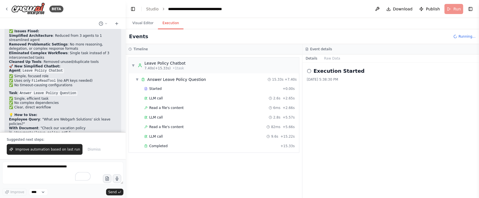
scroll to position [1709, 0]
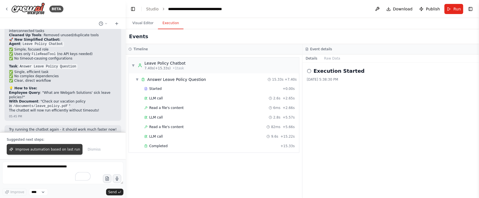
click at [46, 149] on span "Improve automation based on last run" at bounding box center [47, 149] width 65 height 4
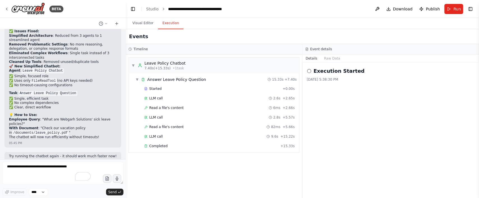
scroll to position [1697, 0]
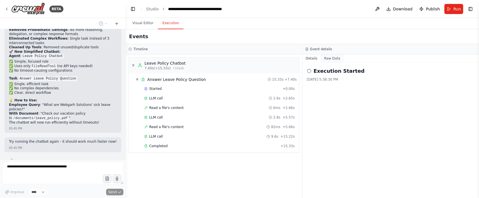
click at [335, 57] on button "Raw Data" at bounding box center [332, 58] width 23 height 8
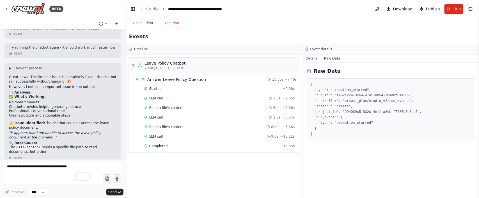
click at [312, 55] on button "Details" at bounding box center [312, 58] width 19 height 8
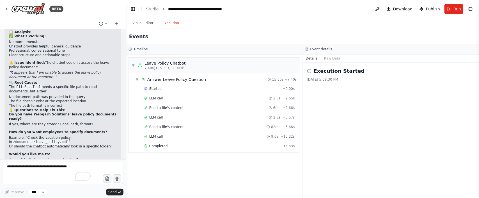
scroll to position [1872, 0]
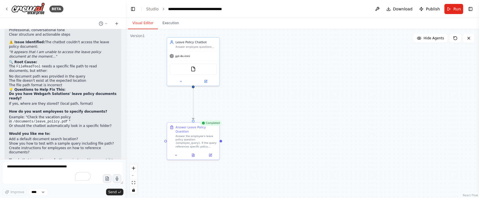
click at [135, 23] on button "Visual Editor" at bounding box center [143, 23] width 30 height 12
click at [192, 69] on img at bounding box center [193, 68] width 5 height 5
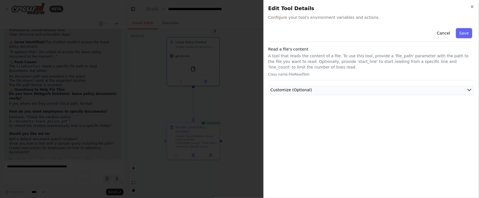
click at [312, 91] on button "Customize (Optional)" at bounding box center [371, 90] width 206 height 10
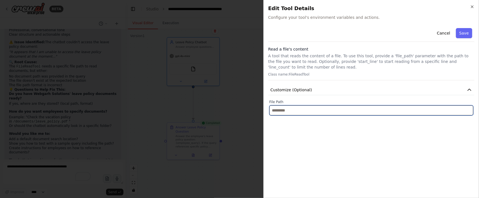
click at [303, 111] on input "text" at bounding box center [371, 110] width 204 height 10
click at [276, 132] on div "Cancel Save Read a file's content A tool that reads the content of a file. To u…" at bounding box center [371, 110] width 206 height 168
click at [306, 115] on input "text" at bounding box center [371, 110] width 204 height 10
paste input "**********"
type input "**********"
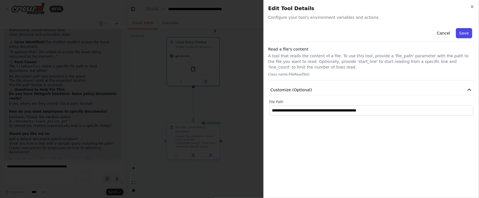
click at [464, 31] on button "Save" at bounding box center [464, 33] width 16 height 10
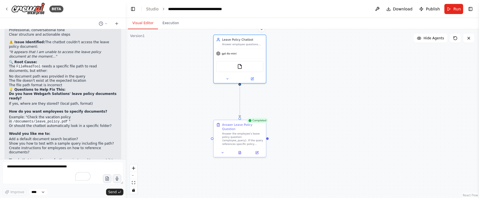
drag, startPoint x: 245, startPoint y: 72, endPoint x: 292, endPoint y: 69, distance: 46.7
click at [292, 69] on div ".deletable-edge-delete-btn { width: 20px; height: 20px; border: 0px solid #ffff…" at bounding box center [302, 113] width 353 height 169
click at [455, 10] on span "Run" at bounding box center [458, 9] width 8 height 6
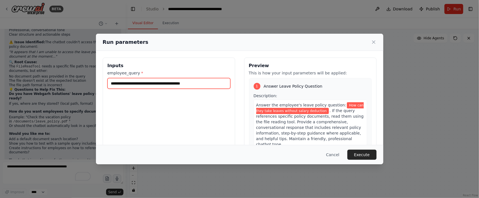
click at [171, 83] on input "**********" at bounding box center [168, 83] width 123 height 11
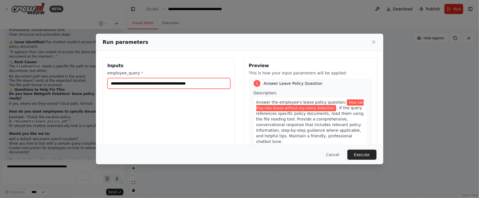
scroll to position [6, 0]
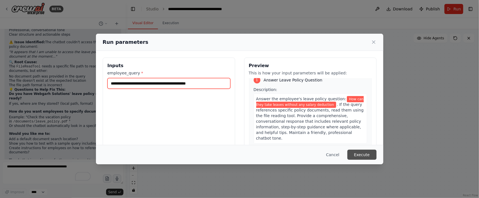
type input "**********"
click at [362, 154] on button "Execute" at bounding box center [361, 155] width 29 height 10
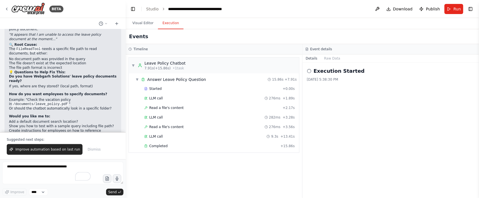
scroll to position [1899, 0]
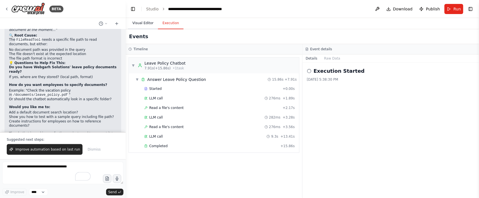
click at [144, 26] on button "Visual Editor" at bounding box center [143, 23] width 30 height 12
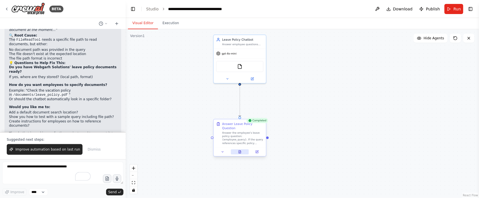
click at [239, 150] on icon at bounding box center [239, 151] width 3 height 3
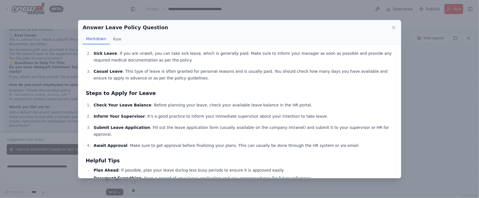
scroll to position [55, 0]
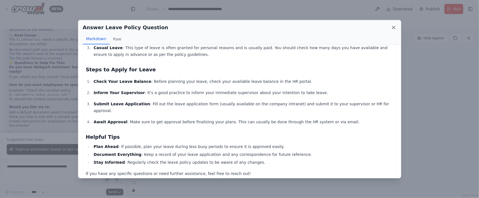
click at [391, 28] on icon at bounding box center [394, 28] width 6 height 6
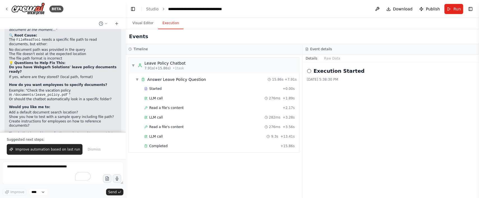
click at [171, 23] on button "Execution" at bounding box center [171, 23] width 26 height 12
click at [173, 67] on span "• 1 task" at bounding box center [178, 68] width 11 height 4
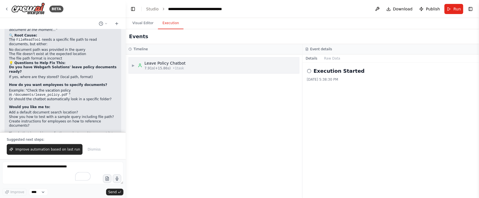
click at [173, 67] on span "• 1 task" at bounding box center [178, 68] width 11 height 4
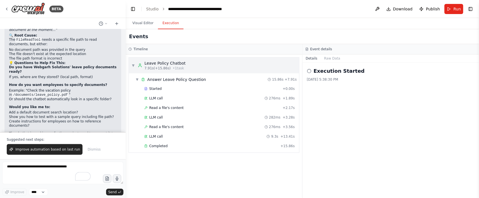
click at [163, 68] on span "7.91s (+15.86s)" at bounding box center [158, 68] width 26 height 4
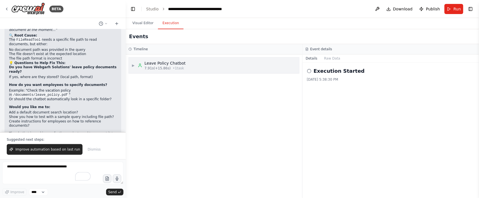
click at [135, 66] on span "▶" at bounding box center [133, 65] width 3 height 4
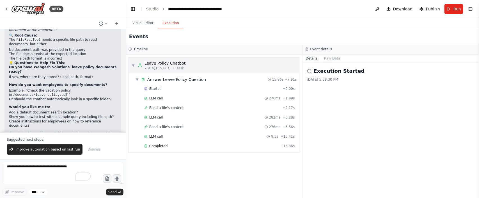
click at [135, 66] on span "▼" at bounding box center [133, 65] width 3 height 4
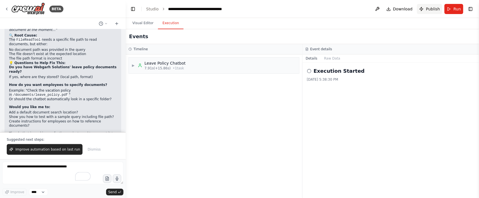
click at [434, 12] on button "Publish" at bounding box center [429, 9] width 25 height 10
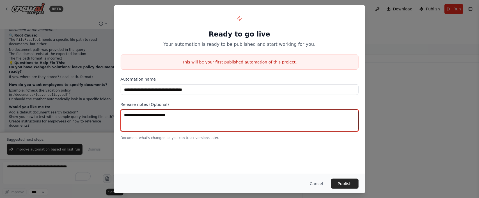
click at [202, 117] on textarea at bounding box center [240, 120] width 238 height 22
click at [134, 116] on textarea "**********" at bounding box center [240, 120] width 238 height 22
click at [175, 115] on textarea "**********" at bounding box center [240, 120] width 238 height 22
type textarea "**********"
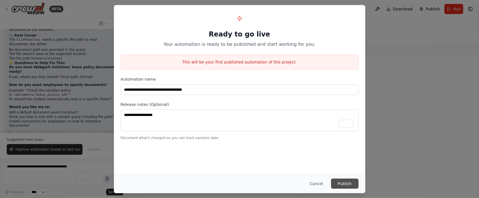
click at [354, 181] on button "Publish" at bounding box center [345, 183] width 28 height 10
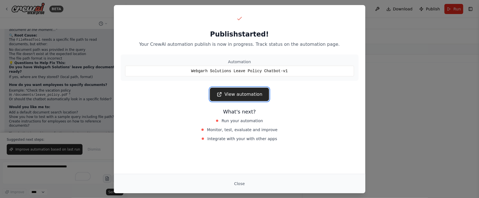
click at [232, 91] on link "View automation" at bounding box center [239, 94] width 59 height 13
click at [239, 183] on button "Close" at bounding box center [240, 183] width 20 height 10
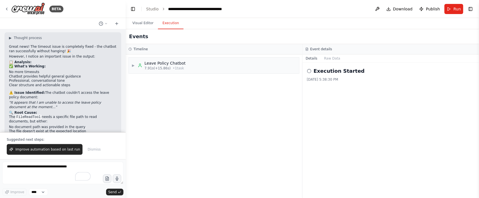
scroll to position [1730, 0]
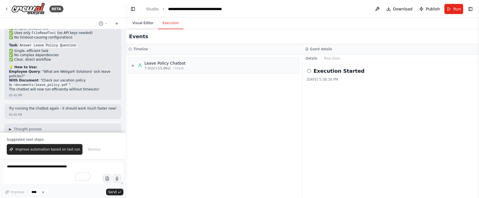
click at [141, 23] on button "Visual Editor" at bounding box center [143, 23] width 30 height 12
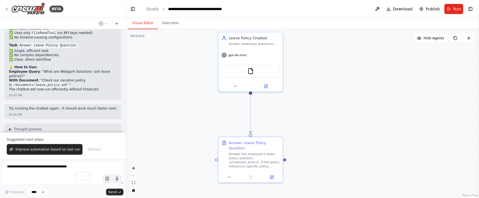
drag, startPoint x: 306, startPoint y: 79, endPoint x: 308, endPoint y: 84, distance: 5.8
click at [308, 84] on div ".deletable-edge-delete-btn { width: 20px; height: 20px; border: 0px solid #ffff…" at bounding box center [302, 113] width 353 height 169
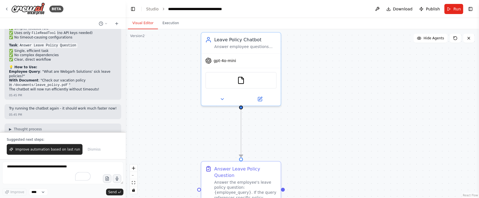
drag, startPoint x: 312, startPoint y: 86, endPoint x: 313, endPoint y: 90, distance: 4.4
click at [315, 93] on div ".deletable-edge-delete-btn { width: 20px; height: 20px; border: 0px solid #ffff…" at bounding box center [302, 113] width 353 height 169
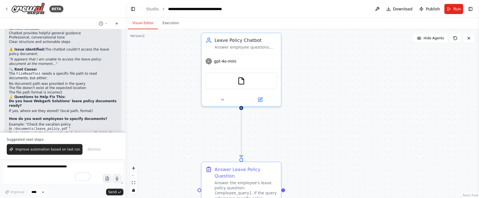
scroll to position [1899, 0]
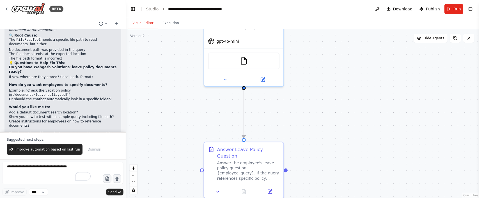
drag, startPoint x: 360, startPoint y: 95, endPoint x: 362, endPoint y: 75, distance: 20.1
click at [362, 75] on div ".deletable-edge-delete-btn { width: 20px; height: 20px; border: 0px solid #ffff…" at bounding box center [302, 113] width 353 height 169
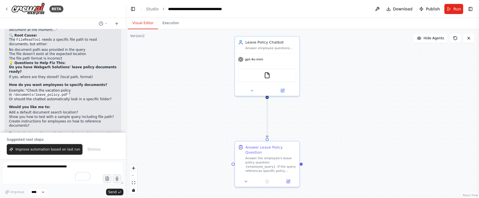
drag, startPoint x: 362, startPoint y: 75, endPoint x: 363, endPoint y: 87, distance: 12.4
click at [363, 87] on div ".deletable-edge-delete-btn { width: 20px; height: 20px; border: 0px solid #ffff…" at bounding box center [302, 113] width 353 height 169
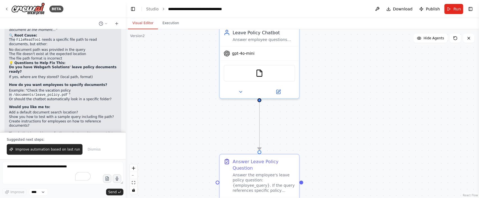
drag, startPoint x: 343, startPoint y: 115, endPoint x: 349, endPoint y: 123, distance: 9.7
click at [349, 123] on div ".deletable-edge-delete-btn { width: 20px; height: 20px; border: 0px solid #ffff…" at bounding box center [302, 113] width 353 height 169
click at [270, 68] on div "FileReadTool" at bounding box center [260, 71] width 72 height 17
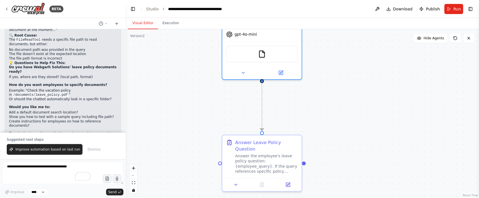
drag, startPoint x: 338, startPoint y: 103, endPoint x: 341, endPoint y: 84, distance: 19.3
click at [341, 84] on div ".deletable-edge-delete-btn { width: 20px; height: 20px; border: 0px solid #ffff…" at bounding box center [302, 113] width 353 height 169
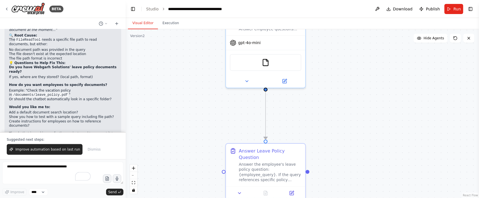
drag, startPoint x: 341, startPoint y: 84, endPoint x: 345, endPoint y: 95, distance: 11.5
click at [345, 95] on div ".deletable-edge-delete-btn { width: 20px; height: 20px; border: 0px solid #ffff…" at bounding box center [302, 113] width 353 height 169
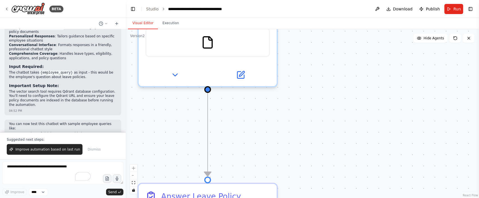
scroll to position [0, 0]
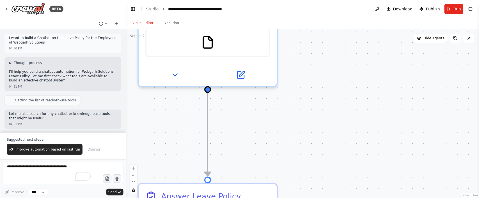
click at [46, 39] on p "I want to build a Chatbot on the Leave Policy for the Employees of Webgarh Solu…" at bounding box center [63, 40] width 108 height 9
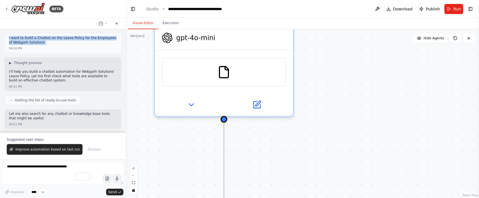
drag, startPoint x: 386, startPoint y: 87, endPoint x: 407, endPoint y: 123, distance: 41.6
click at [407, 123] on div ".deletable-edge-delete-btn { width: 20px; height: 20px; border: 0px solid #ffff…" at bounding box center [302, 113] width 353 height 169
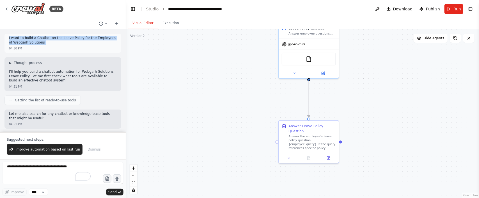
drag, startPoint x: 380, startPoint y: 137, endPoint x: 373, endPoint y: 111, distance: 27.2
click at [373, 111] on div ".deletable-edge-delete-btn { width: 20px; height: 20px; border: 0px solid #ffff…" at bounding box center [302, 113] width 353 height 169
click at [312, 58] on div "FileReadTool" at bounding box center [308, 55] width 54 height 13
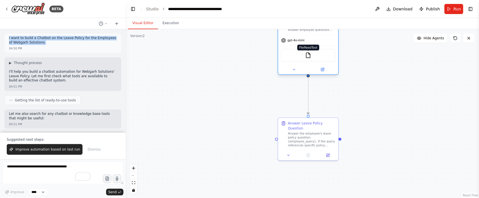
click at [310, 54] on img at bounding box center [308, 55] width 6 height 6
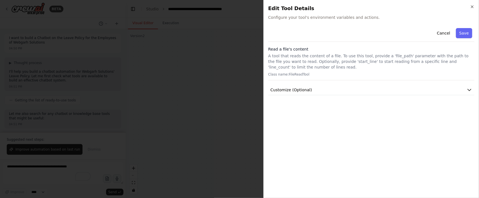
click at [292, 49] on h3 "Read a file's content" at bounding box center [371, 49] width 206 height 6
click at [326, 92] on button "Customize (Optional)" at bounding box center [371, 90] width 206 height 10
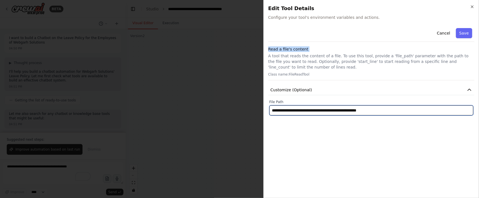
click at [406, 109] on input "**********" at bounding box center [371, 110] width 204 height 10
click at [405, 109] on input "**********" at bounding box center [371, 110] width 204 height 10
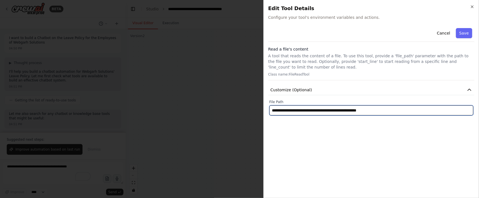
click at [405, 109] on input "**********" at bounding box center [371, 110] width 204 height 10
click at [398, 111] on input "**********" at bounding box center [371, 110] width 204 height 10
click at [430, 108] on input "**********" at bounding box center [371, 110] width 204 height 10
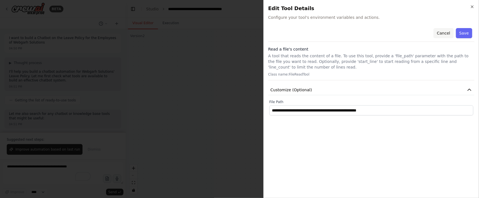
click at [441, 31] on button "Cancel" at bounding box center [444, 33] width 20 height 10
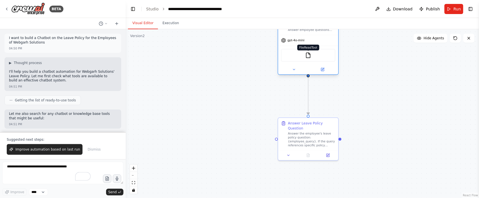
click at [306, 56] on img at bounding box center [308, 55] width 6 height 6
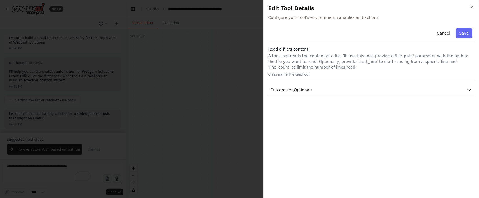
click at [306, 56] on div at bounding box center [239, 99] width 479 height 198
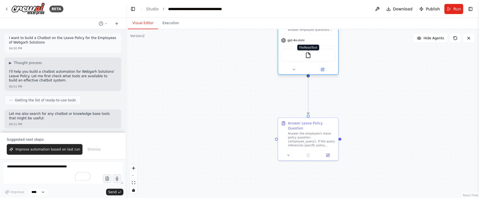
click at [306, 56] on img at bounding box center [308, 55] width 6 height 6
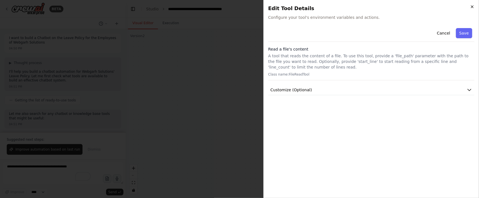
click at [473, 8] on icon "button" at bounding box center [472, 6] width 4 height 4
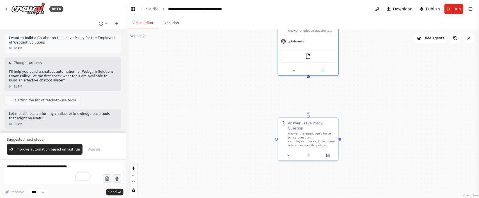
scroll to position [1899, 0]
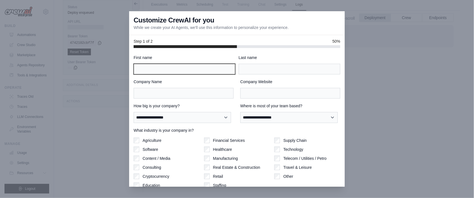
click at [177, 67] on input "First name" at bounding box center [185, 69] width 102 height 11
type input "********"
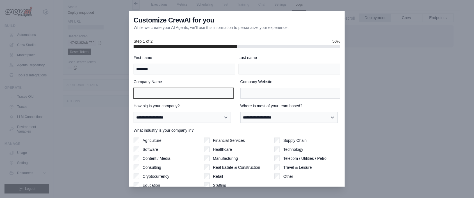
click at [165, 92] on input "Company Name" at bounding box center [184, 93] width 100 height 11
type input "**********"
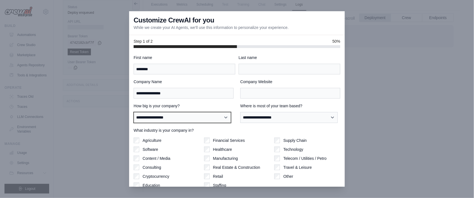
select select "**********"
click at [134, 112] on select "**********" at bounding box center [182, 117] width 97 height 11
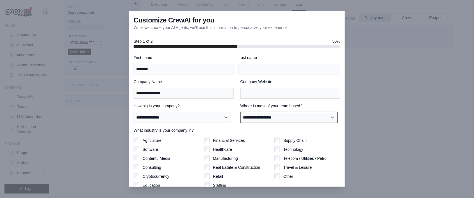
select select "**********"
click at [240, 112] on select "**********" at bounding box center [288, 117] width 97 height 11
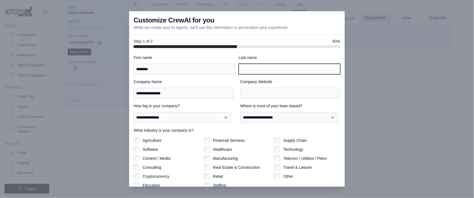
click at [253, 72] on input "Last name" at bounding box center [290, 69] width 102 height 11
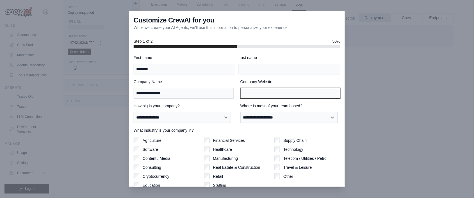
click at [250, 95] on input "Company Website" at bounding box center [290, 93] width 100 height 11
click at [247, 92] on input "Company Website" at bounding box center [290, 93] width 100 height 11
paste input "**********"
type input "**********"
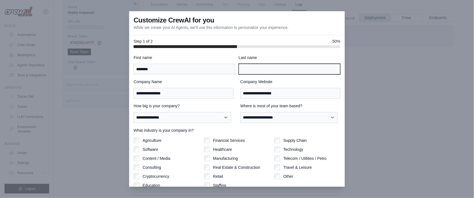
click at [244, 68] on input "Last name" at bounding box center [290, 69] width 102 height 11
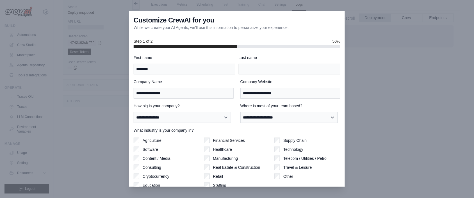
click at [170, 77] on div "**********" at bounding box center [237, 130] width 207 height 150
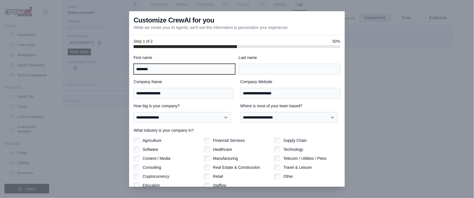
click at [177, 72] on input "********" at bounding box center [185, 69] width 102 height 11
type input "*"
type input "******"
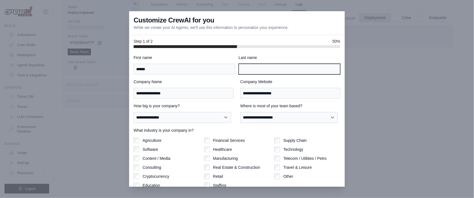
click at [286, 66] on input "Last name" at bounding box center [290, 69] width 102 height 11
click at [261, 70] on input "********" at bounding box center [290, 69] width 102 height 11
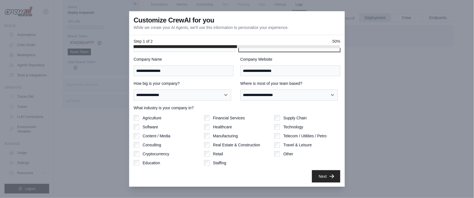
scroll to position [23, 0]
type input "********"
click at [320, 171] on button "Next" at bounding box center [326, 176] width 28 height 12
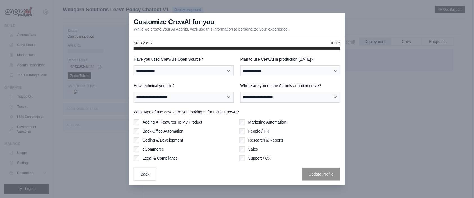
scroll to position [24, 0]
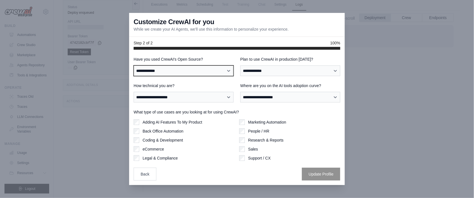
select select "**********"
click at [134, 65] on select "**********" at bounding box center [184, 70] width 100 height 11
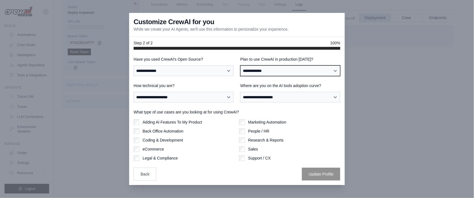
select select "*****"
click at [240, 65] on select "**********" at bounding box center [290, 70] width 100 height 11
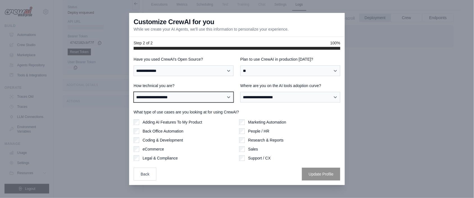
select select "**********"
click at [134, 92] on select "**********" at bounding box center [184, 97] width 100 height 11
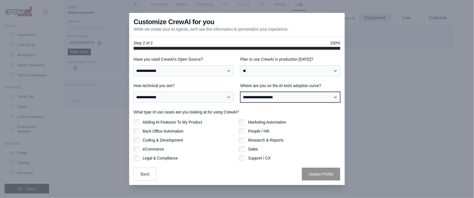
select select "**********"
click at [240, 92] on select "**********" at bounding box center [290, 97] width 100 height 11
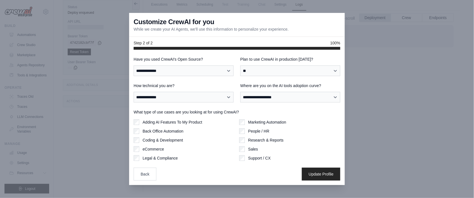
click at [140, 138] on div "Coding & Development" at bounding box center [184, 140] width 101 height 6
click at [317, 175] on button "Update Profile" at bounding box center [321, 173] width 38 height 13
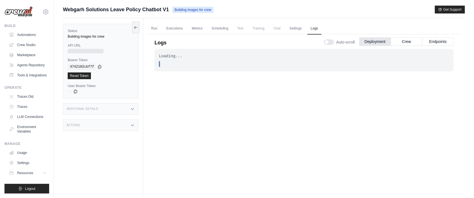
click at [88, 50] on div at bounding box center [86, 51] width 36 height 4
click at [156, 27] on link "Run" at bounding box center [154, 29] width 13 height 12
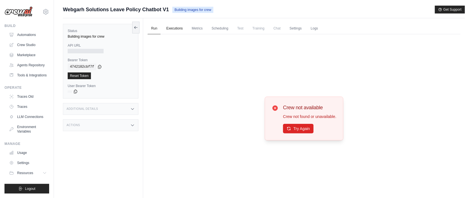
click at [179, 32] on link "Executions" at bounding box center [174, 29] width 23 height 12
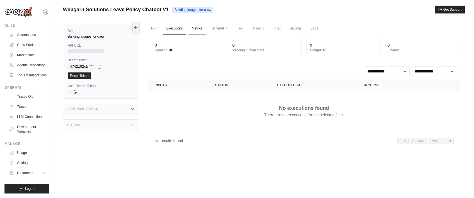
click at [204, 29] on link "Metrics" at bounding box center [197, 29] width 18 height 12
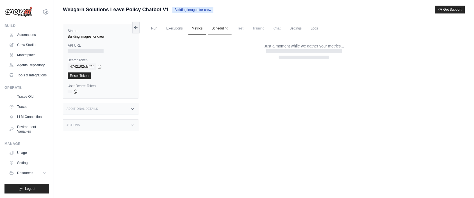
click at [219, 29] on link "Scheduling" at bounding box center [219, 29] width 23 height 12
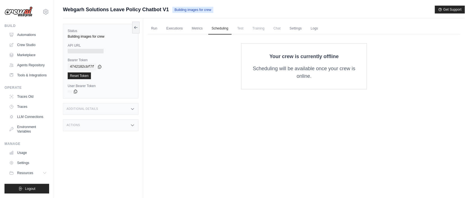
click at [265, 31] on span "Training" at bounding box center [258, 28] width 19 height 11
click at [321, 29] on link "Logs" at bounding box center [314, 29] width 14 height 12
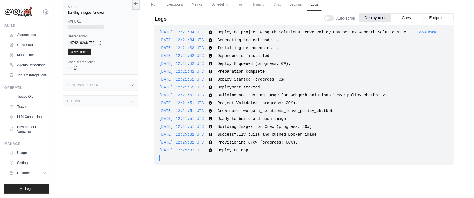
scroll to position [3, 0]
click at [160, 5] on link "Run" at bounding box center [154, 5] width 13 height 12
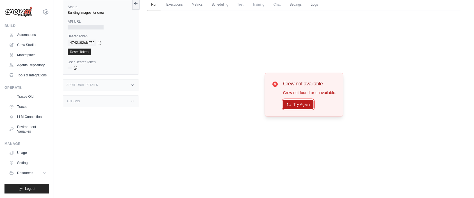
click at [299, 107] on button "Try Again" at bounding box center [298, 105] width 31 height 10
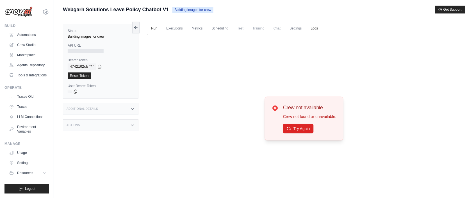
click at [321, 30] on link "Logs" at bounding box center [314, 29] width 14 height 12
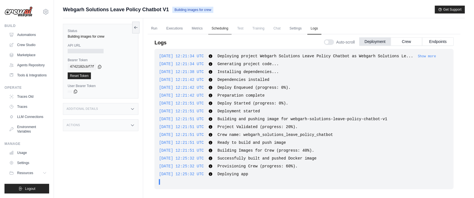
click at [229, 30] on link "Scheduling" at bounding box center [219, 29] width 23 height 12
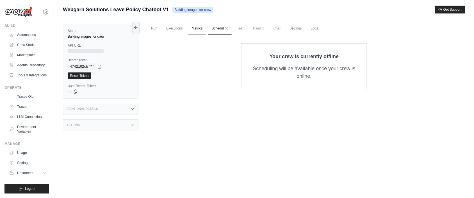
click at [193, 26] on link "Metrics" at bounding box center [197, 29] width 18 height 12
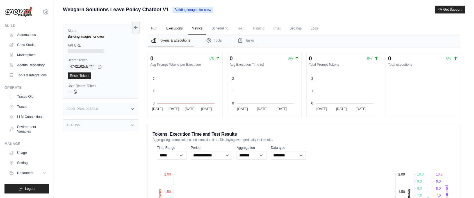
click at [175, 30] on link "Executions" at bounding box center [174, 29] width 23 height 12
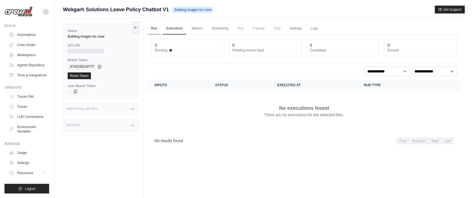
click at [155, 32] on link "Run" at bounding box center [154, 29] width 13 height 12
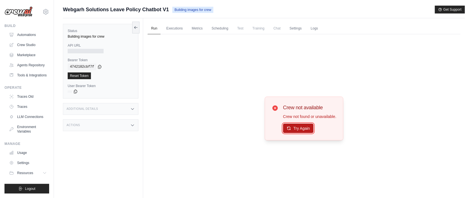
click at [305, 131] on button "Try Again" at bounding box center [298, 128] width 31 height 10
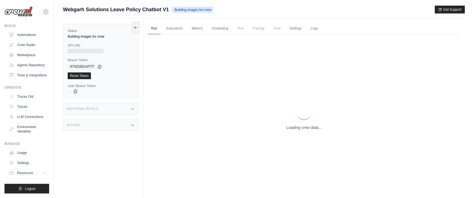
click at [306, 126] on p "Loading crew data..." at bounding box center [303, 128] width 35 height 6
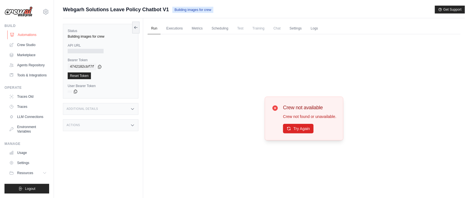
click at [33, 37] on link "Automations" at bounding box center [28, 34] width 42 height 9
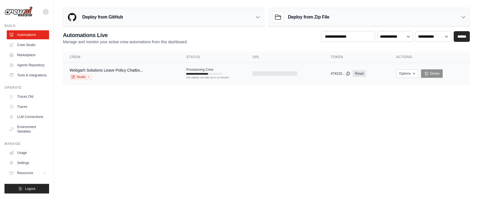
click at [209, 72] on div "Provisioning Crew First deploy can take up to 10 minutes" at bounding box center [204, 70] width 36 height 7
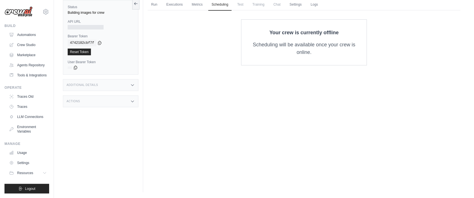
scroll to position [24, 0]
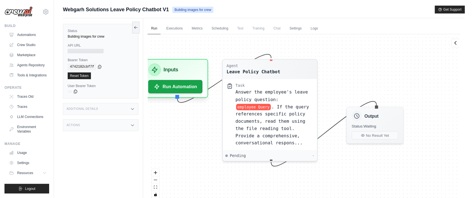
drag, startPoint x: 417, startPoint y: 77, endPoint x: 385, endPoint y: 68, distance: 33.0
click at [385, 68] on div "Agent Leave Policy Chatbot Task Answer the employee's leave policy question: em…" at bounding box center [304, 118] width 313 height 168
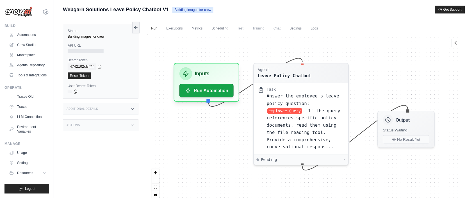
drag, startPoint x: 227, startPoint y: 41, endPoint x: 258, endPoint y: 45, distance: 31.4
click at [258, 45] on div "Agent Leave Policy Chatbot Task Answer the employee's leave policy question: em…" at bounding box center [304, 118] width 313 height 168
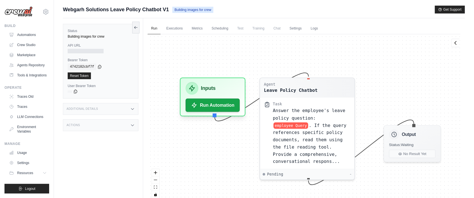
drag, startPoint x: 416, startPoint y: 61, endPoint x: 418, endPoint y: 75, distance: 14.4
click at [418, 75] on div "Agent Leave Policy Chatbot Task Answer the employee's leave policy question: em…" at bounding box center [304, 118] width 313 height 168
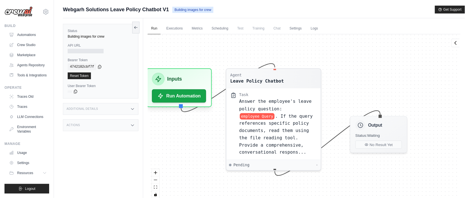
drag, startPoint x: 382, startPoint y: 70, endPoint x: 353, endPoint y: 61, distance: 30.0
click at [353, 61] on div "Agent Leave Policy Chatbot Task Answer the employee's leave policy question: em…" at bounding box center [304, 118] width 313 height 168
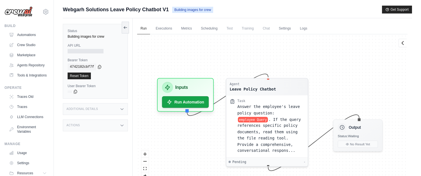
drag, startPoint x: 253, startPoint y: 44, endPoint x: 251, endPoint y: 57, distance: 13.2
click at [251, 57] on div "Agent Leave Policy Chatbot Task Answer the employee's leave policy question: em…" at bounding box center [272, 108] width 271 height 149
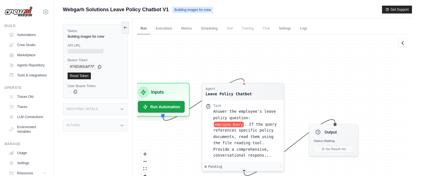
drag, startPoint x: 262, startPoint y: 56, endPoint x: 243, endPoint y: 59, distance: 19.0
click at [243, 59] on div "Agent Leave Policy Chatbot Task Answer the employee's leave policy question: em…" at bounding box center [272, 108] width 271 height 149
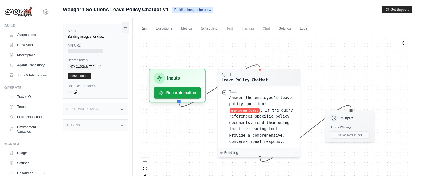
drag, startPoint x: 246, startPoint y: 54, endPoint x: 262, endPoint y: 40, distance: 21.7
click at [262, 40] on div "Agent Leave Policy Chatbot Task Answer the employee's leave policy question: em…" at bounding box center [272, 108] width 271 height 149
click at [405, 42] on icon at bounding box center [403, 43] width 6 height 6
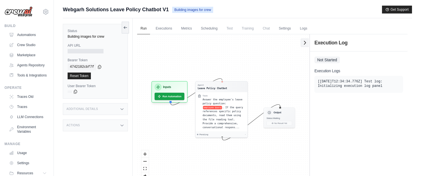
click at [301, 45] on button at bounding box center [305, 42] width 8 height 8
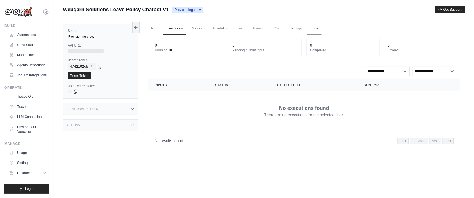
click at [321, 30] on link "Logs" at bounding box center [314, 29] width 14 height 12
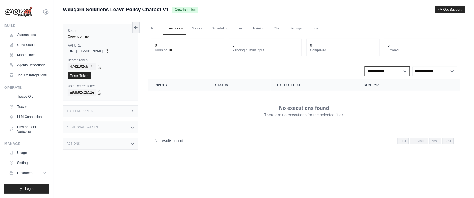
click at [374, 71] on select "**********" at bounding box center [387, 72] width 45 height 10
click at [432, 70] on select "**********" at bounding box center [434, 72] width 45 height 10
click at [138, 28] on icon at bounding box center [136, 27] width 4 height 4
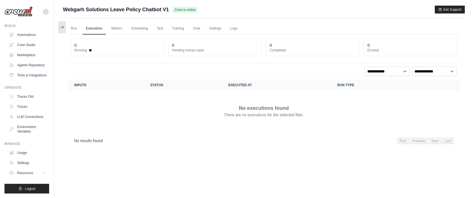
click at [59, 24] on button at bounding box center [61, 27] width 7 height 12
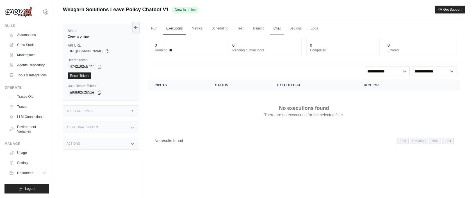
click at [279, 30] on link "Chat" at bounding box center [277, 29] width 14 height 12
click at [281, 30] on link "Chat" at bounding box center [277, 29] width 14 height 12
click at [262, 28] on link "Training" at bounding box center [258, 29] width 19 height 12
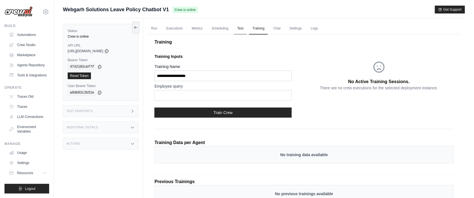
click at [243, 29] on link "Test" at bounding box center [240, 29] width 13 height 12
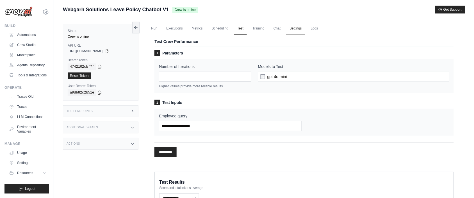
click at [302, 29] on link "Settings" at bounding box center [295, 29] width 19 height 12
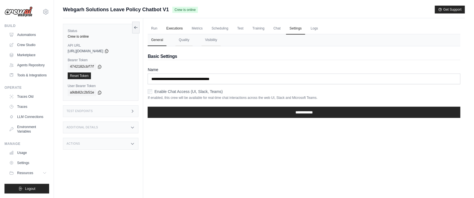
click at [174, 31] on link "Executions" at bounding box center [174, 29] width 23 height 12
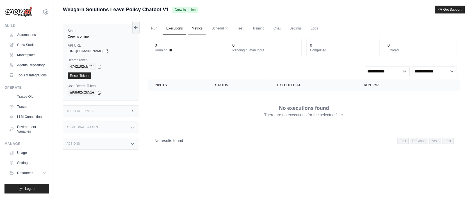
click at [202, 29] on link "Metrics" at bounding box center [197, 29] width 18 height 12
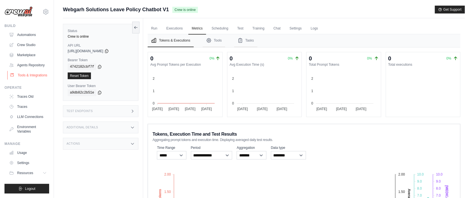
scroll to position [13, 0]
click at [36, 125] on link "Environment Variables" at bounding box center [28, 128] width 42 height 13
click at [29, 40] on link "Crew Studio" at bounding box center [28, 44] width 42 height 9
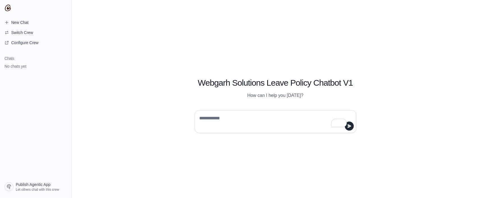
click at [232, 117] on textarea "To enrich screen reader interactions, please activate Accessibility in Grammarl…" at bounding box center [273, 122] width 151 height 16
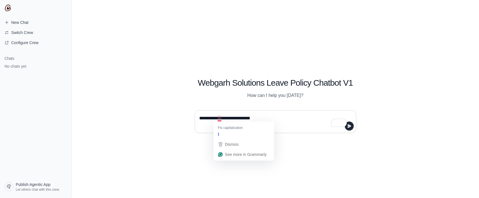
click at [221, 118] on textarea "**********" at bounding box center [273, 122] width 151 height 16
click at [267, 115] on textarea "**********" at bounding box center [273, 122] width 151 height 16
click at [267, 117] on textarea "**********" at bounding box center [273, 122] width 151 height 16
type textarea "**********"
click at [349, 127] on icon "submit" at bounding box center [349, 125] width 4 height 3
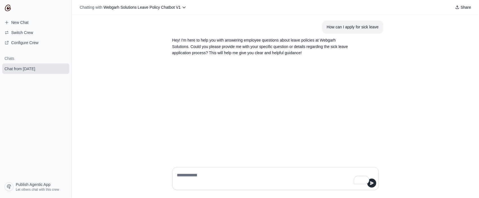
click at [184, 173] on textarea "To enrich screen reader interactions, please activate Accessibility in Grammarl…" at bounding box center [274, 179] width 196 height 16
type textarea "**********"
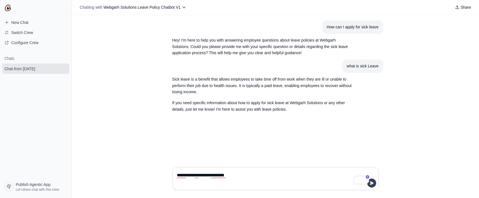
type textarea "**********"
click at [373, 182] on icon "submit" at bounding box center [372, 183] width 4 height 4
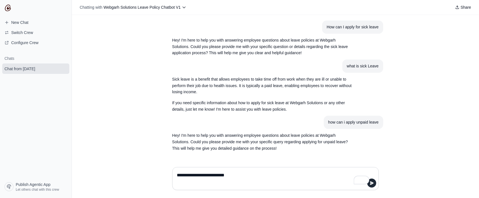
click at [230, 177] on textarea "**********" at bounding box center [274, 179] width 196 height 16
type textarea "**********"
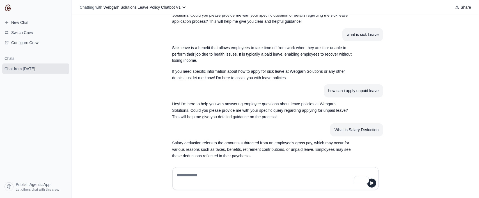
scroll to position [54, 0]
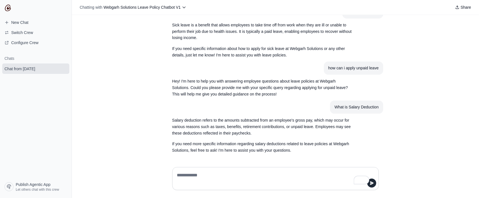
click at [210, 177] on textarea "To enrich screen reader interactions, please activate Accessibility in Grammarl…" at bounding box center [274, 179] width 196 height 16
type textarea "**********"
click at [375, 180] on button "submit" at bounding box center [371, 182] width 9 height 9
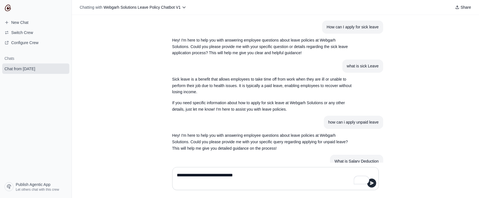
scroll to position [123, 0]
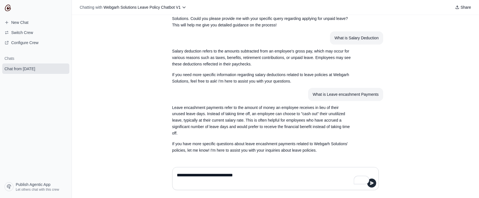
click at [260, 170] on div "**********" at bounding box center [275, 178] width 207 height 23
click at [183, 177] on textarea "**********" at bounding box center [274, 179] width 196 height 16
type textarea "**********"
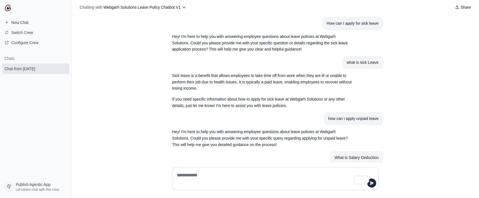
scroll to position [0, 0]
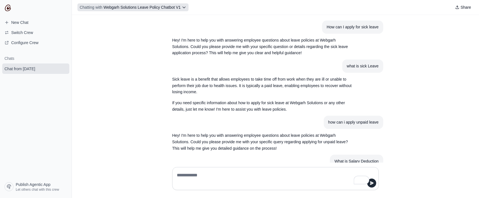
click at [181, 5] on span "Webgarh Solutions Leave Policy Chatbot V1" at bounding box center [142, 7] width 77 height 4
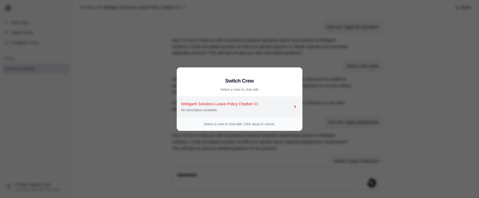
click at [258, 106] on div "Webgarh Solutions Leave Policy Chatbot V1" at bounding box center [236, 104] width 111 height 6
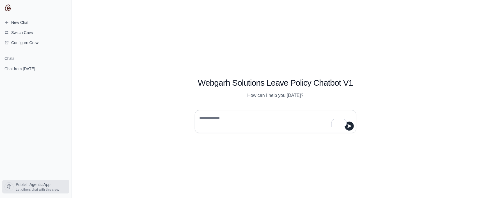
click at [42, 187] on span "Let others chat with this crew" at bounding box center [37, 189] width 43 height 4
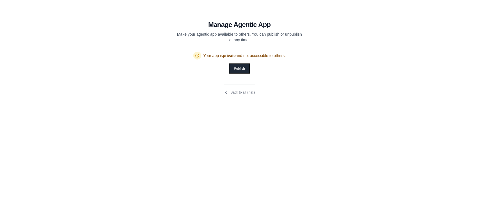
click at [247, 67] on button "Publish" at bounding box center [240, 68] width 20 height 9
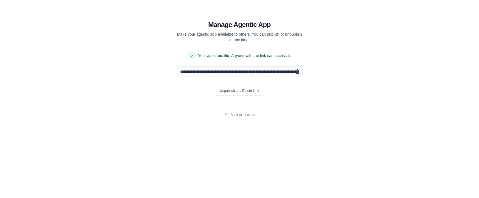
click at [299, 72] on icon "Copy public URL" at bounding box center [297, 72] width 3 height 4
click at [229, 117] on link "Back to all chats" at bounding box center [239, 115] width 31 height 4
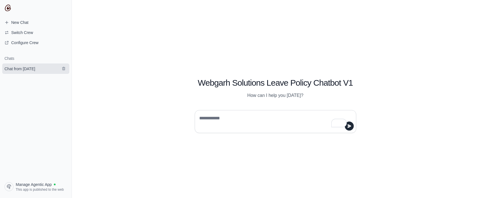
click at [22, 68] on span "Chat from [DATE]" at bounding box center [19, 69] width 31 height 6
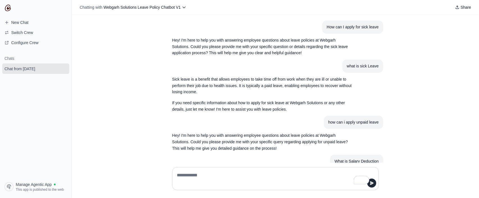
click at [212, 47] on p "Hey! I'm here to help you with answering employee questions about leave policie…" at bounding box center [262, 46] width 180 height 19
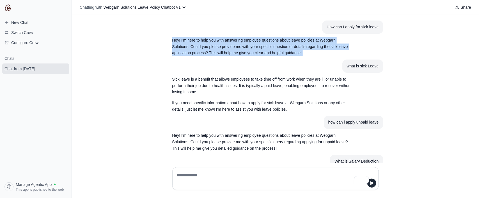
click at [212, 47] on p "Hey! I'm here to help you with answering employee questions about leave policie…" at bounding box center [262, 46] width 180 height 19
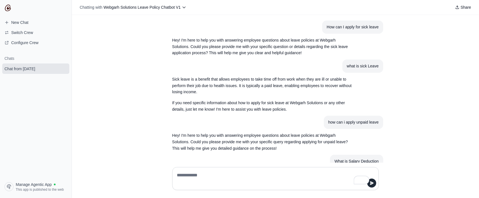
click at [187, 77] on p "Sick leave is a benefit that allows employees to take time off from work when t…" at bounding box center [262, 85] width 180 height 19
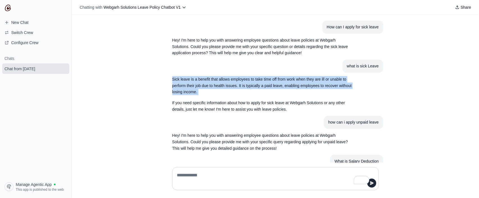
click at [187, 77] on p "Sick leave is a benefit that allows employees to take time off from work when t…" at bounding box center [262, 85] width 180 height 19
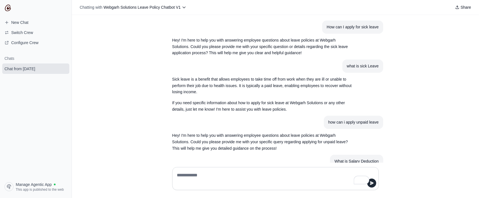
click at [213, 163] on div at bounding box center [276, 178] width 216 height 32
click at [213, 171] on textarea "To enrich screen reader interactions, please activate Accessibility in Grammarl…" at bounding box center [274, 179] width 196 height 16
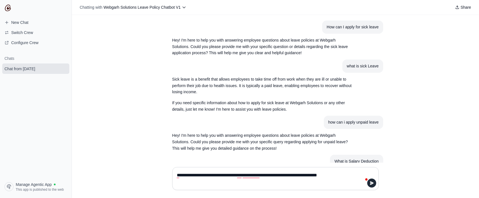
type textarea "**********"
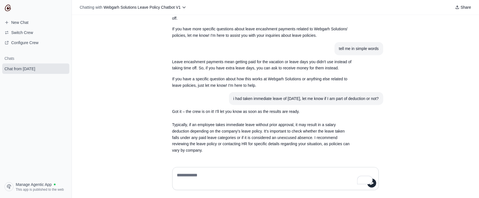
scroll to position [244, 0]
click at [242, 142] on p "Typically, if an employee takes immediate leave without prior approval, it may …" at bounding box center [262, 138] width 180 height 32
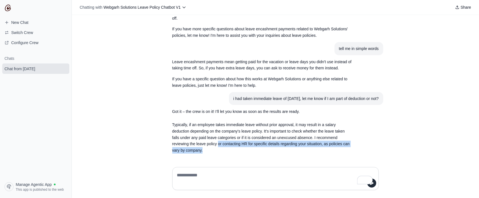
drag, startPoint x: 259, startPoint y: 146, endPoint x: 286, endPoint y: 152, distance: 27.7
click at [286, 152] on p "Typically, if an employee takes immediate leave without prior approval, it may …" at bounding box center [262, 138] width 180 height 32
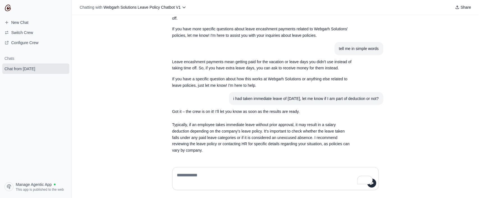
click at [286, 152] on p "Typically, if an employee takes immediate leave without prior approval, it may …" at bounding box center [262, 138] width 180 height 32
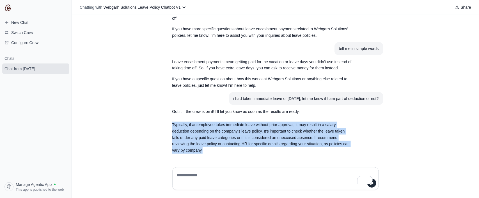
click at [286, 152] on p "Typically, if an employee takes immediate leave without prior approval, it may …" at bounding box center [262, 138] width 180 height 32
drag, startPoint x: 479, startPoint y: 139, endPoint x: 479, endPoint y: 215, distance: 76.3
click at [479, 198] on html "**********" at bounding box center [239, 99] width 479 height 198
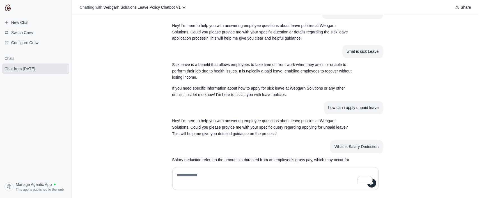
scroll to position [0, 0]
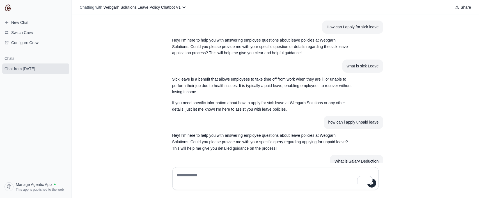
click at [235, 79] on p "Sick leave is a benefit that allows employees to take time off from work when t…" at bounding box center [262, 85] width 180 height 19
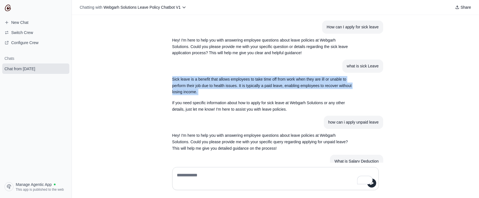
click at [235, 79] on p "Sick leave is a benefit that allows employees to take time off from work when t…" at bounding box center [262, 85] width 180 height 19
click at [291, 82] on p "Sick leave is a benefit that allows employees to take time off from work when t…" at bounding box center [262, 85] width 180 height 19
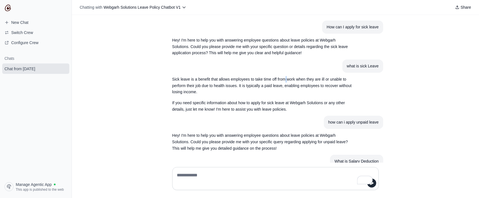
click at [291, 82] on p "Sick leave is a benefit that allows employees to take time off from work when t…" at bounding box center [262, 85] width 180 height 19
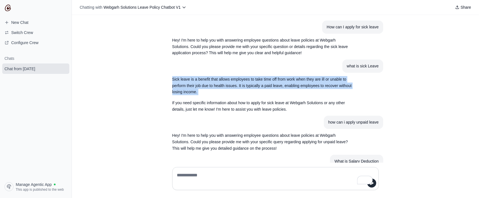
click at [291, 82] on p "Sick leave is a benefit that allows employees to take time off from work when t…" at bounding box center [262, 85] width 180 height 19
click at [178, 82] on p "Sick leave is a benefit that allows employees to take time off from work when t…" at bounding box center [262, 85] width 180 height 19
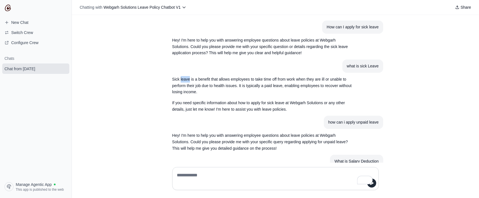
click at [178, 82] on p "Sick leave is a benefit that allows employees to take time off from work when t…" at bounding box center [262, 85] width 180 height 19
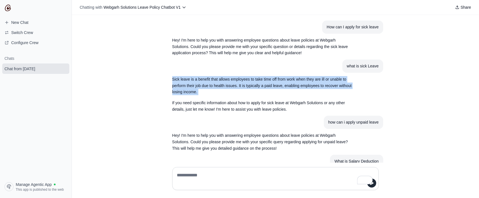
click at [178, 82] on p "Sick leave is a benefit that allows employees to take time off from work when t…" at bounding box center [262, 85] width 180 height 19
click at [264, 80] on p "Sick leave is a benefit that allows employees to take time off from work when t…" at bounding box center [262, 85] width 180 height 19
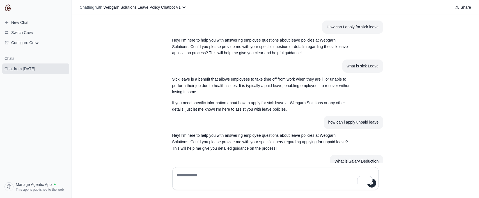
click at [245, 79] on p "Sick leave is a benefit that allows employees to take time off from work when t…" at bounding box center [262, 85] width 180 height 19
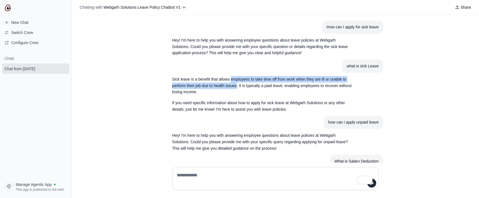
drag, startPoint x: 245, startPoint y: 79, endPoint x: 255, endPoint y: 88, distance: 13.5
click at [255, 88] on p "Sick leave is a benefit that allows employees to take time off from work when t…" at bounding box center [262, 85] width 180 height 19
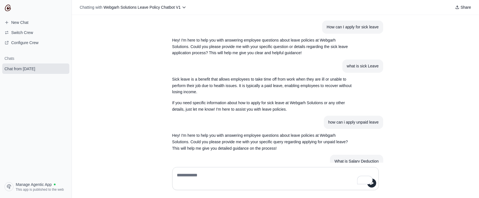
click at [261, 88] on p "Sick leave is a benefit that allows employees to take time off from work when t…" at bounding box center [262, 85] width 180 height 19
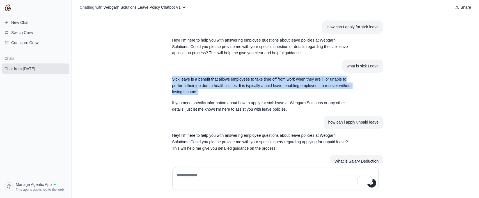
click at [261, 88] on p "Sick leave is a benefit that allows employees to take time off from work when t…" at bounding box center [262, 85] width 180 height 19
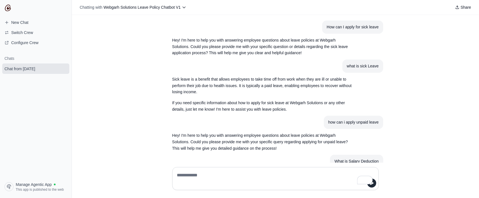
click at [346, 17] on div "How can I apply for sick leave Hey! I'm here to help you with answering employe…" at bounding box center [275, 89] width 407 height 148
click at [346, 25] on div "How can I apply for sick leave" at bounding box center [353, 27] width 52 height 6
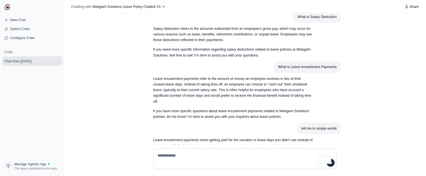
scroll to position [244, 0]
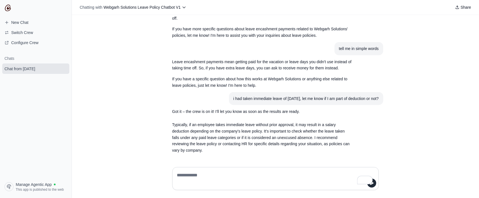
click at [305, 101] on div "i had taken immediate leave of monday, let me know if I am part of deduction or…" at bounding box center [305, 98] width 145 height 6
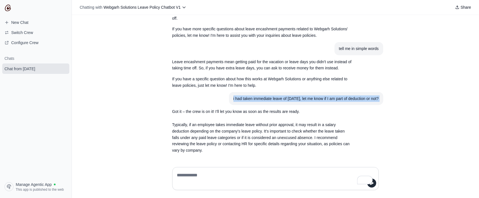
click at [305, 101] on div "i had taken immediate leave of monday, let me know if I am part of deduction or…" at bounding box center [305, 98] width 145 height 6
copy div "i had taken immediate leave of monday, let me know if I am part of deduction or…"
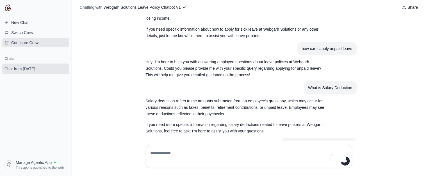
scroll to position [4, 0]
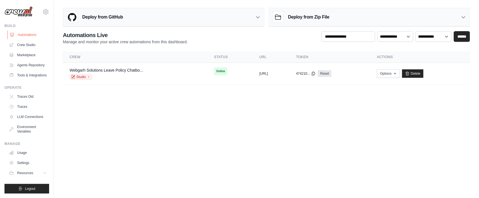
click at [29, 37] on link "Automations" at bounding box center [28, 34] width 42 height 9
click at [34, 45] on link "Crew Studio" at bounding box center [28, 44] width 42 height 9
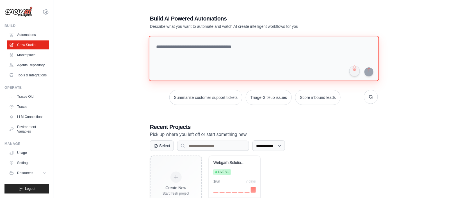
click at [206, 54] on textarea at bounding box center [264, 58] width 230 height 45
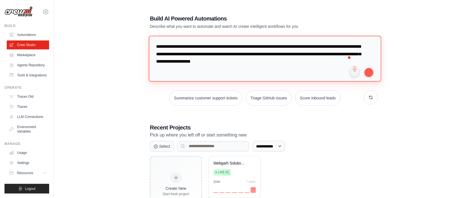
type textarea "**********"
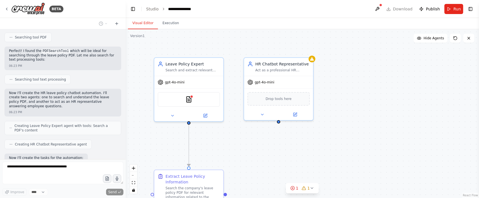
scroll to position [87, 0]
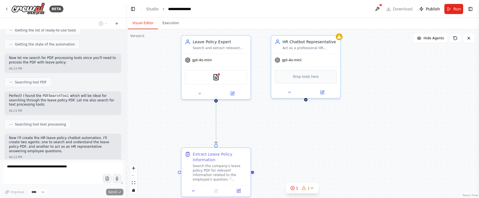
drag, startPoint x: 365, startPoint y: 151, endPoint x: 393, endPoint y: 129, distance: 34.9
click at [393, 129] on div ".deletable-edge-delete-btn { width: 20px; height: 20px; border: 0px solid #ffff…" at bounding box center [302, 113] width 353 height 169
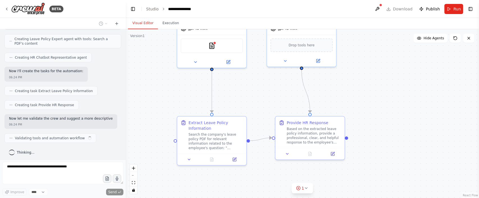
scroll to position [223, 0]
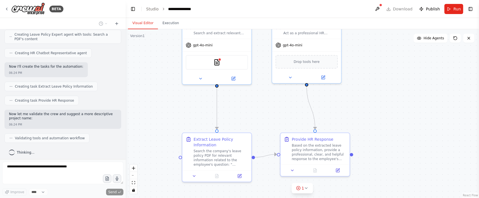
drag, startPoint x: 416, startPoint y: 139, endPoint x: 416, endPoint y: 124, distance: 15.2
click at [416, 124] on div ".deletable-edge-delete-btn { width: 20px; height: 20px; border: 0px solid #ffff…" at bounding box center [302, 113] width 353 height 169
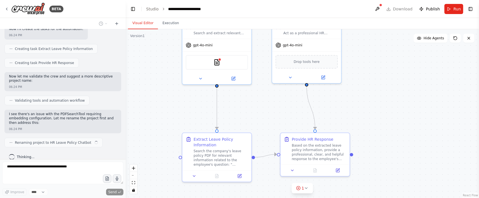
scroll to position [265, 0]
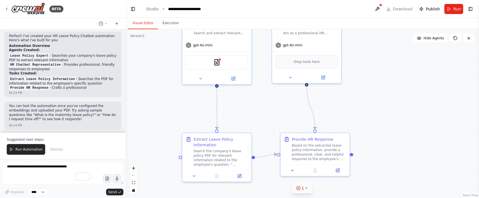
click at [308, 188] on icon at bounding box center [306, 188] width 4 height 4
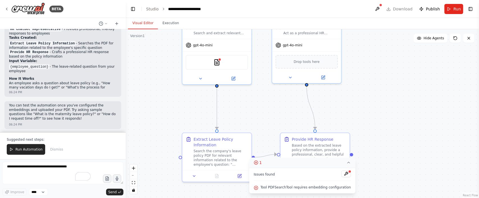
click at [275, 187] on span "Tool PDFSearchTool requires embedding configuration" at bounding box center [305, 187] width 91 height 4
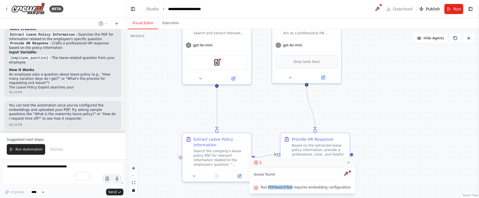
click at [275, 187] on span "Tool PDFSearchTool requires embedding configuration" at bounding box center [305, 187] width 91 height 4
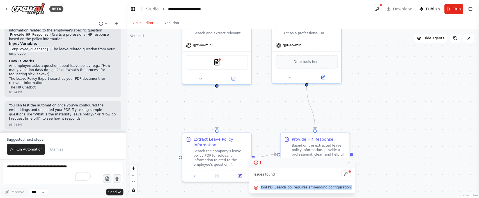
click at [275, 187] on span "Tool PDFSearchTool requires embedding configuration" at bounding box center [305, 187] width 91 height 4
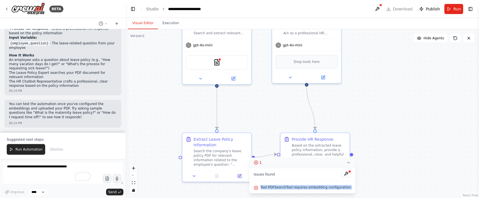
click at [284, 187] on span "Tool PDFSearchTool requires embedding configuration" at bounding box center [305, 187] width 91 height 4
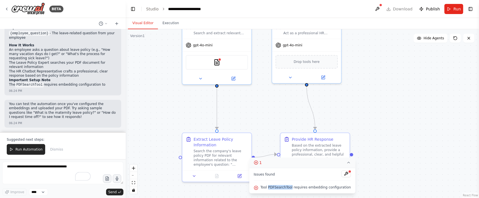
click at [284, 187] on span "Tool PDFSearchTool requires embedding configuration" at bounding box center [305, 187] width 91 height 4
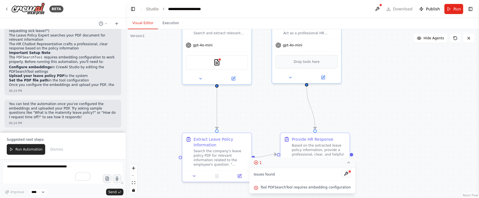
click at [267, 186] on span "Tool PDFSearchTool requires embedding configuration" at bounding box center [305, 187] width 91 height 4
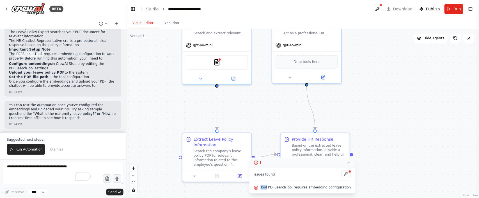
scroll to position [485, 0]
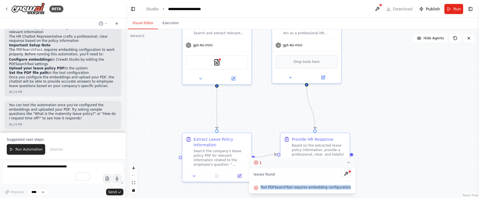
drag, startPoint x: 267, startPoint y: 186, endPoint x: 340, endPoint y: 186, distance: 72.7
click at [340, 186] on span "Tool PDFSearchTool requires embedding configuration" at bounding box center [305, 187] width 91 height 4
click at [288, 185] on span "Tool PDFSearchTool requires embedding configuration" at bounding box center [305, 187] width 91 height 4
click at [344, 173] on button at bounding box center [347, 173] width 10 height 7
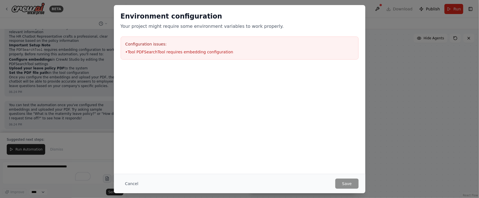
click at [149, 54] on li "• Tool PDFSearchTool requires embedding configuration" at bounding box center [239, 52] width 228 height 6
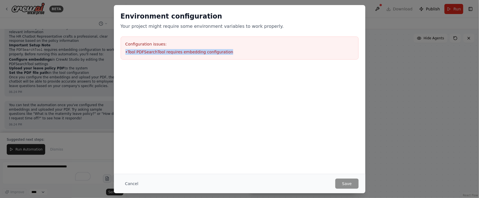
click at [149, 54] on li "• Tool PDFSearchTool requires embedding configuration" at bounding box center [239, 52] width 228 height 6
copy li "• Tool PDFSearchTool requires embedding configuration"
click at [127, 181] on button "Cancel" at bounding box center [132, 183] width 22 height 10
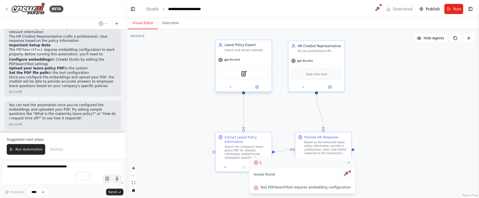
click at [238, 71] on div "PDFSearchTool" at bounding box center [243, 74] width 51 height 12
click at [241, 74] on img at bounding box center [243, 73] width 5 height 5
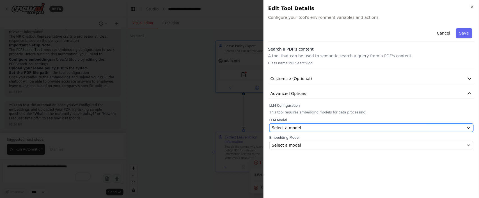
click at [307, 132] on button "Select a model" at bounding box center [371, 127] width 204 height 8
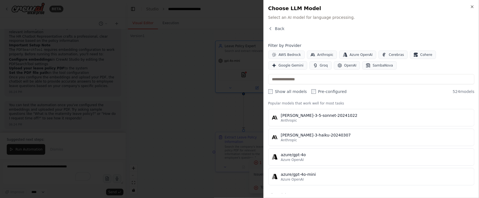
scroll to position [84, 0]
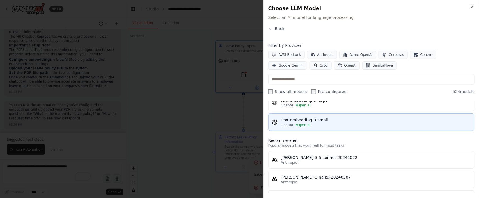
click at [335, 121] on div "text-embedding-3-small" at bounding box center [376, 120] width 190 height 6
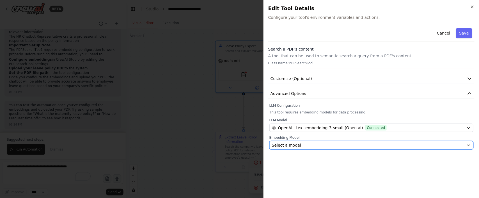
click at [300, 145] on div "Select a model" at bounding box center [368, 145] width 192 height 6
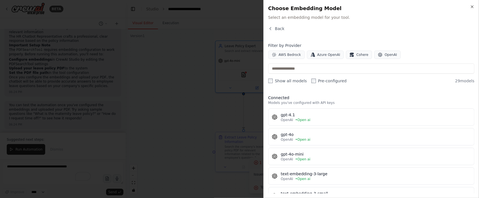
scroll to position [42, 0]
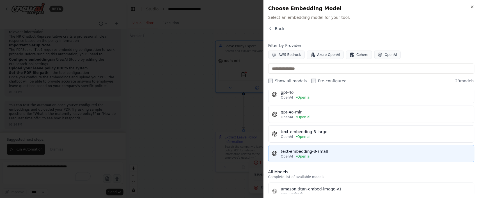
click at [325, 153] on div "text-embedding-3-small" at bounding box center [376, 151] width 190 height 6
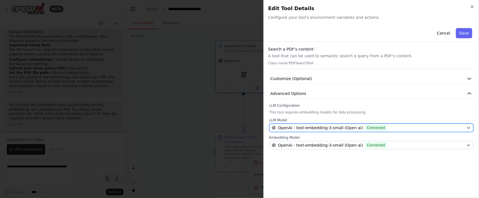
click at [311, 127] on span "OpenAI - text-embedding-3-small (Open ai)" at bounding box center [320, 128] width 85 height 6
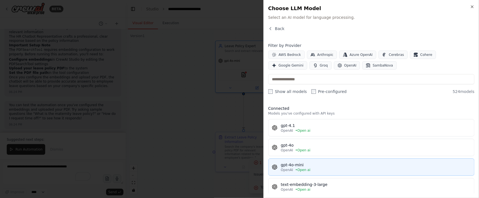
click at [317, 161] on button "gpt-4o-mini OpenAI • Open ai" at bounding box center [371, 166] width 206 height 17
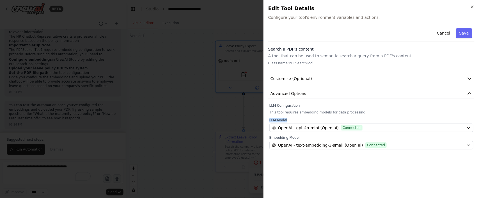
drag, startPoint x: 270, startPoint y: 122, endPoint x: 286, endPoint y: 121, distance: 16.0
click at [286, 121] on label "LLM Model" at bounding box center [371, 120] width 204 height 4
click at [294, 77] on span "Customize (Optional)" at bounding box center [292, 79] width 42 height 6
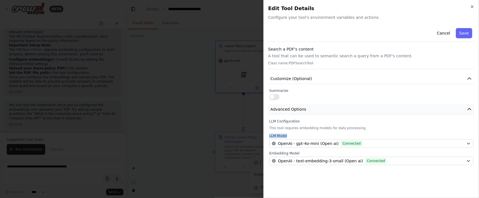
click at [304, 114] on button "Advanced Options" at bounding box center [371, 109] width 206 height 10
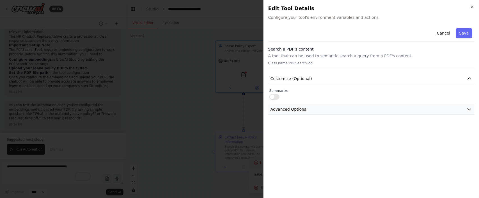
click at [318, 110] on button "Advanced Options" at bounding box center [371, 109] width 206 height 10
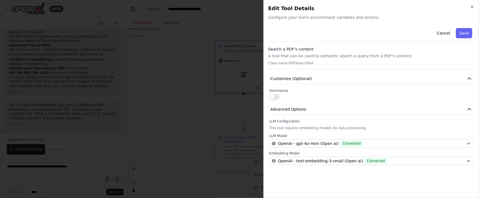
click at [277, 99] on button "button" at bounding box center [274, 97] width 10 height 6
click at [271, 97] on button "button" at bounding box center [274, 97] width 10 height 6
click at [461, 33] on button "Save" at bounding box center [464, 33] width 16 height 10
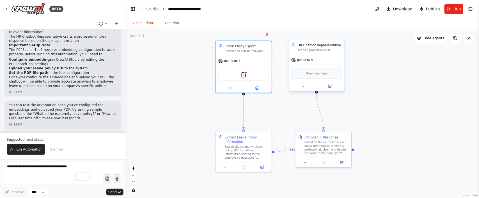
click at [326, 75] on div "Drop tools here" at bounding box center [316, 73] width 51 height 11
click at [264, 166] on button at bounding box center [262, 165] width 16 height 5
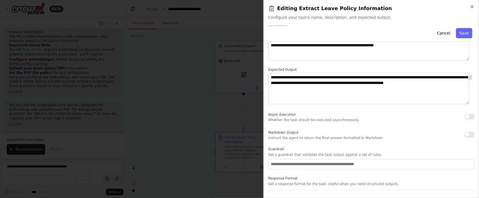
scroll to position [56, 0]
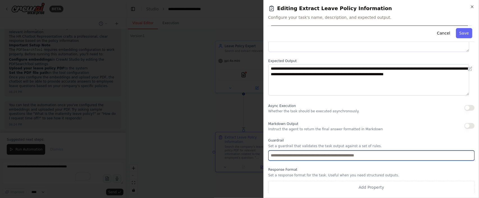
click at [297, 154] on input "text" at bounding box center [371, 155] width 206 height 10
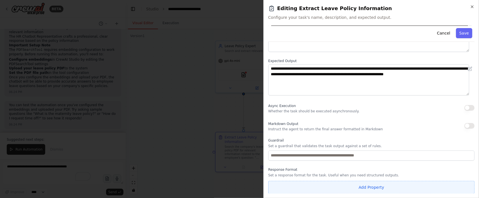
click at [301, 185] on button "Add Property" at bounding box center [371, 187] width 206 height 13
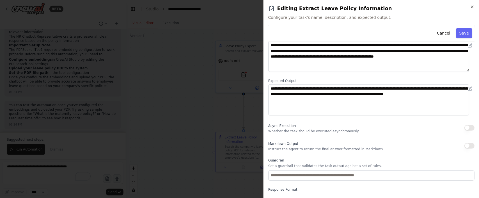
scroll to position [0, 0]
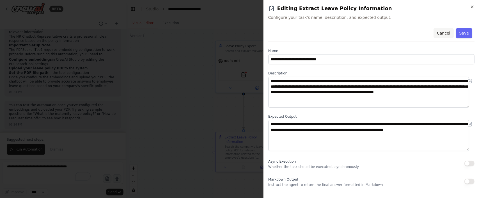
click at [441, 33] on button "Cancel" at bounding box center [444, 33] width 20 height 10
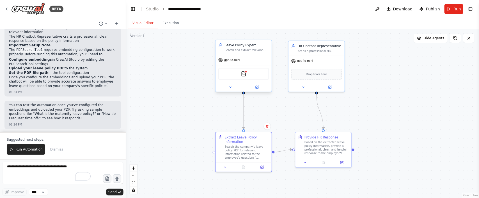
click at [248, 74] on div "PDFSearchTool" at bounding box center [243, 74] width 51 height 12
click at [258, 84] on button at bounding box center [257, 86] width 26 height 5
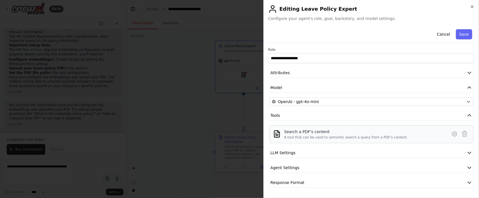
click at [312, 137] on div "A tool that can be used to semantic search a query from a PDF's content." at bounding box center [346, 137] width 124 height 4
click at [352, 136] on div "A tool that can be used to semantic search a query from a PDF's content." at bounding box center [346, 137] width 124 height 4
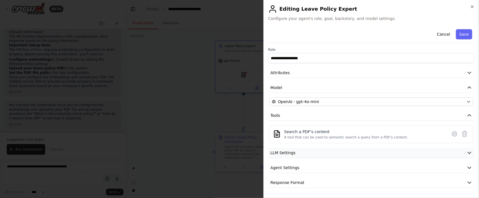
click at [295, 158] on button "LLM Settings" at bounding box center [371, 153] width 206 height 10
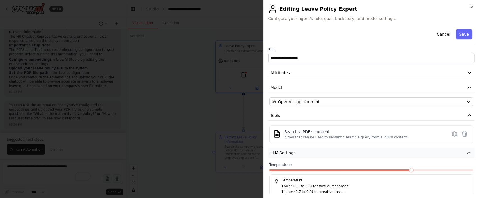
click at [295, 158] on button "LLM Settings" at bounding box center [371, 153] width 206 height 10
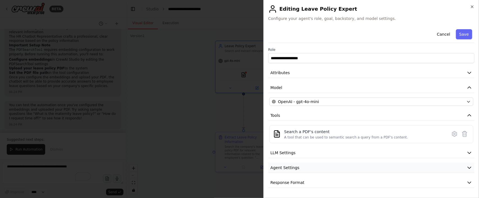
click at [298, 166] on button "Agent Settings" at bounding box center [371, 167] width 206 height 10
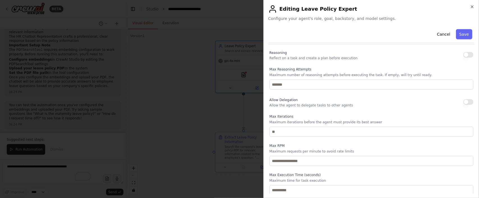
scroll to position [150, 0]
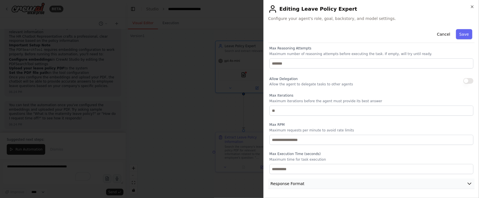
click at [302, 179] on button "Response Format" at bounding box center [371, 183] width 206 height 10
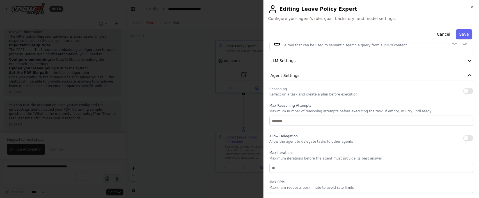
scroll to position [8, 0]
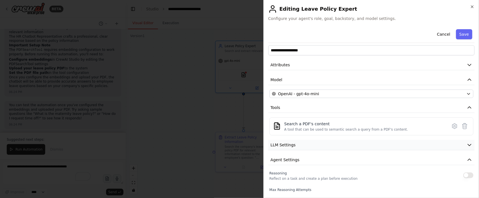
click at [303, 147] on button "LLM Settings" at bounding box center [371, 145] width 206 height 10
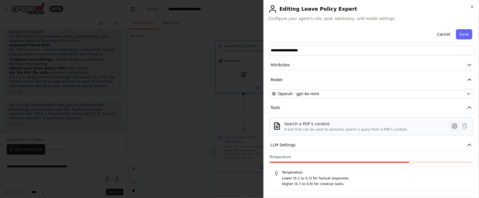
click at [451, 127] on icon at bounding box center [454, 126] width 7 height 7
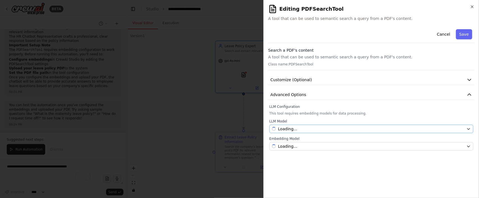
scroll to position [0, 0]
click at [301, 128] on div "Select a model" at bounding box center [368, 129] width 192 height 6
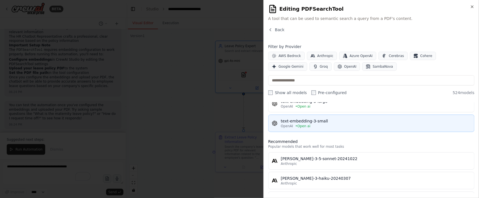
scroll to position [42, 0]
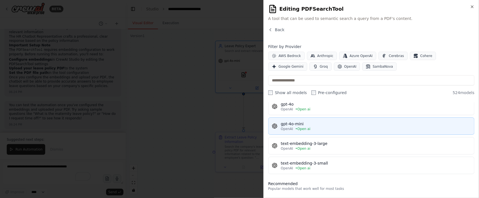
click at [309, 127] on div "OpenAI • Open ai" at bounding box center [376, 129] width 190 height 4
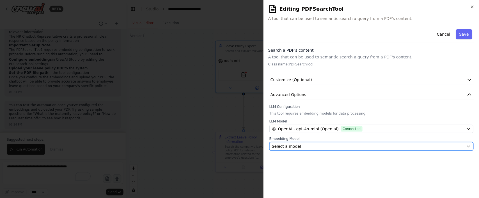
click at [311, 148] on div "Select a model" at bounding box center [368, 146] width 192 height 6
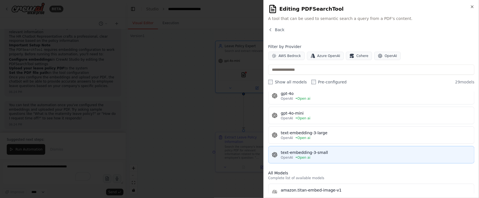
click at [321, 155] on div "text-embedding-3-small" at bounding box center [376, 153] width 190 height 6
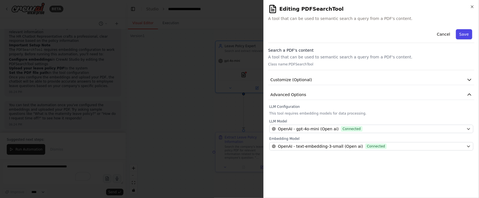
click at [468, 33] on button "Save" at bounding box center [464, 34] width 16 height 10
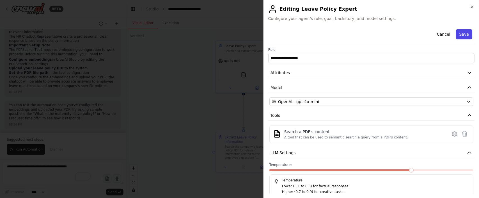
click at [457, 33] on button "Save" at bounding box center [464, 34] width 16 height 10
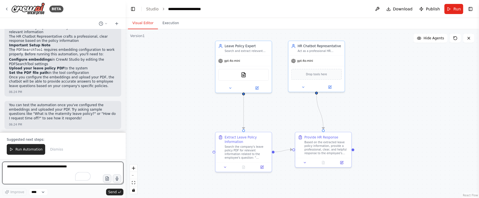
click at [24, 164] on textarea "To enrich screen reader interactions, please activate Accessibility in Grammarl…" at bounding box center [62, 173] width 121 height 22
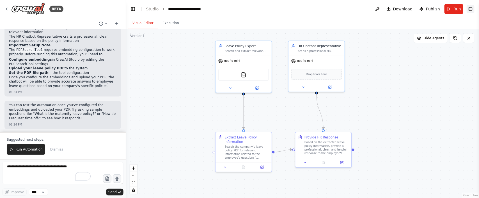
click at [473, 8] on button "Toggle Right Sidebar" at bounding box center [471, 9] width 8 height 8
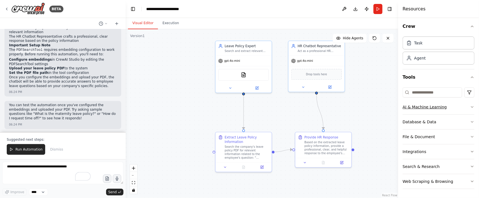
scroll to position [2, 0]
click at [440, 134] on button "File & Document" at bounding box center [439, 136] width 72 height 15
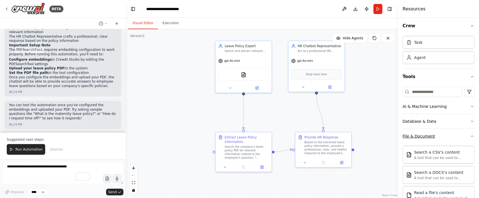
scroll to position [86, 0]
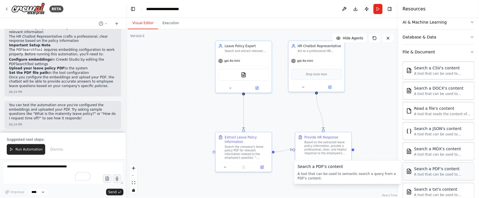
click at [443, 176] on div "A tool that can be used to semantic search a query from a PDF's content." at bounding box center [442, 174] width 57 height 4
click at [438, 171] on div "Search a PDF's content" at bounding box center [442, 169] width 57 height 6
click at [440, 175] on div "A tool that can be used to semantic search a query from a PDF's content." at bounding box center [442, 174] width 57 height 4
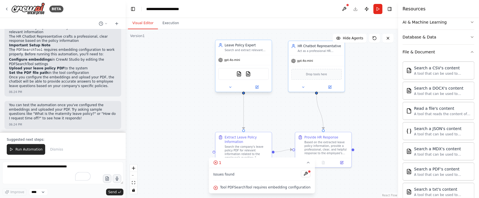
click at [249, 77] on div "PDFSearchTool PDFSearchTool" at bounding box center [243, 74] width 51 height 12
click at [301, 176] on button at bounding box center [306, 173] width 10 height 7
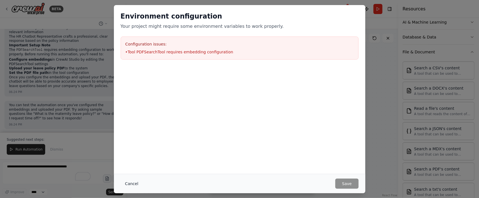
click at [131, 180] on button "Cancel" at bounding box center [132, 183] width 22 height 10
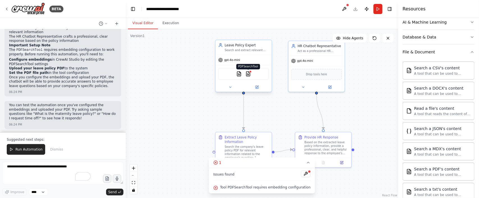
click at [249, 73] on img at bounding box center [248, 73] width 5 height 5
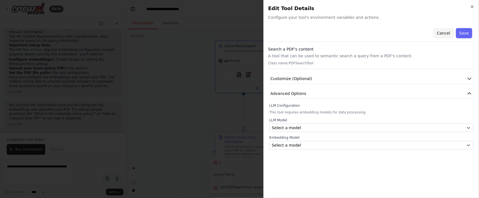
click at [452, 33] on button "Cancel" at bounding box center [444, 33] width 20 height 10
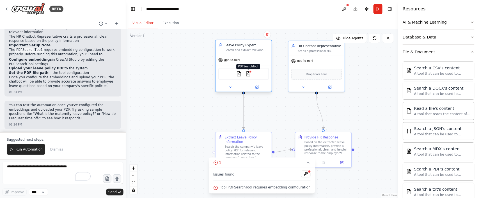
click at [248, 72] on img at bounding box center [248, 73] width 5 height 5
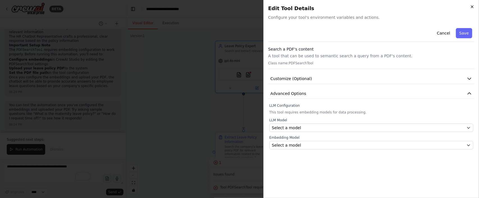
click at [470, 8] on icon "button" at bounding box center [472, 6] width 4 height 4
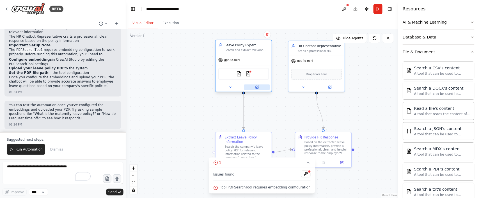
click at [259, 88] on button at bounding box center [257, 86] width 26 height 5
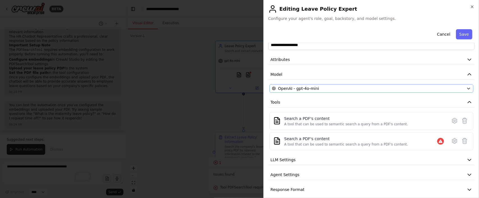
scroll to position [20, 0]
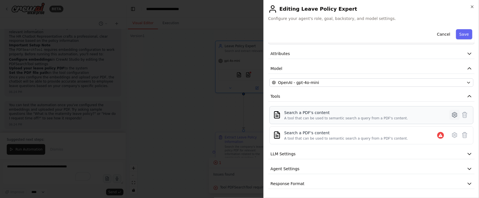
click at [451, 115] on icon at bounding box center [454, 114] width 7 height 7
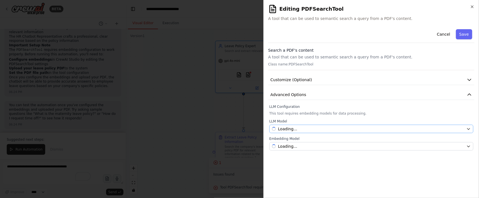
scroll to position [0, 0]
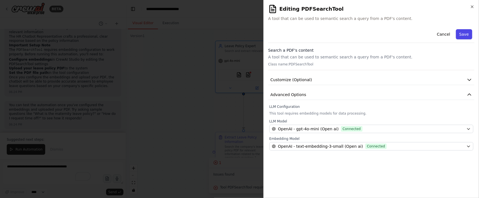
click at [465, 33] on button "Save" at bounding box center [464, 34] width 16 height 10
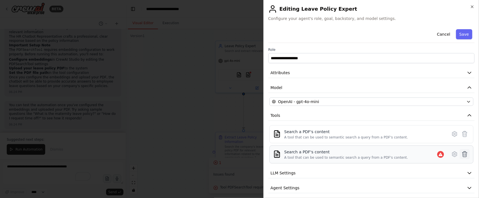
click at [462, 154] on icon at bounding box center [464, 154] width 5 height 6
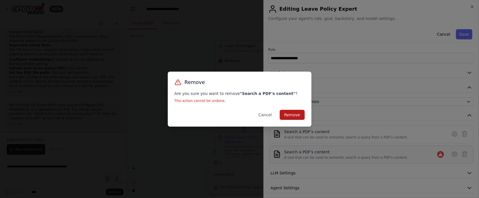
click at [290, 111] on button "Remove" at bounding box center [292, 115] width 25 height 10
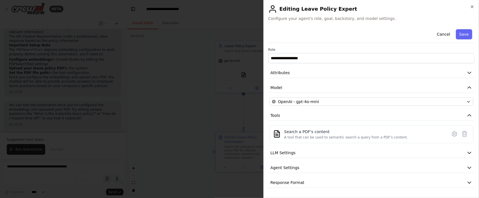
click at [475, 8] on div "**********" at bounding box center [372, 99] width 216 height 198
click at [471, 6] on icon "button" at bounding box center [472, 6] width 4 height 4
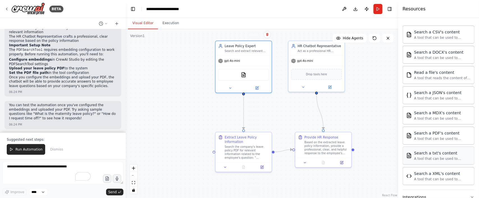
scroll to position [169, 0]
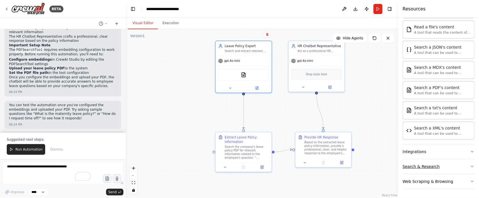
click at [455, 162] on button "Search & Research" at bounding box center [439, 166] width 72 height 15
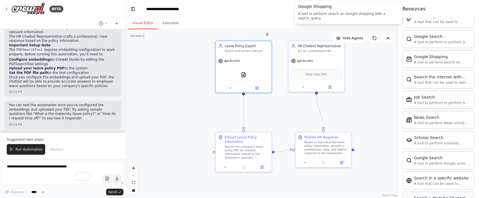
scroll to position [459, 0]
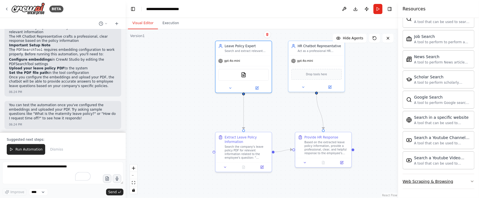
click at [454, 181] on button "Web Scraping & Browsing" at bounding box center [439, 181] width 72 height 15
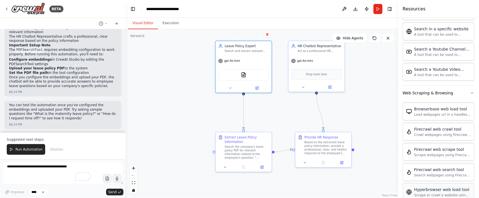
scroll to position [585, 0]
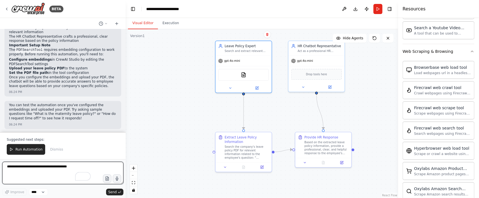
click at [22, 162] on textarea "To enrich screen reader interactions, please activate Accessibility in Grammarl…" at bounding box center [62, 173] width 121 height 22
type textarea "**********"
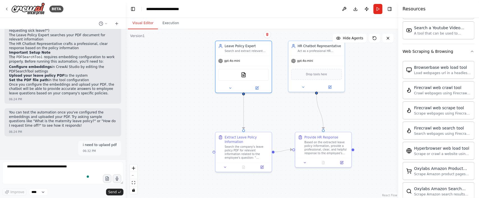
scroll to position [493, 0]
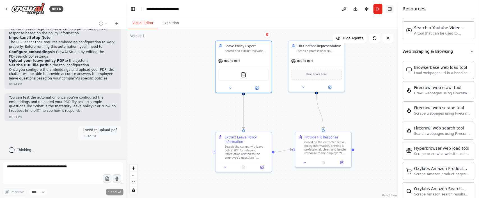
click at [392, 10] on button "Toggle Right Sidebar" at bounding box center [390, 9] width 8 height 8
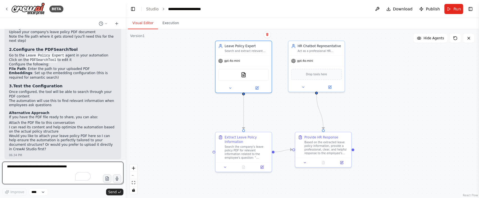
scroll to position [658, 0]
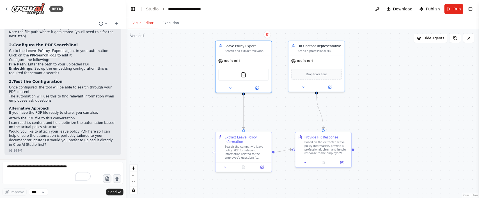
click at [29, 118] on li "Attach the PDF file to this conversation" at bounding box center [63, 118] width 108 height 4
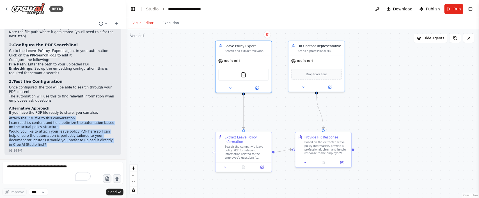
drag, startPoint x: 29, startPoint y: 118, endPoint x: 50, endPoint y: 142, distance: 31.8
click at [50, 142] on div "I understand you need to upload your leave policy PDF. Here's how you can do th…" at bounding box center [63, 69] width 108 height 155
click at [50, 144] on p "Would you like to attach your leave policy PDF here so I can help ensure the au…" at bounding box center [63, 137] width 108 height 17
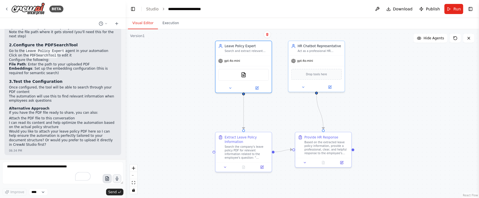
click at [109, 180] on icon "button" at bounding box center [107, 178] width 5 height 5
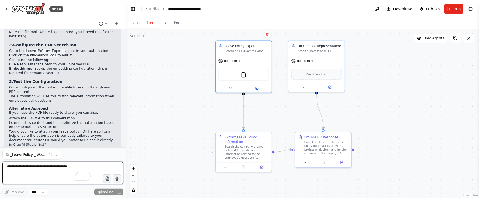
click at [61, 165] on textarea "To enrich screen reader interactions, please activate Accessibility in Grammarl…" at bounding box center [62, 173] width 121 height 22
type textarea "**********"
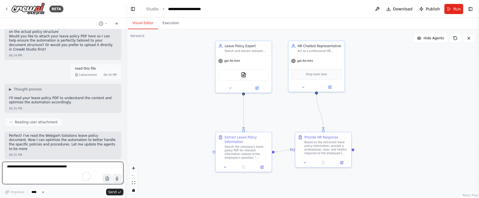
scroll to position [757, 0]
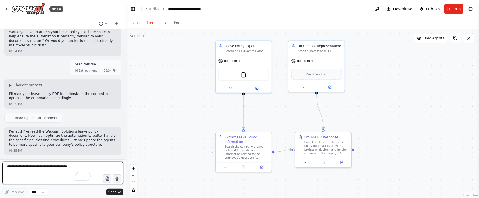
type textarea "*"
type textarea "****"
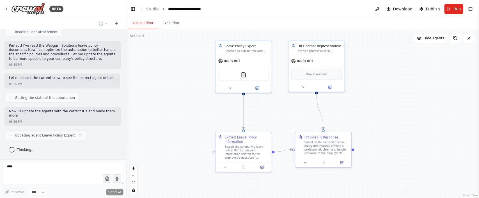
scroll to position [843, 0]
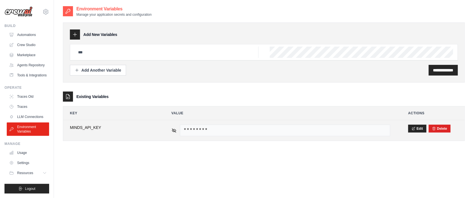
click at [95, 127] on span "MINDS_API_KEY" at bounding box center [112, 128] width 84 height 6
click at [173, 131] on icon at bounding box center [174, 130] width 4 height 3
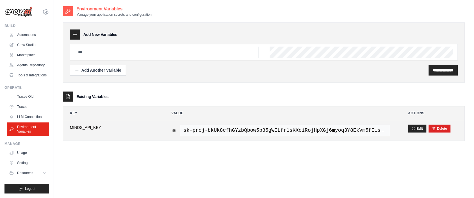
click at [426, 127] on div "Edit Delete" at bounding box center [433, 129] width 50 height 8
click at [417, 129] on button "Edit" at bounding box center [417, 128] width 18 height 8
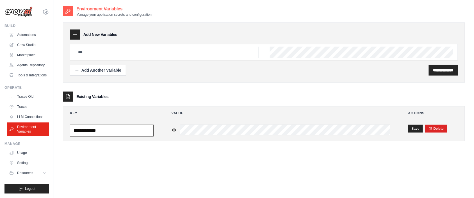
click at [90, 130] on input "**********" at bounding box center [112, 131] width 84 height 12
drag, startPoint x: 88, startPoint y: 130, endPoint x: 67, endPoint y: 132, distance: 21.7
click at [67, 132] on td "**********" at bounding box center [111, 130] width 97 height 21
click at [120, 137] on td "**********" at bounding box center [111, 130] width 97 height 21
click at [106, 132] on input "**********" at bounding box center [112, 131] width 84 height 12
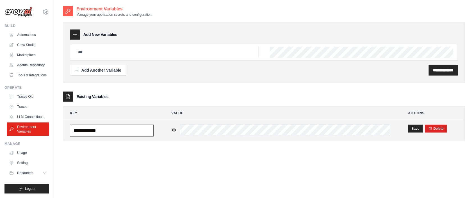
click at [106, 132] on input "**********" at bounding box center [112, 131] width 84 height 12
type input "**********"
click at [413, 132] on button "Save" at bounding box center [415, 128] width 15 height 8
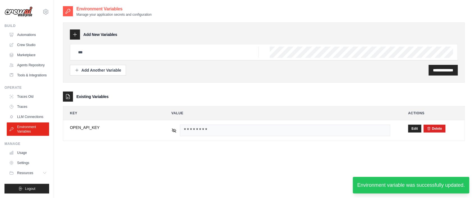
click at [150, 179] on div "**********" at bounding box center [264, 105] width 402 height 198
click at [378, 142] on div "**********" at bounding box center [264, 78] width 402 height 144
click at [324, 149] on div "**********" at bounding box center [264, 78] width 402 height 144
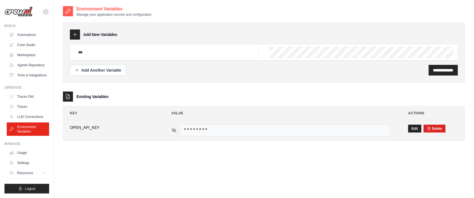
click at [173, 131] on icon at bounding box center [173, 130] width 5 height 5
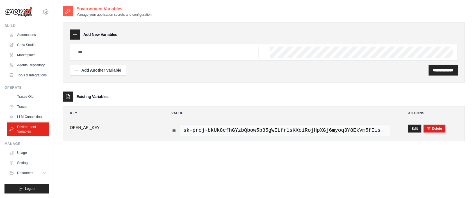
click at [333, 127] on span "sk-proj-bkUk8cfhGYzbQbow5b35gWELfrlsKXciRojHpXGj6myoq3Y8EkVm5fIispdoEzwe4BzyoHQ…" at bounding box center [285, 131] width 210 height 12
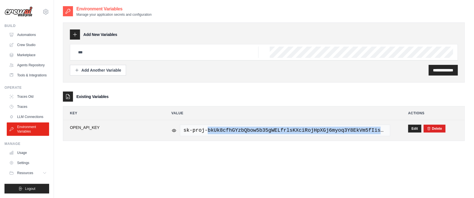
click at [333, 127] on span "sk-proj-bkUk8cfhGYzbQbow5b35gWELfrlsKXciRojHpXGj6myoq3Y8EkVm5fIispdoEzwe4BzyoHQ…" at bounding box center [285, 131] width 210 height 12
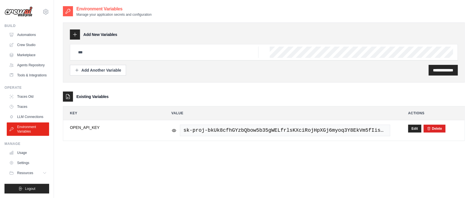
click at [209, 168] on div "**********" at bounding box center [264, 105] width 402 height 198
click at [96, 59] on div at bounding box center [264, 52] width 388 height 16
click at [96, 55] on input "text" at bounding box center [167, 52] width 184 height 11
type input "*********"
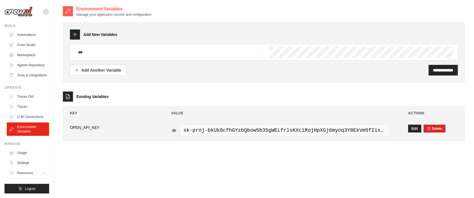
click at [214, 130] on span "sk-proj-bkUk8cfhGYzbQbow5b35gWELfrlsKXciRojHpXGj6myoq3Y8EkVm5fIispdoEzwe4BzyoHQ…" at bounding box center [285, 131] width 210 height 12
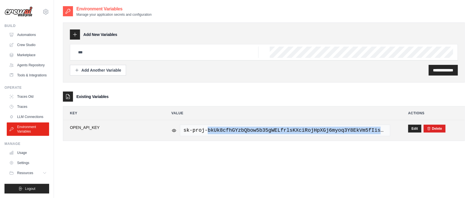
click at [214, 130] on span "sk-proj-bkUk8cfhGYzbQbow5b35gWELfrlsKXciRojHpXGj6myoq3Y8EkVm5fIispdoEzwe4BzyoHQ…" at bounding box center [285, 131] width 210 height 12
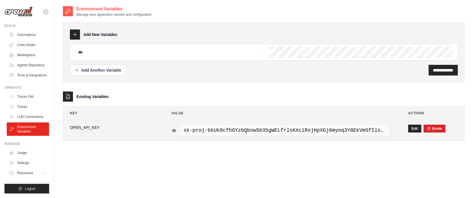
click at [98, 136] on td "**********" at bounding box center [111, 130] width 97 height 20
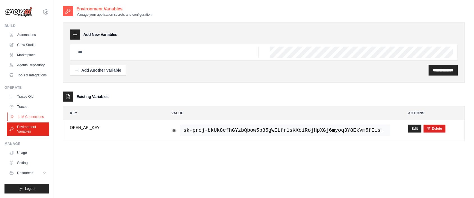
click at [33, 121] on link "LLM Connections" at bounding box center [28, 116] width 42 height 9
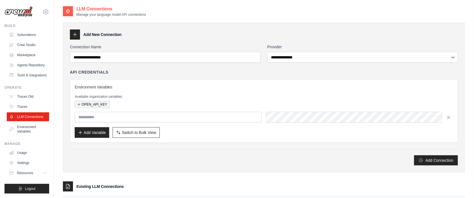
click at [102, 106] on button "OPEN_API_KEY" at bounding box center [92, 104] width 35 height 7
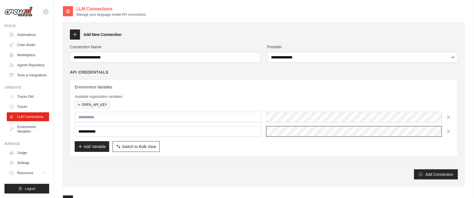
scroll to position [0, 218]
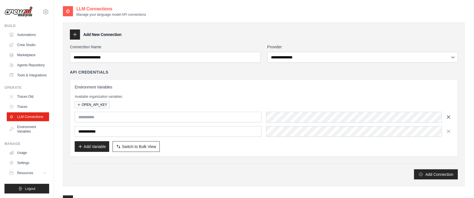
click at [447, 118] on icon "button" at bounding box center [449, 117] width 6 height 6
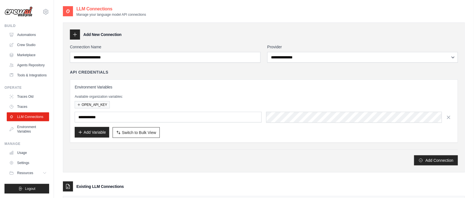
click at [83, 134] on button "Add Variable" at bounding box center [92, 132] width 35 height 11
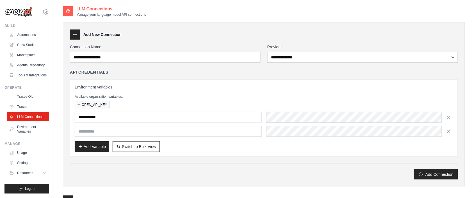
click at [448, 129] on icon "button" at bounding box center [449, 131] width 6 height 6
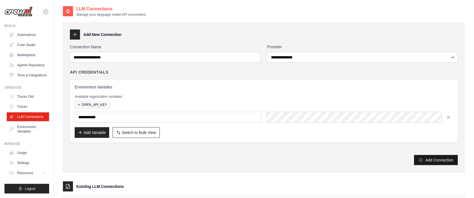
click at [428, 161] on button "Add Connection" at bounding box center [436, 160] width 44 height 10
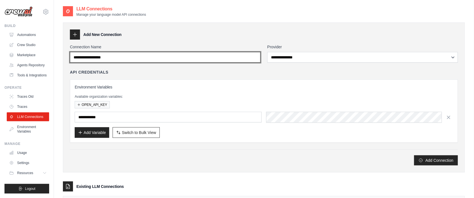
click at [77, 57] on input "Connection Name" at bounding box center [165, 57] width 191 height 11
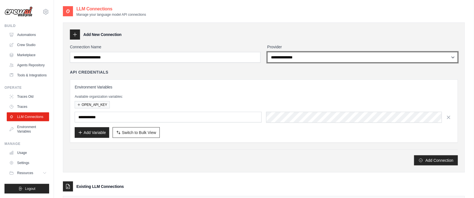
select select "******"
click at [267, 52] on select "**********" at bounding box center [362, 57] width 191 height 11
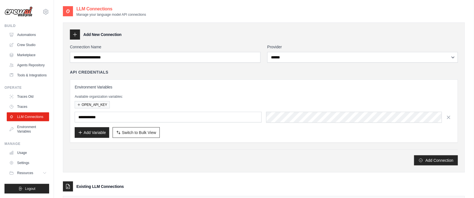
click at [293, 75] on div "**********" at bounding box center [264, 105] width 388 height 73
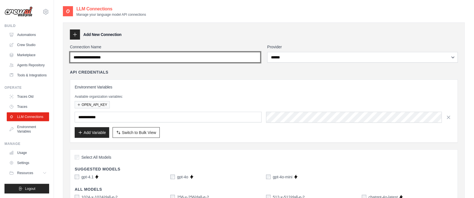
click at [200, 54] on input "Connection Name" at bounding box center [165, 57] width 191 height 11
type input "*"
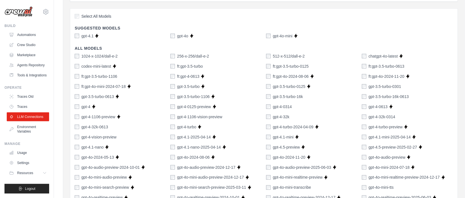
scroll to position [126, 0]
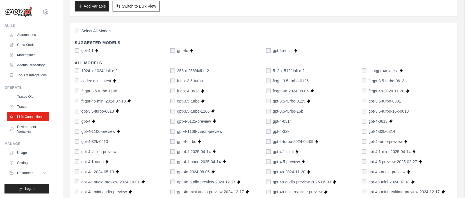
type input "*******"
click at [170, 50] on div "gpt-4.1 Supports Crew Studio gpt-4o Supports Crew Studio gpt-4o-mini Supports C…" at bounding box center [264, 51] width 378 height 6
click at [178, 51] on label "gpt-4o" at bounding box center [182, 51] width 11 height 6
click at [279, 51] on label "gpt-4o-mini" at bounding box center [283, 51] width 20 height 6
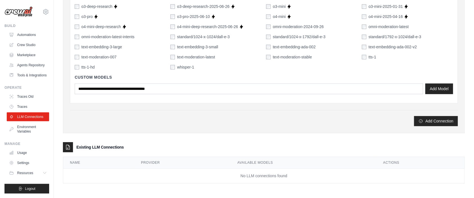
scroll to position [434, 0]
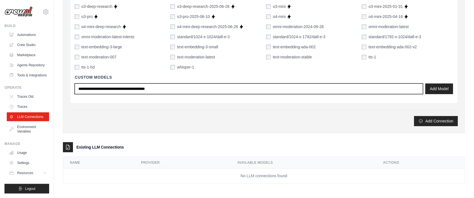
click at [142, 88] on input "text" at bounding box center [249, 88] width 348 height 11
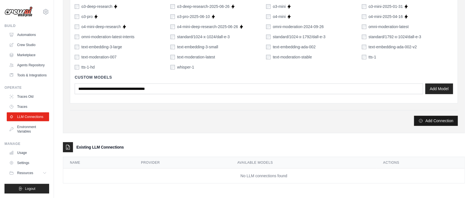
click at [445, 119] on button "Add Connection" at bounding box center [436, 121] width 44 height 10
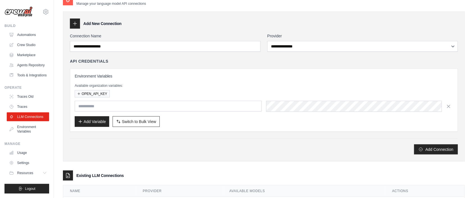
scroll to position [59, 0]
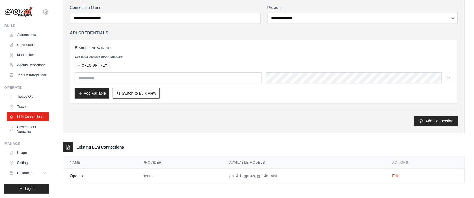
click at [80, 176] on td "Open ai" at bounding box center [99, 175] width 73 height 15
click at [79, 176] on td "Open ai" at bounding box center [99, 175] width 73 height 15
click at [155, 178] on td "openai" at bounding box center [179, 175] width 87 height 15
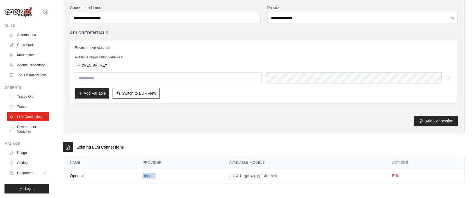
click at [155, 178] on td "openai" at bounding box center [179, 175] width 87 height 15
click at [153, 173] on td "openai" at bounding box center [179, 175] width 87 height 15
click at [224, 174] on td "gpt-4.1, gpt-4o, gpt-4o-mini" at bounding box center [304, 175] width 163 height 15
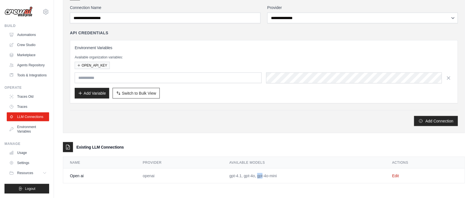
click at [224, 174] on td "gpt-4.1, gpt-4o, gpt-4o-mini" at bounding box center [304, 175] width 163 height 15
drag, startPoint x: 224, startPoint y: 174, endPoint x: 253, endPoint y: 181, distance: 29.7
click at [253, 181] on td "gpt-4.1, gpt-4o, gpt-4o-mini" at bounding box center [304, 175] width 163 height 15
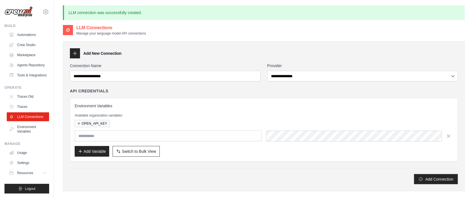
scroll to position [0, 0]
click at [11, 136] on link "Environment Variables" at bounding box center [28, 128] width 42 height 13
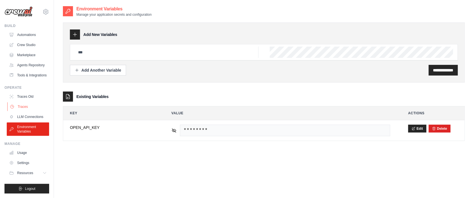
click at [16, 111] on link "Traces" at bounding box center [28, 106] width 42 height 9
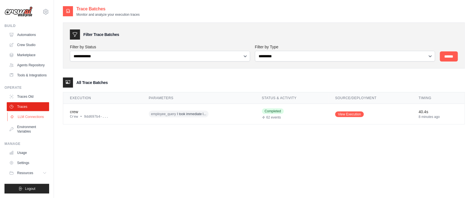
click at [35, 121] on link "LLM Connections" at bounding box center [28, 116] width 42 height 9
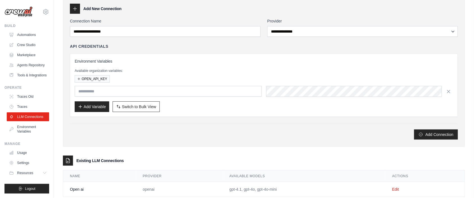
scroll to position [40, 0]
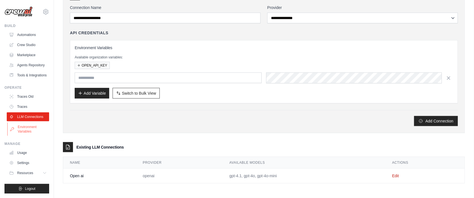
click at [9, 136] on link "Environment Variables" at bounding box center [28, 128] width 42 height 13
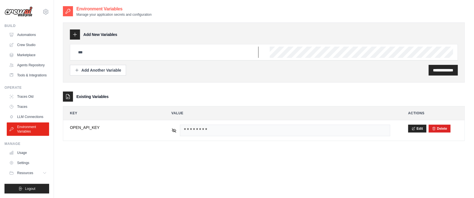
click at [85, 53] on input "text" at bounding box center [167, 52] width 184 height 11
click at [21, 121] on link "LLM Connections" at bounding box center [28, 116] width 42 height 9
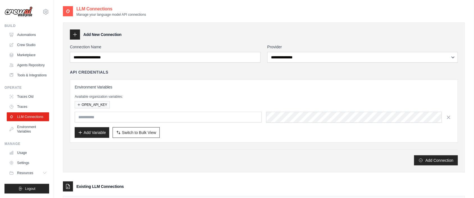
scroll to position [40, 0]
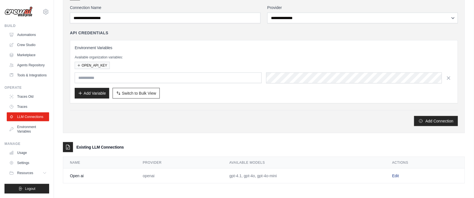
click at [399, 177] on link "Edit" at bounding box center [395, 175] width 7 height 4
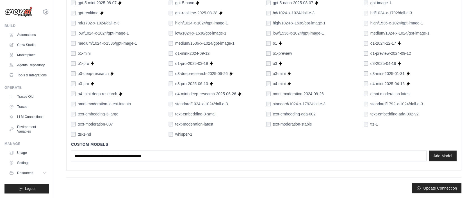
scroll to position [375, 0]
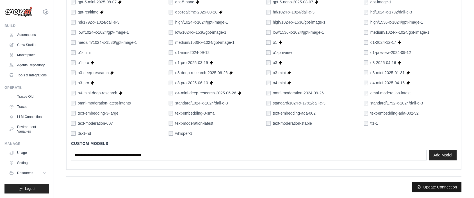
click at [441, 186] on button "Update Connection" at bounding box center [436, 187] width 49 height 10
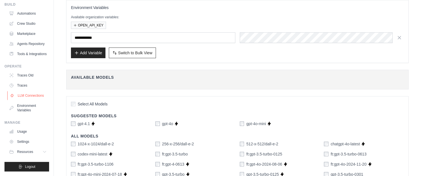
scroll to position [35, 0]
click at [24, 73] on link "Traces Old" at bounding box center [28, 75] width 42 height 9
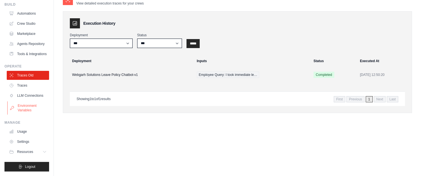
scroll to position [35, 0]
click at [38, 81] on link "Traces" at bounding box center [28, 85] width 42 height 9
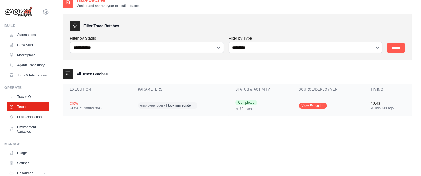
scroll to position [11, 0]
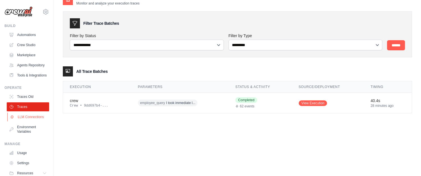
click at [23, 121] on link "LLM Connections" at bounding box center [28, 116] width 42 height 9
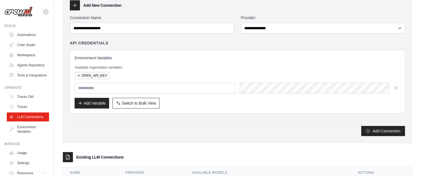
scroll to position [61, 0]
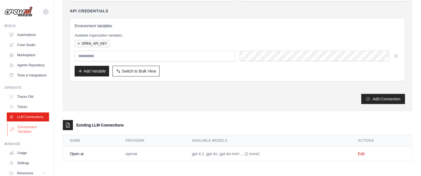
click at [19, 136] on link "Environment Variables" at bounding box center [28, 128] width 42 height 13
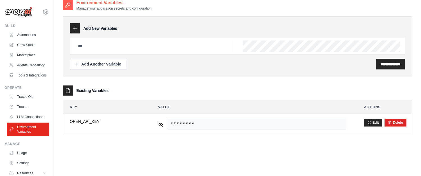
scroll to position [11, 0]
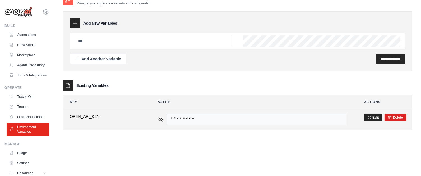
click at [188, 118] on span "********" at bounding box center [257, 119] width 180 height 12
click at [161, 121] on icon at bounding box center [160, 118] width 5 height 5
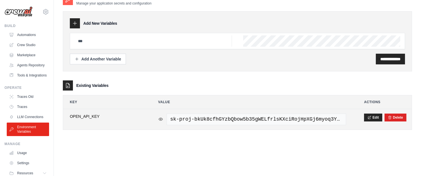
click at [161, 120] on icon at bounding box center [161, 119] width 4 height 3
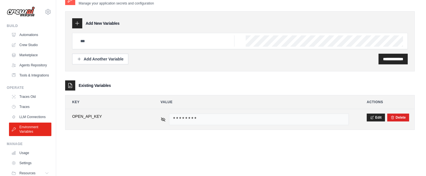
scroll to position [0, 0]
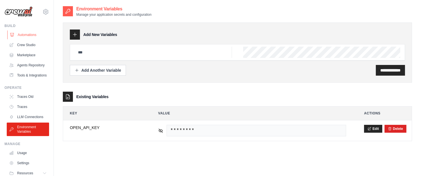
click at [18, 38] on link "Automations" at bounding box center [28, 34] width 42 height 9
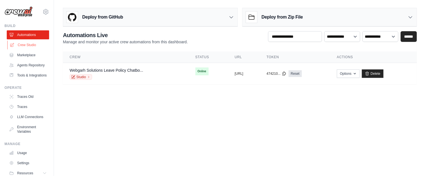
click at [17, 45] on link "Crew Studio" at bounding box center [28, 44] width 42 height 9
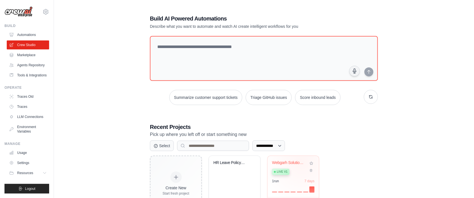
click at [302, 162] on div "Webgarh Solutions Leave Policy Chat..." at bounding box center [289, 162] width 34 height 5
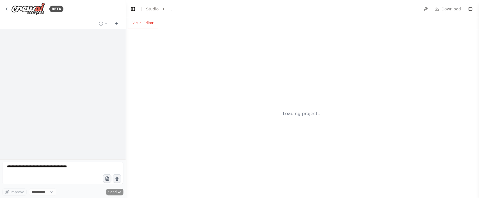
select select "****"
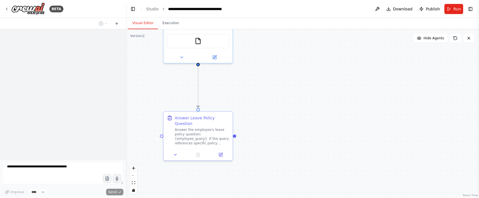
drag, startPoint x: 273, startPoint y: 130, endPoint x: 283, endPoint y: 74, distance: 57.3
click at [283, 74] on div ".deletable-edge-delete-btn { width: 20px; height: 20px; border: 0px solid #ffff…" at bounding box center [302, 113] width 353 height 169
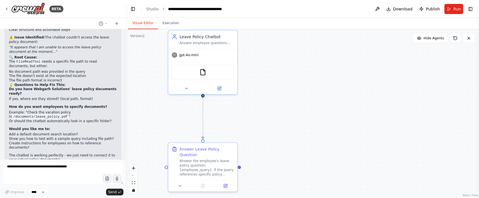
drag, startPoint x: 294, startPoint y: 113, endPoint x: 295, endPoint y: 116, distance: 2.9
click at [295, 116] on div ".deletable-edge-delete-btn { width: 20px; height: 20px; border: 0px solid #ffff…" at bounding box center [302, 113] width 353 height 169
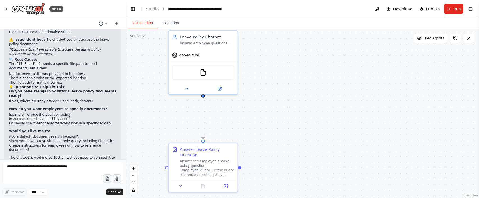
scroll to position [1872, 0]
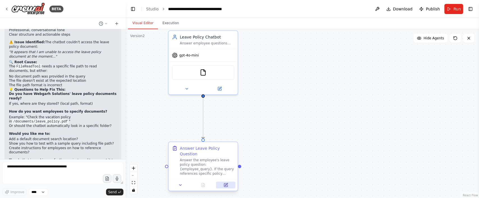
click at [230, 182] on button at bounding box center [225, 185] width 19 height 7
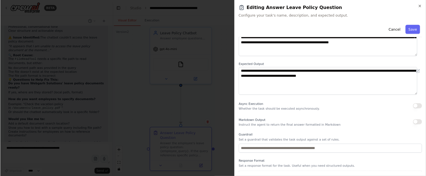
scroll to position [56, 0]
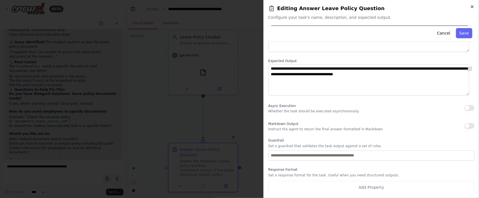
click at [474, 8] on icon "button" at bounding box center [472, 6] width 4 height 4
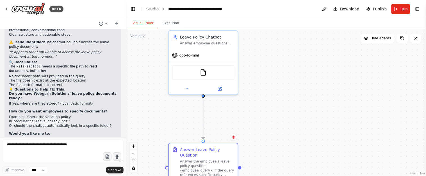
scroll to position [1867, 0]
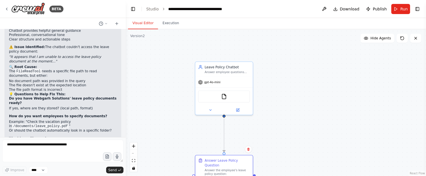
drag, startPoint x: 276, startPoint y: 60, endPoint x: 286, endPoint y: 82, distance: 24.1
click at [286, 82] on div ".deletable-edge-delete-btn { width: 20px; height: 20px; border: 0px solid #ffff…" at bounding box center [276, 102] width 300 height 146
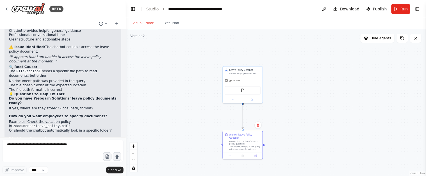
drag, startPoint x: 289, startPoint y: 77, endPoint x: 288, endPoint y: 72, distance: 4.9
click at [288, 72] on div ".deletable-edge-delete-btn { width: 20px; height: 20px; border: 0px solid #ffff…" at bounding box center [276, 102] width 300 height 146
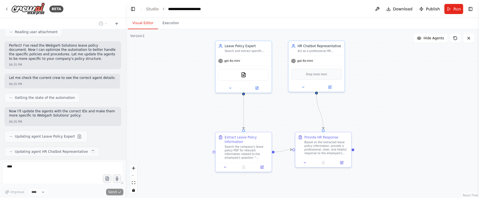
scroll to position [859, 0]
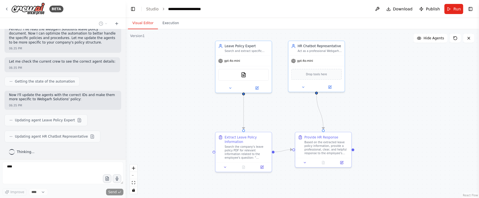
click at [20, 93] on p "Now I'll update the agents with the correct IDs and make them more specific to …" at bounding box center [63, 97] width 108 height 9
click at [22, 94] on p "Now I'll update the agents with the correct IDs and make them more specific to …" at bounding box center [63, 97] width 108 height 9
click at [24, 94] on p "Now I'll update the agents with the correct IDs and make them more specific to …" at bounding box center [63, 97] width 108 height 9
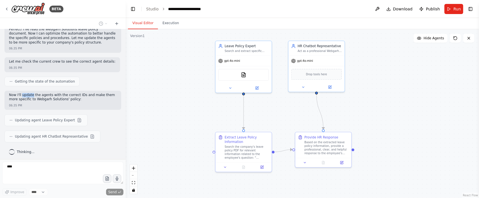
click at [24, 94] on p "Now I'll update the agents with the correct IDs and make them more specific to …" at bounding box center [63, 97] width 108 height 9
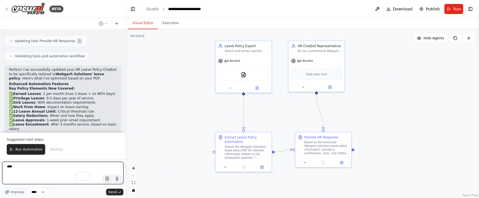
scroll to position [1012, 0]
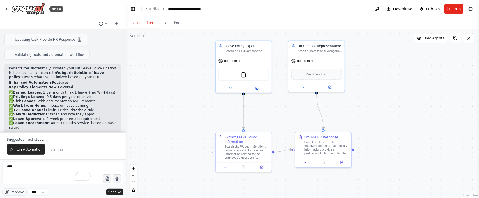
click at [28, 67] on p "Perfect! I've successfully updated your HR Leave Policy Chatbot to be specifica…" at bounding box center [63, 72] width 108 height 13
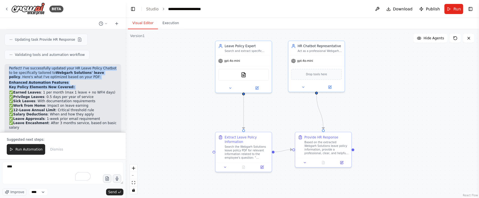
drag, startPoint x: 28, startPoint y: 67, endPoint x: 53, endPoint y: 88, distance: 33.3
click at [53, 88] on div "Perfect! I've successfully updated your HR Leave Policy Chatbot to be specifica…" at bounding box center [63, 146] width 108 height 161
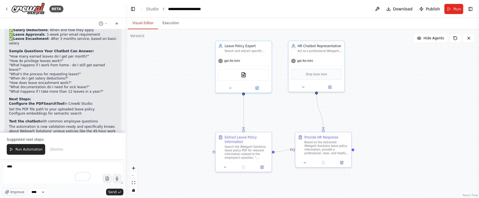
scroll to position [1138, 0]
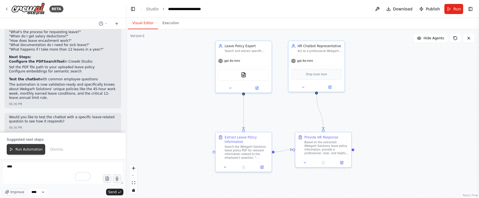
click at [29, 144] on button "Run Automation" at bounding box center [26, 149] width 38 height 11
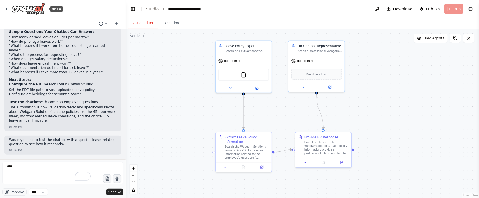
scroll to position [1112, 0]
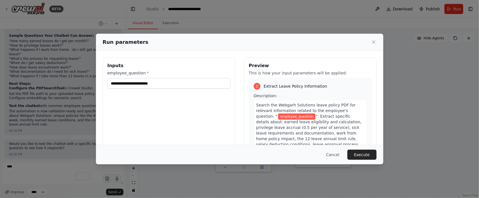
click at [123, 76] on div "employee_question *" at bounding box center [168, 79] width 123 height 19
click at [125, 79] on input "employee_question *" at bounding box center [168, 83] width 123 height 11
paste input "**********"
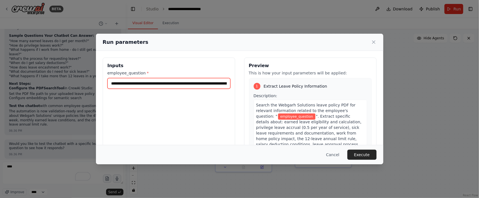
scroll to position [0, 36]
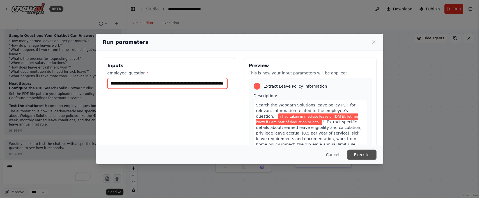
type input "**********"
click at [369, 155] on button "Execute" at bounding box center [361, 155] width 29 height 10
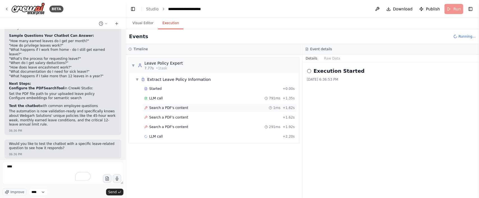
click at [189, 111] on div "Search a PDF's content 1ms + 1.62s" at bounding box center [219, 108] width 155 height 8
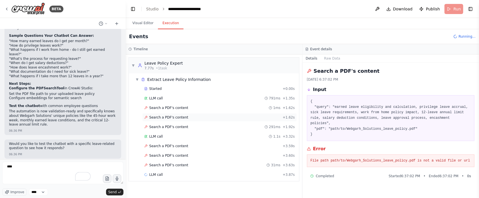
click at [189, 114] on div "Search a PDF's content + 1.62s" at bounding box center [219, 117] width 155 height 8
click at [192, 127] on div "Search a PDF's content 291ms + 1.92s" at bounding box center [219, 127] width 151 height 4
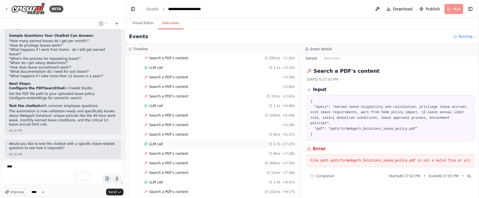
click at [166, 146] on div "LLM call 1.7s + 7.27s" at bounding box center [219, 144] width 151 height 4
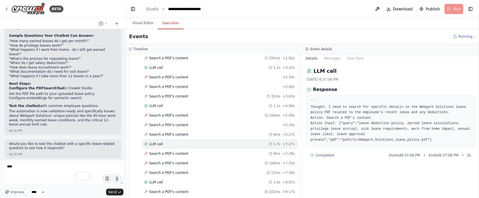
click at [363, 107] on pre "``` Thought: I need to search for specific details in the Webgarh Solutions lea…" at bounding box center [391, 121] width 161 height 44
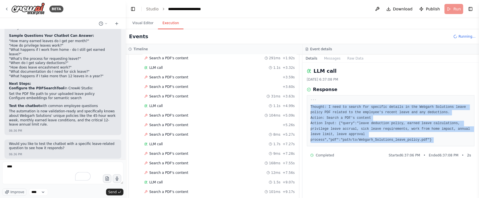
drag, startPoint x: 363, startPoint y: 107, endPoint x: 374, endPoint y: 141, distance: 35.9
click at [374, 141] on pre "``` Thought: I need to search for specific details in the Webgarh Solutions lea…" at bounding box center [391, 121] width 161 height 44
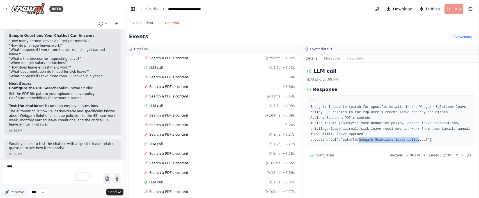
click at [374, 141] on pre "``` Thought: I need to search for specific details in the Webgarh Solutions lea…" at bounding box center [391, 121] width 161 height 44
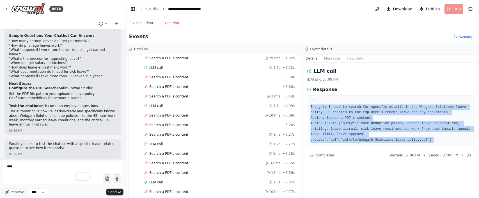
drag, startPoint x: 374, startPoint y: 141, endPoint x: 360, endPoint y: 104, distance: 40.2
click at [360, 105] on pre "``` Thought: I need to search for specific details in the Webgarh Solutions lea…" at bounding box center [391, 121] width 161 height 44
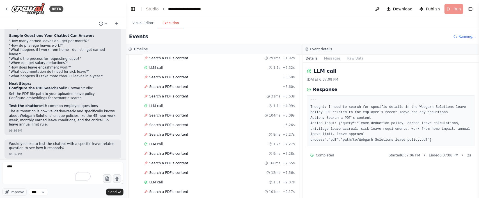
click at [359, 103] on pre "``` Thought: I need to search for specific details in the Webgarh Solutions lea…" at bounding box center [391, 121] width 161 height 44
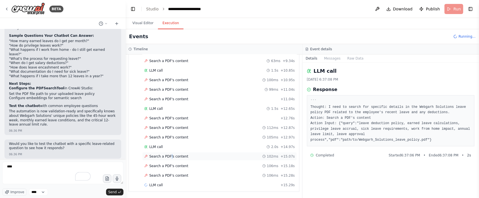
click at [168, 155] on span "Search a PDF's content" at bounding box center [168, 156] width 39 height 4
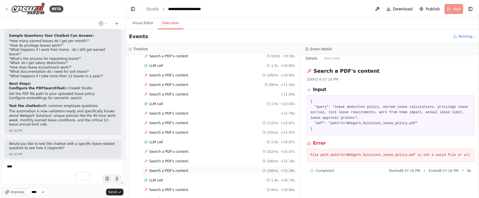
click at [173, 171] on div "Search a PDF's content 106ms + 15.28s" at bounding box center [219, 170] width 155 height 8
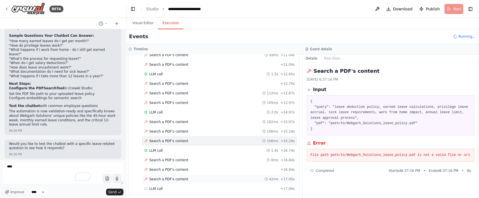
scroll to position [262, 0]
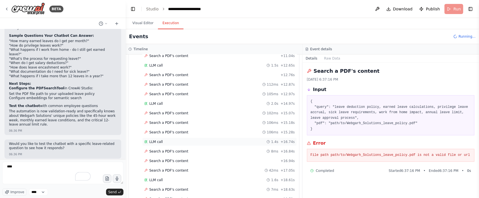
click at [175, 144] on div "LLM call 1.4s + 16.74s" at bounding box center [219, 141] width 151 height 4
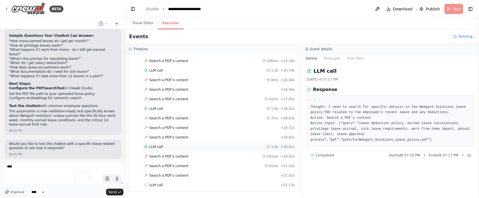
scroll to position [340, 0]
click at [172, 182] on div "LLM call + 21.13s" at bounding box center [219, 185] width 155 height 8
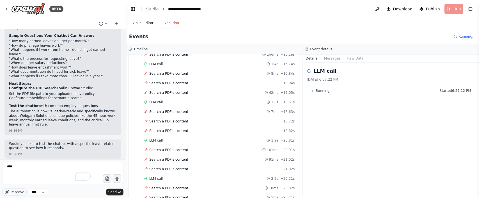
click at [139, 22] on button "Visual Editor" at bounding box center [143, 23] width 30 height 12
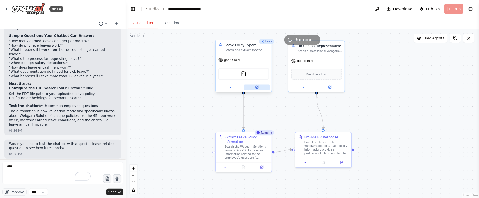
click at [259, 87] on button at bounding box center [257, 86] width 26 height 5
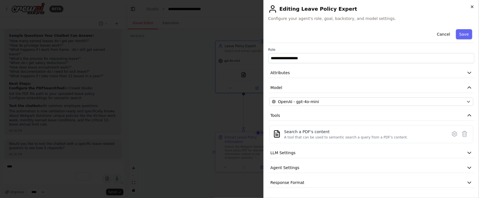
click at [471, 5] on icon "button" at bounding box center [472, 6] width 4 height 4
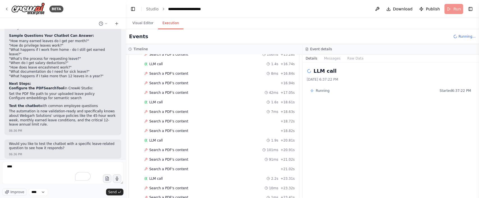
click at [159, 18] on button "Execution" at bounding box center [171, 23] width 26 height 12
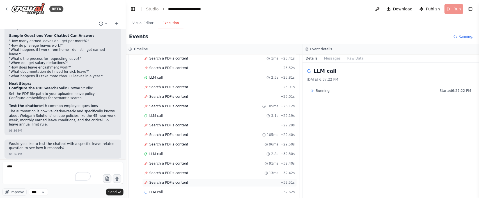
scroll to position [484, 0]
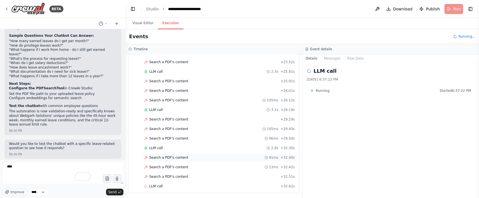
click at [186, 160] on div "Search a PDF's content 91ms + 32.40s" at bounding box center [219, 157] width 151 height 4
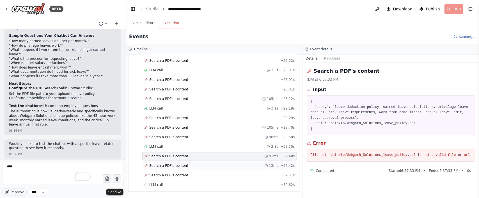
scroll to position [494, 0]
click at [173, 188] on div "LLM call + 32.62s" at bounding box center [219, 185] width 155 height 8
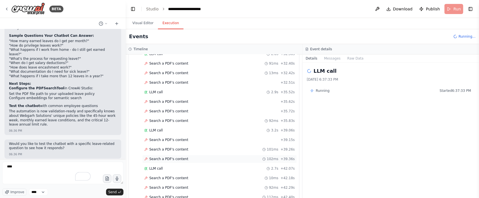
scroll to position [610, 0]
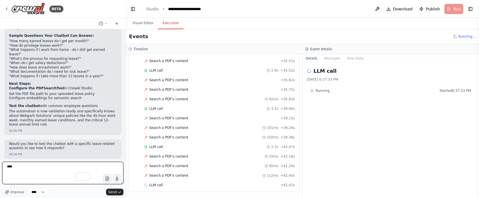
click at [21, 182] on textarea "****" at bounding box center [62, 173] width 121 height 22
click at [23, 173] on textarea "****" at bounding box center [62, 173] width 121 height 22
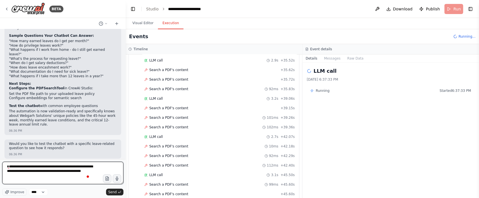
type textarea "**********"
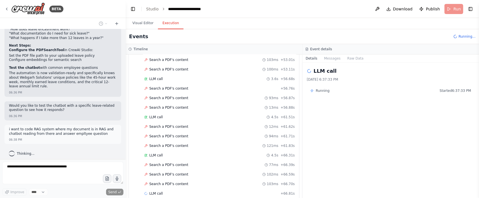
scroll to position [842, 0]
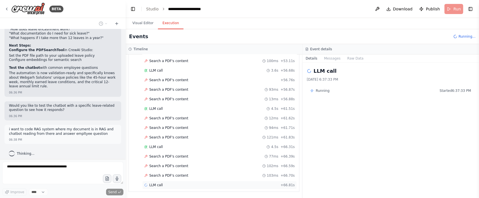
click at [177, 183] on div "LLM call + 66.81s" at bounding box center [219, 185] width 151 height 4
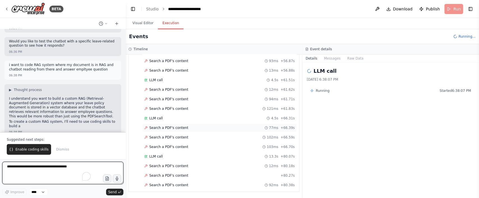
scroll to position [1219, 0]
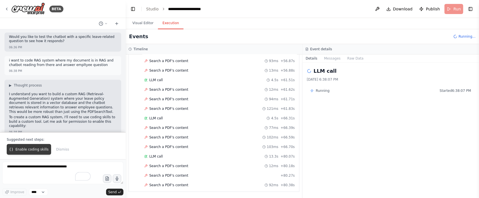
click at [32, 150] on span "Enable coding skills" at bounding box center [31, 149] width 33 height 4
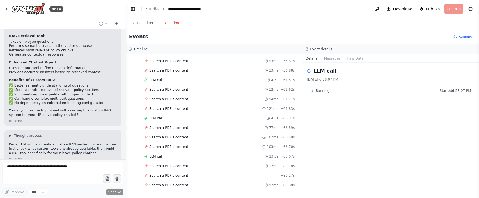
scroll to position [1267, 0]
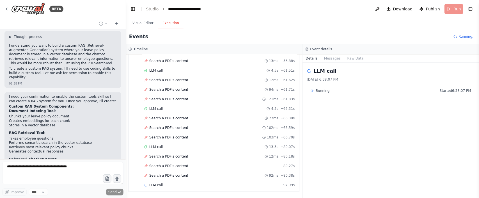
click at [16, 95] on p "I need your confirmation to enable the custom tools skill so I can create a RAG…" at bounding box center [63, 99] width 108 height 9
click at [29, 95] on p "I need your confirmation to enable the custom tools skill so I can create a RAG…" at bounding box center [63, 99] width 108 height 9
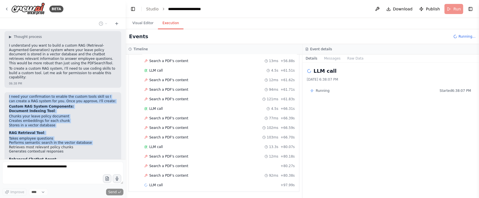
drag, startPoint x: 29, startPoint y: 91, endPoint x: 51, endPoint y: 136, distance: 50.2
click at [51, 136] on div "I need your confirmation to enable the custom tools skill so I can create a RAG…" at bounding box center [63, 155] width 108 height 121
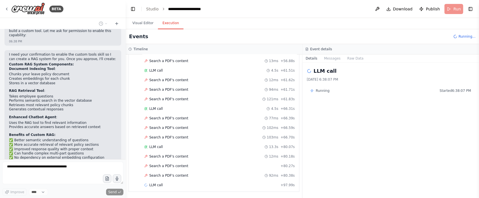
click at [44, 115] on strong "Enhanced Chatbot Agent" at bounding box center [32, 117] width 47 height 4
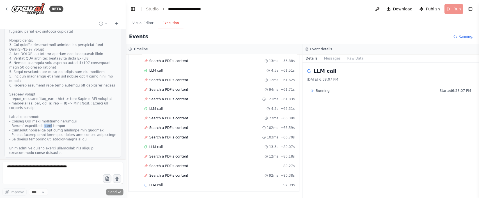
click at [44, 107] on div at bounding box center [62, 78] width 107 height 153
click at [44, 107] on div at bounding box center [62, 79] width 107 height 153
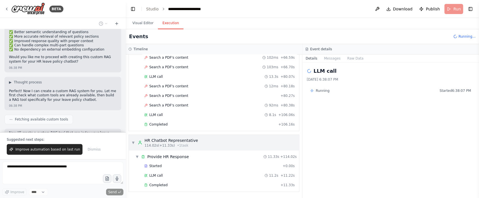
scroll to position [952, 0]
click at [171, 162] on div "Started + 0.00s" at bounding box center [219, 166] width 155 height 8
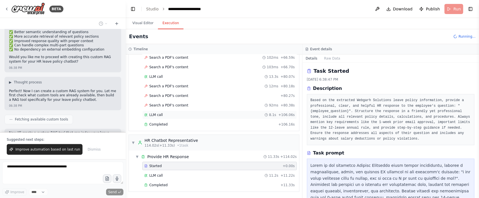
click at [173, 116] on div "LLM call 8.1s + 106.06s" at bounding box center [219, 115] width 151 height 4
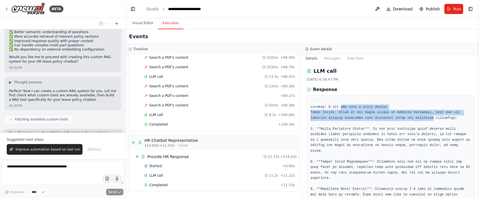
drag, startPoint x: 343, startPoint y: 109, endPoint x: 427, endPoint y: 117, distance: 84.3
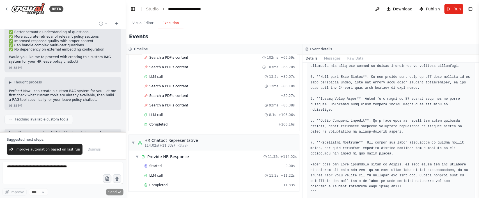
scroll to position [183, 0]
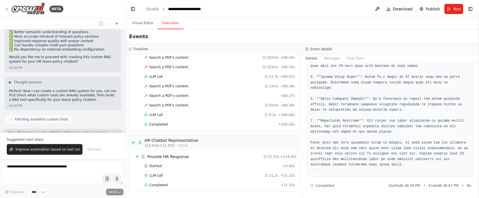
click at [349, 118] on pre at bounding box center [391, 47] width 161 height 252
click at [168, 106] on span "Search a PDF's content" at bounding box center [168, 105] width 39 height 4
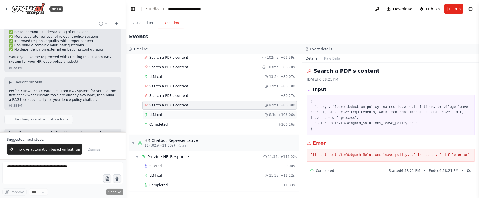
click at [166, 118] on div "LLM call 8.1s + 106.06s" at bounding box center [219, 115] width 155 height 8
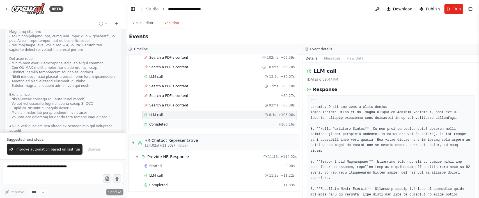
scroll to position [1836, 0]
click at [162, 120] on div "Completed + 106.16s" at bounding box center [219, 124] width 155 height 8
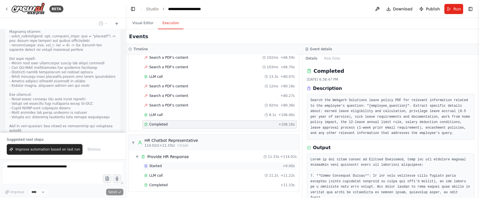
click at [161, 162] on div "Started + 0.00s" at bounding box center [219, 166] width 155 height 8
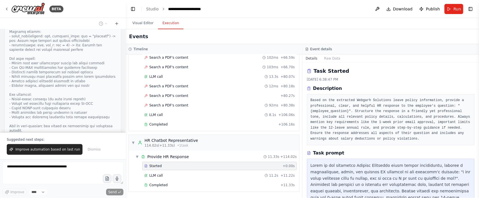
click at [393, 101] on pre "Based on the extracted Webgarh Solutions leave policy information, provide a pr…" at bounding box center [391, 120] width 161 height 44
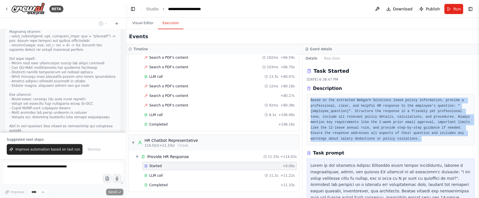
drag, startPoint x: 393, startPoint y: 101, endPoint x: 395, endPoint y: 104, distance: 3.4
click at [395, 104] on pre "Based on the extracted Webgarh Solutions leave policy information, provide a pr…" at bounding box center [391, 120] width 161 height 44
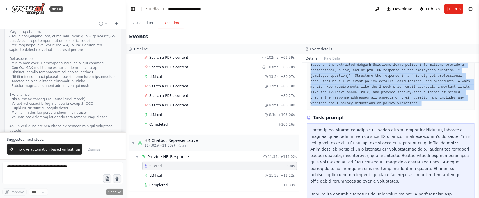
scroll to position [91, 0]
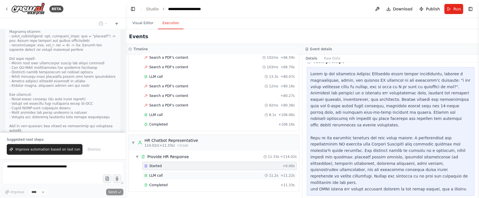
click at [171, 172] on div "LLM call 11.2s + 11.22s" at bounding box center [219, 175] width 155 height 8
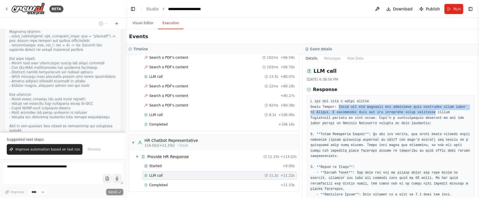
drag, startPoint x: 340, startPoint y: 107, endPoint x: 432, endPoint y: 115, distance: 91.8
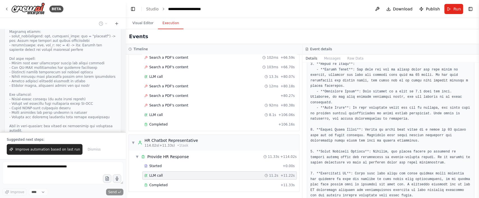
scroll to position [145, 0]
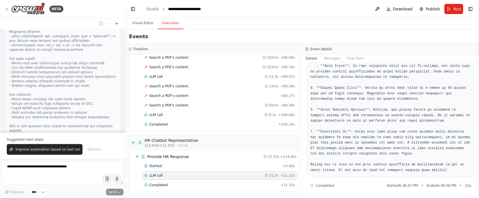
click at [345, 166] on pre at bounding box center [391, 63] width 161 height 219
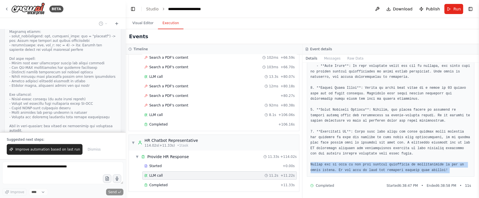
click at [345, 166] on pre at bounding box center [391, 63] width 161 height 219
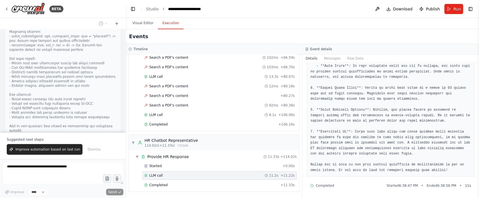
click at [354, 132] on pre at bounding box center [391, 63] width 161 height 219
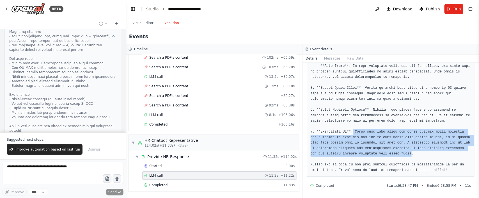
drag, startPoint x: 354, startPoint y: 132, endPoint x: 448, endPoint y: 152, distance: 96.8
click at [448, 152] on pre at bounding box center [391, 63] width 161 height 219
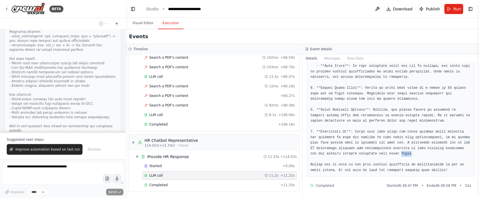
click at [448, 152] on pre at bounding box center [391, 63] width 161 height 219
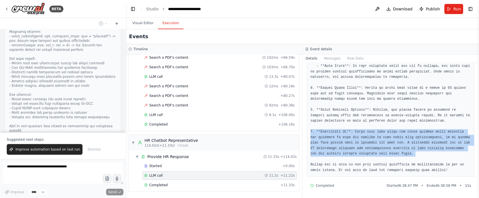
click at [448, 152] on pre at bounding box center [391, 63] width 161 height 219
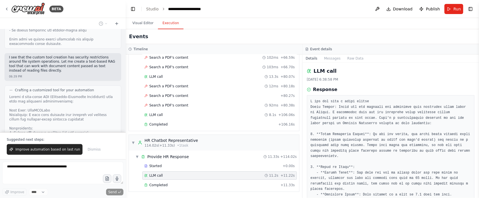
scroll to position [1710, 0]
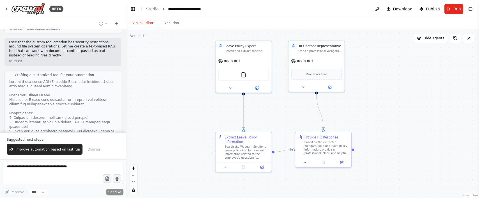
click at [151, 24] on button "Visual Editor" at bounding box center [143, 23] width 30 height 12
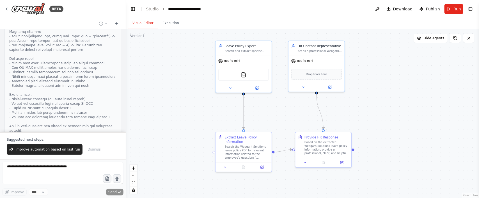
scroll to position [1873, 0]
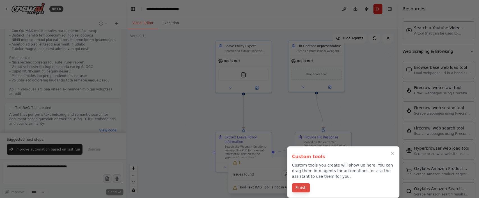
click at [301, 187] on button "Finish" at bounding box center [301, 187] width 18 height 9
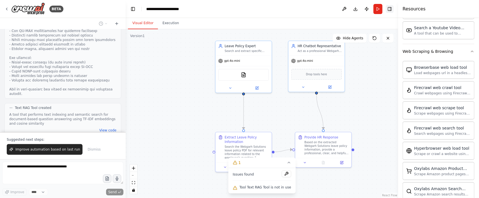
click at [387, 10] on button "Toggle Right Sidebar" at bounding box center [390, 9] width 8 height 8
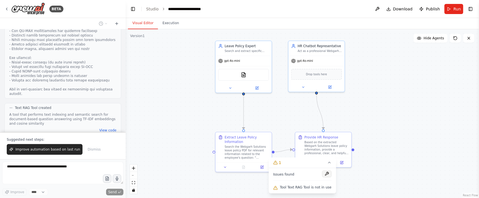
click at [324, 174] on button at bounding box center [327, 173] width 10 height 7
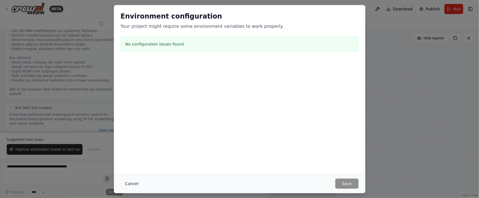
click at [128, 184] on button "Cancel" at bounding box center [132, 183] width 22 height 10
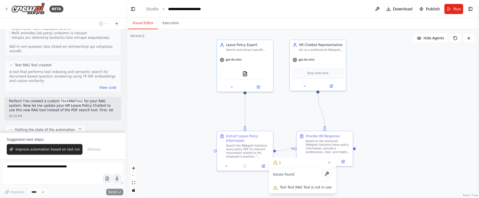
scroll to position [1920, 0]
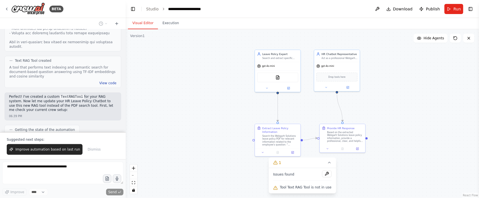
click at [105, 81] on button "View code" at bounding box center [107, 83] width 17 height 4
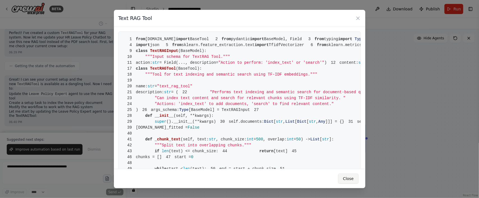
scroll to position [1988, 0]
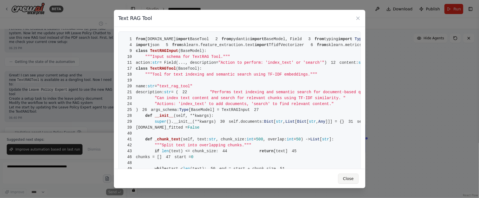
click at [344, 174] on button "Close" at bounding box center [348, 178] width 20 height 10
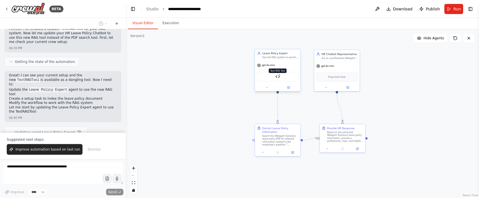
click at [277, 76] on img at bounding box center [278, 76] width 4 height 4
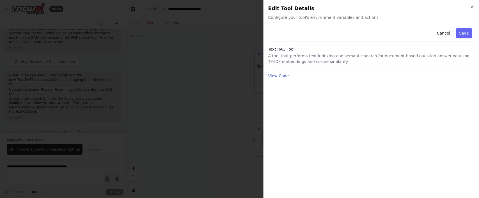
click at [280, 77] on button "View Code" at bounding box center [278, 76] width 21 height 6
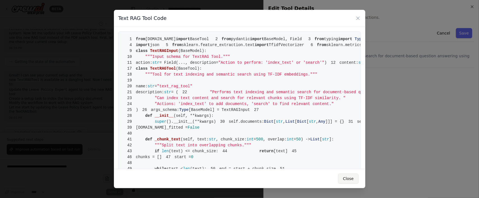
click at [344, 173] on button "Close" at bounding box center [348, 178] width 20 height 10
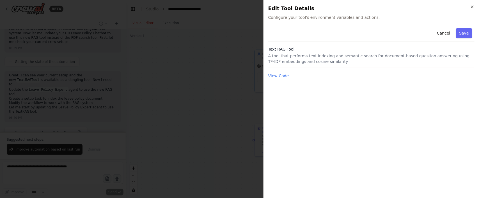
click at [287, 55] on p "A tool that performs text indexing and semantic search for document-based quest…" at bounding box center [371, 58] width 206 height 11
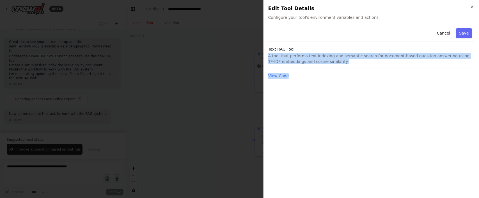
drag, startPoint x: 287, startPoint y: 55, endPoint x: 308, endPoint y: 70, distance: 25.5
click at [308, 70] on div "Cancel Save Text RAG Tool A tool that performs text indexing and semantic searc…" at bounding box center [371, 52] width 206 height 53
click at [448, 29] on button "Cancel" at bounding box center [444, 33] width 20 height 10
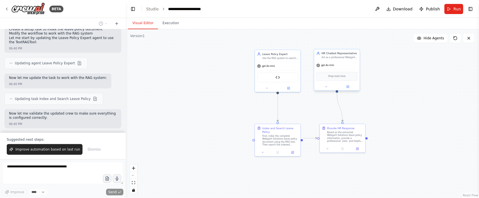
scroll to position [2061, 0]
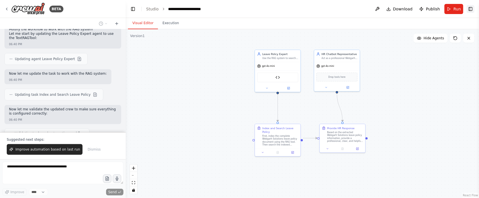
click at [469, 11] on button "Toggle Right Sidebar" at bounding box center [471, 9] width 8 height 8
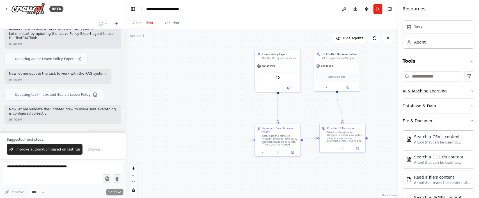
scroll to position [0, 0]
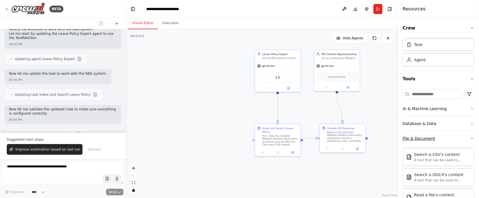
click at [457, 137] on button "File & Document" at bounding box center [439, 138] width 72 height 15
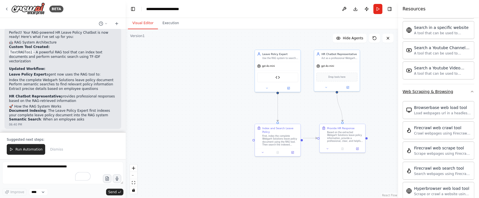
click at [457, 95] on button "Web Scraping & Browsing" at bounding box center [439, 91] width 72 height 15
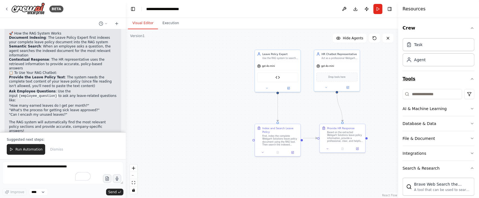
click at [461, 81] on button "Tools" at bounding box center [439, 79] width 72 height 16
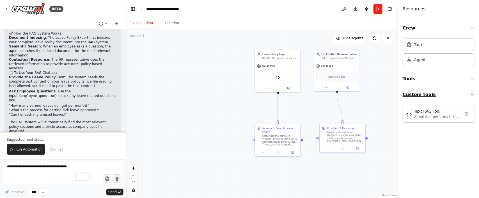
click at [461, 95] on button "Custom tools" at bounding box center [439, 95] width 72 height 16
click at [445, 81] on button "Tools" at bounding box center [439, 79] width 72 height 16
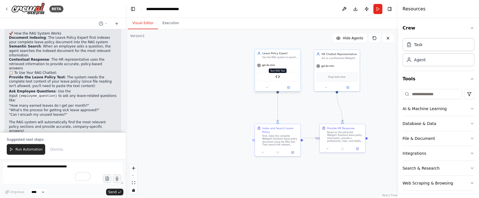
click at [278, 76] on img at bounding box center [278, 76] width 4 height 4
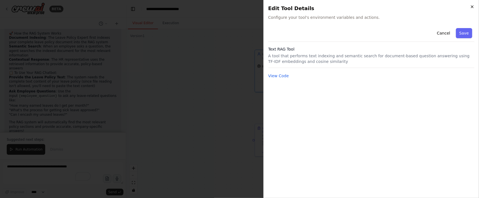
click at [472, 6] on icon "button" at bounding box center [472, 7] width 2 height 2
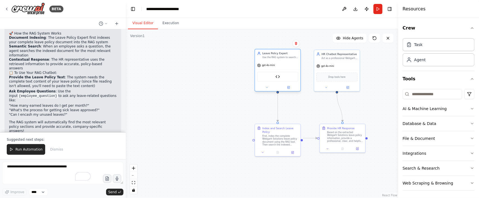
click at [282, 81] on div "Text RAG Tool" at bounding box center [277, 77] width 41 height 10
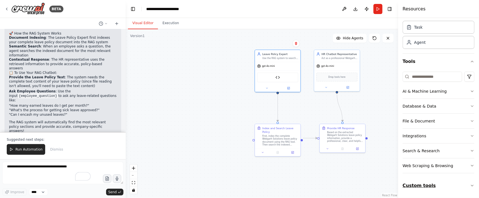
click at [420, 188] on button "Custom tools" at bounding box center [439, 186] width 72 height 16
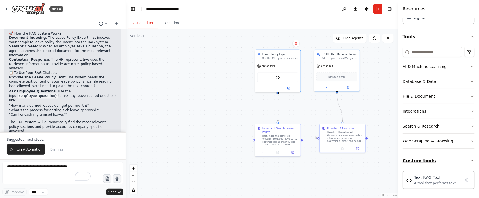
click at [432, 183] on div "A tool that performs text indexing and semantic search for document-based quest…" at bounding box center [437, 183] width 47 height 4
click at [429, 180] on div "Text RAG Tool" at bounding box center [437, 177] width 47 height 6
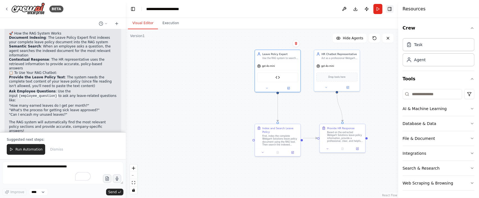
click at [392, 7] on button "Toggle Right Sidebar" at bounding box center [390, 9] width 8 height 8
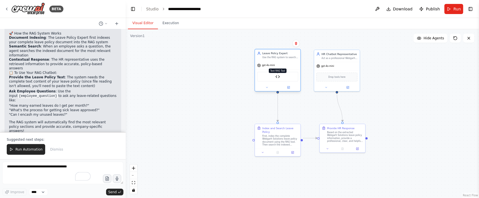
click at [278, 78] on img at bounding box center [278, 76] width 4 height 4
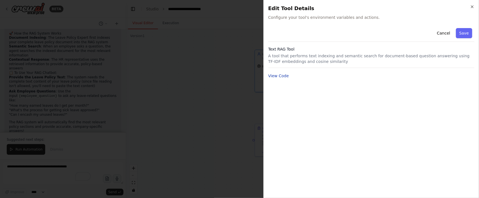
click at [282, 77] on button "View Code" at bounding box center [278, 76] width 21 height 6
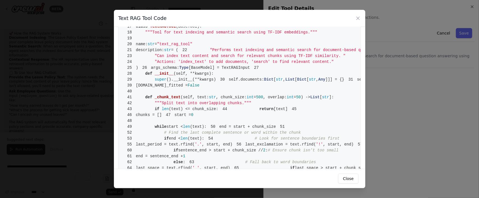
click at [190, 46] on span ""text_rag_tool"" at bounding box center [174, 44] width 35 height 4
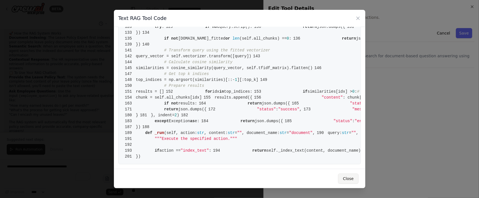
click at [355, 178] on button "Close" at bounding box center [348, 178] width 20 height 10
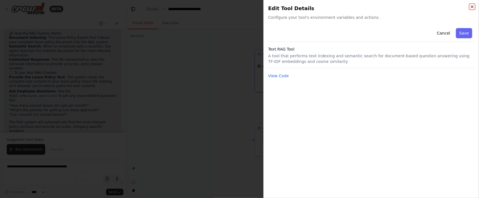
click at [473, 8] on icon "button" at bounding box center [472, 6] width 4 height 4
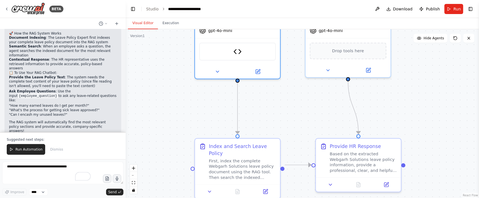
drag, startPoint x: 233, startPoint y: 114, endPoint x: 136, endPoint y: 119, distance: 97.3
click at [136, 119] on div ".deletable-edge-delete-btn { width: 20px; height: 20px; border: 0px solid #ffff…" at bounding box center [302, 113] width 353 height 169
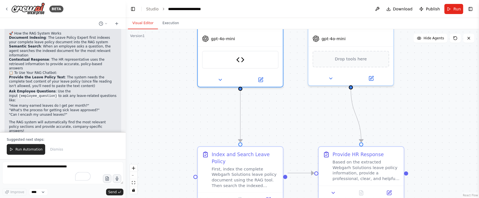
drag, startPoint x: 393, startPoint y: 104, endPoint x: 396, endPoint y: 96, distance: 7.8
click at [396, 96] on div ".deletable-edge-delete-btn { width: 20px; height: 20px; border: 0px solid #ffff…" at bounding box center [302, 113] width 353 height 169
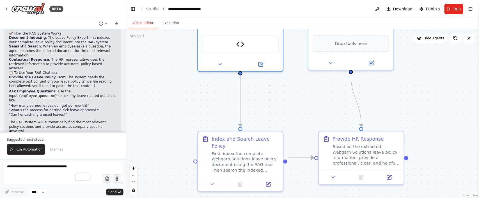
click at [10, 160] on form "Improve **** Send" at bounding box center [63, 178] width 126 height 39
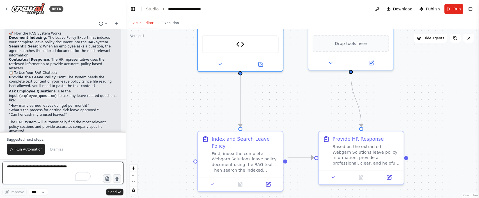
click at [18, 170] on textarea "To enrich screen reader interactions, please activate Accessibility in Grammarl…" at bounding box center [62, 173] width 121 height 22
type textarea "**********"
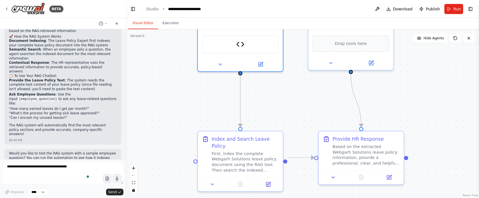
scroll to position [2260, 0]
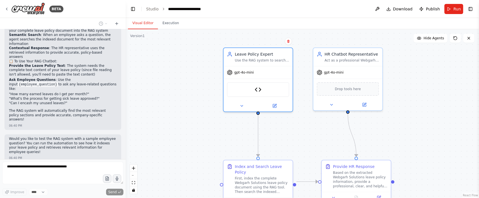
drag, startPoint x: 316, startPoint y: 99, endPoint x: 317, endPoint y: 129, distance: 30.0
click at [317, 129] on div ".deletable-edge-delete-btn { width: 20px; height: 20px; border: 0px solid #ffff…" at bounding box center [302, 113] width 353 height 169
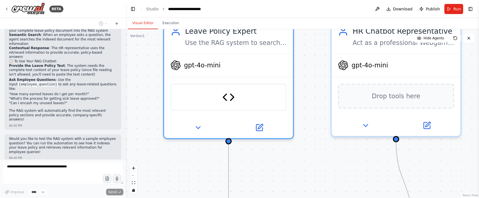
drag, startPoint x: 306, startPoint y: 113, endPoint x: 316, endPoint y: 139, distance: 28.0
click at [316, 139] on div ".deletable-edge-delete-btn { width: 20px; height: 20px; border: 0px solid #ffff…" at bounding box center [302, 113] width 353 height 169
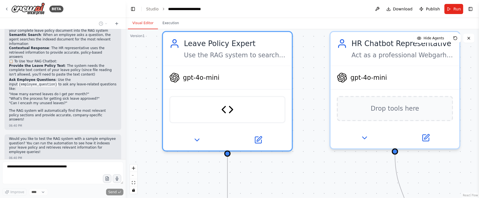
drag, startPoint x: 312, startPoint y: 130, endPoint x: 312, endPoint y: 139, distance: 9.5
click at [312, 139] on div ".deletable-edge-delete-btn { width: 20px; height: 20px; border: 0px solid #ffff…" at bounding box center [302, 113] width 353 height 169
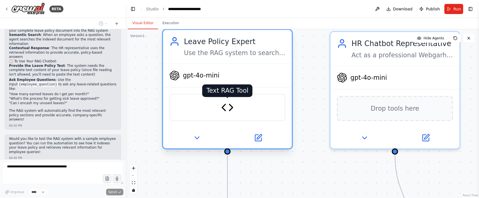
click at [233, 109] on img at bounding box center [227, 107] width 13 height 13
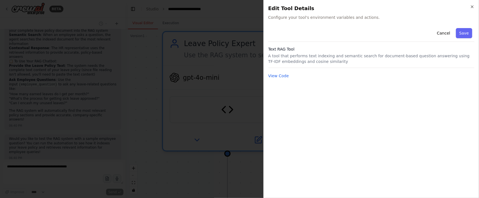
click at [287, 58] on p "A tool that performs text indexing and semantic search for document-based quest…" at bounding box center [371, 58] width 206 height 11
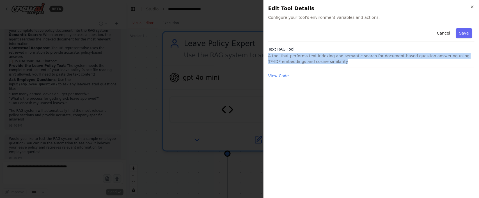
click at [287, 58] on p "A tool that performs text indexing and semantic search for document-based quest…" at bounding box center [371, 58] width 206 height 11
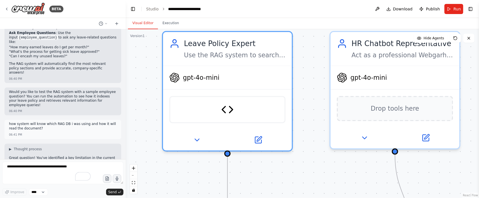
click at [36, 156] on p "Great question! You've identified a key limitation in the current setup. Let me…" at bounding box center [63, 162] width 108 height 13
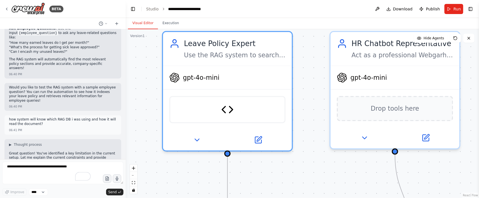
click at [36, 166] on h2 "🚨 Current Limitations" at bounding box center [63, 168] width 108 height 4
click at [36, 152] on div "Great question! You've identified a key limitation in the current setup. Let me…" at bounding box center [63, 175] width 108 height 46
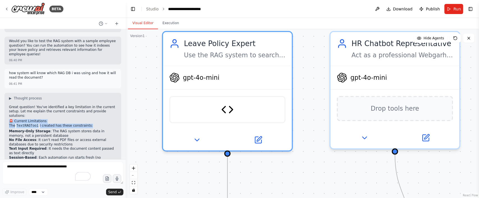
click at [72, 119] on h2 "🚨 Current Limitations" at bounding box center [63, 121] width 108 height 4
click at [72, 105] on div "Great question! You've identified a key limitation in the current setup. Let me…" at bounding box center [63, 153] width 108 height 96
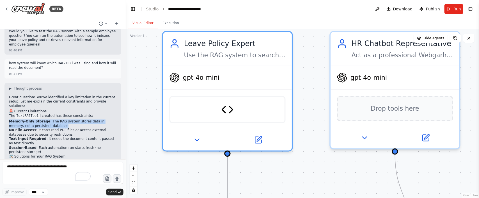
click at [72, 120] on li "Memory-Only Storage : The RAG system stores data in memory, not a persistent da…" at bounding box center [63, 124] width 108 height 9
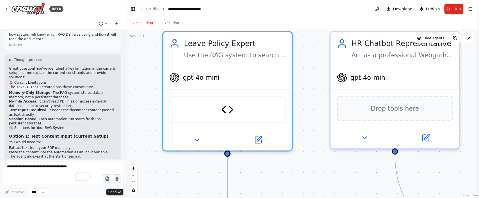
click at [63, 81] on div "Great question! You've identified a key limitation in the current setup. Let me…" at bounding box center [63, 132] width 108 height 131
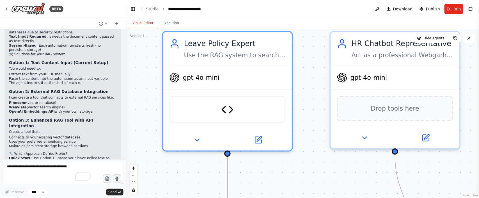
scroll to position [2474, 0]
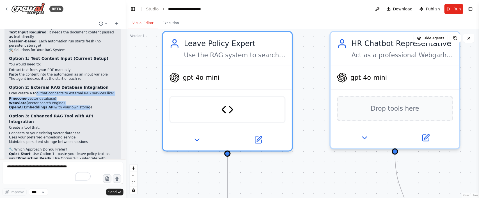
drag, startPoint x: 33, startPoint y: 44, endPoint x: 79, endPoint y: 58, distance: 48.5
click div "Great question! You've identified a key limitation in the current setup. Let me…"
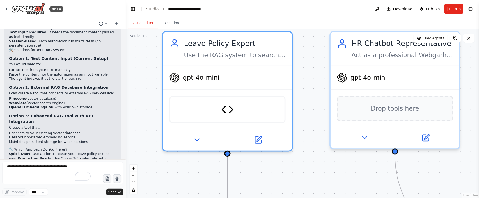
click li "OpenAI Embeddings API with your own storage"
drag, startPoint x: 81, startPoint y: 58, endPoint x: 23, endPoint y: 46, distance: 59.6
click ul "Pinecone (vector database) Weaviate (vector search engine) OpenAI Embeddings AP…"
copy div "Pinecone (vector database) Weaviate (vector search engine) OpenAI Embeddings AP…"
click strong "Weaviate"
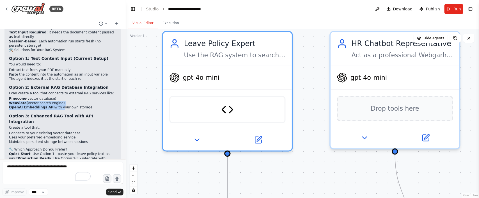
drag, startPoint x: 16, startPoint y: 54, endPoint x: 55, endPoint y: 57, distance: 38.8
click ul "Pinecone (vector database) Weaviate (vector search engine) OpenAI Embeddings AP…"
click li "OpenAI Embeddings API with your own storage"
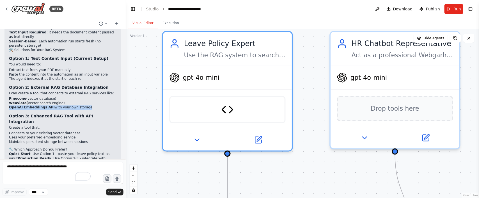
copy div "OpenAI Embeddings API with your own storage"
click strong "Pinecone"
drag, startPoint x: 19, startPoint y: 49, endPoint x: 29, endPoint y: 54, distance: 10.8
click ul "Pinecone (vector database) Weaviate (vector search engine) OpenAI Embeddings AP…"
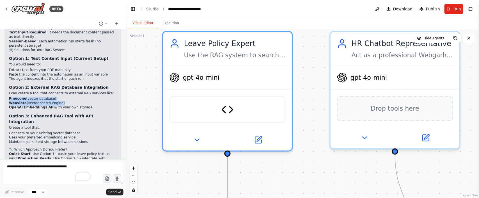
click strong "OpenAI Embeddings API"
drag, startPoint x: 33, startPoint y: 55, endPoint x: 16, endPoint y: 46, distance: 19.1
click ul "Pinecone (vector database) Weaviate (vector search engine) OpenAI Embeddings AP…"
click strong "Pinecone"
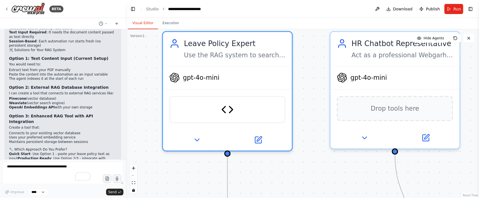
click strong "Pinecone"
drag, startPoint x: 13, startPoint y: 47, endPoint x: 23, endPoint y: 49, distance: 10.1
click strong "Pinecone"
click li "Pinecone (vector database)"
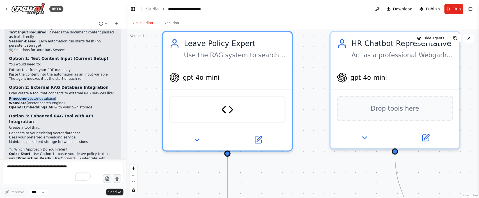
click li "Pinecone (vector database)"
click strong "Option 3: Enhanced RAG Tool with API Integration"
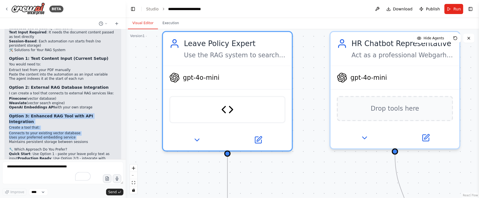
drag, startPoint x: 37, startPoint y: 67, endPoint x: 40, endPoint y: 80, distance: 13.2
click div "Great question! You've identified a key limitation in the current setup. Let me…"
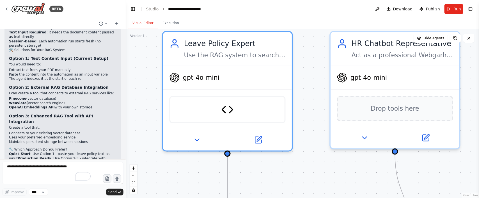
click h2 "🔧 Which Approach Do You Prefer?"
click p "Quick Start : Use Option 1 - paste your leave policy text as input Production R…"
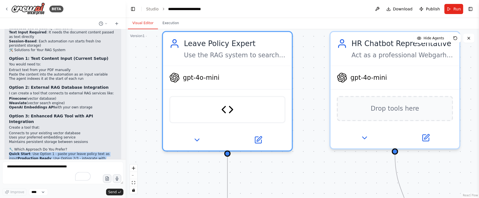
click p "Quick Start : Use Option 1 - paste your leave policy text as input Production R…"
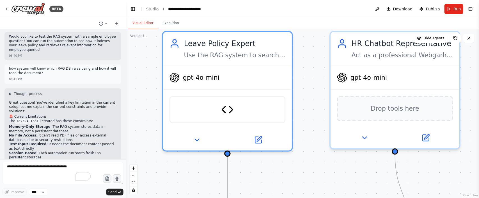
scroll to position [2348, 0]
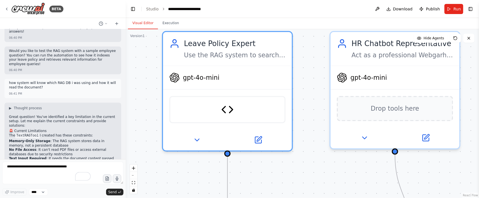
click p "The TextRAGTool I created has these constraints:"
click li "Memory-Only Storage : The RAG system stores data in memory, not a persistent da…"
click p "The TextRAGTool I created has these constraints:"
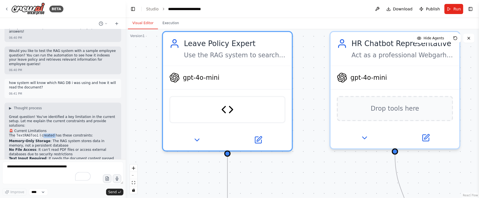
click p "The TextRAGTool I created has these constraints:"
drag, startPoint x: 43, startPoint y: 89, endPoint x: 46, endPoint y: 95, distance: 7.0
click div "Great question! You've identified a key limitation in the current setup. Let me…"
click strong "No File Access"
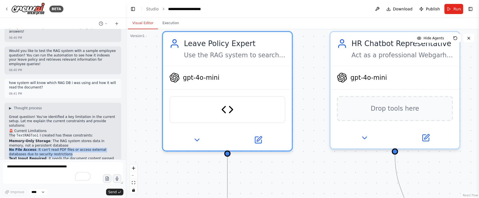
click strong "No File Access"
click strong "Text Input Required"
click li "Session-Based : Each automation run starts fresh (no persistent storage)"
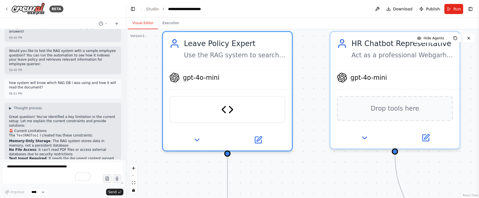
click li "Session-Based : Each automation run starts fresh (no persistent storage)"
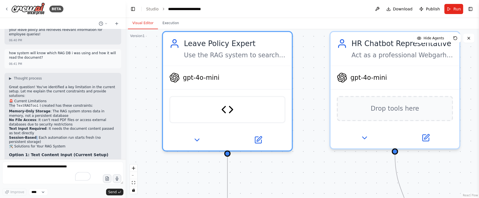
scroll to position [2390, 0]
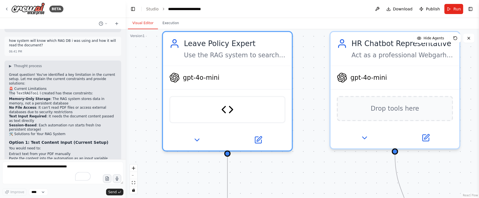
click p "You would need to:"
click li "Extract text from your PDF manually"
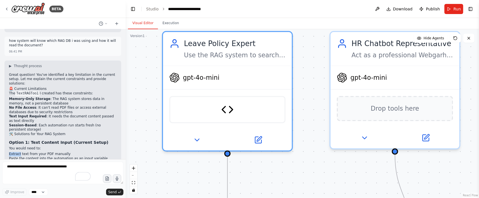
click li "Extract text from your PDF manually"
click li "Paste the content into the automation as an input variable"
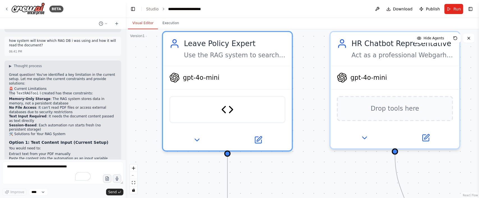
click li "The agent indexes it at the start of each run"
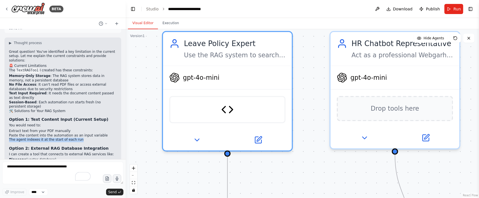
scroll to position [2432, 0]
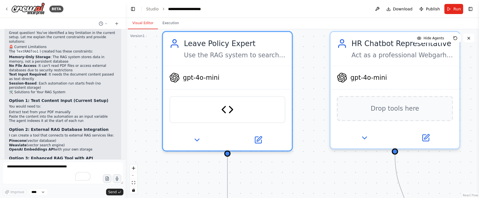
click strong "Option 2: External RAG Database Integration"
drag, startPoint x: 35, startPoint y: 78, endPoint x: 81, endPoint y: 82, distance: 46.2
click div "Great question! You've identified a key limitation in the current setup. Let me…"
click p "I can create a tool that connects to external RAG services like:"
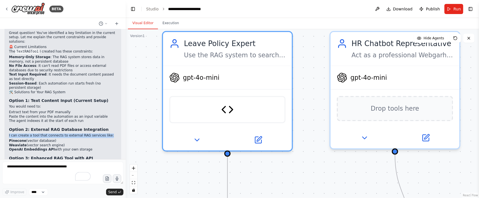
click p "I can create a tool that connects to external RAG services like:"
click div "Great question! You've identified a key limitation in the current setup. Let me…"
click strong "Option 3: Enhanced RAG Tool with API Integration"
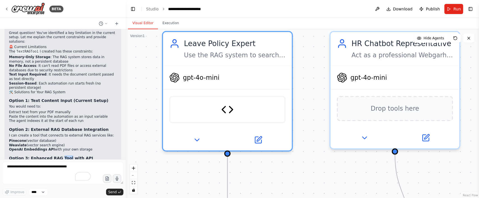
click strong "Option 3: Enhanced RAG Tool with API Integration"
click p "Create a tool that:"
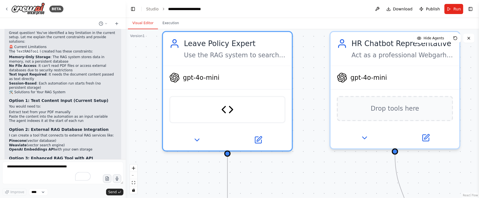
click p "Create a tool that:"
click li "Connects to your existing vector database"
click strong "Option 3: Enhanced RAG Tool with API Integration"
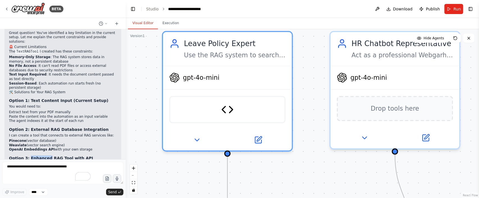
click strong "Option 3: Enhanced RAG Tool with API Integration"
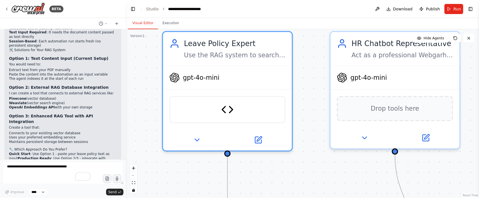
click p "Create a tool that:"
click li "Connects to your existing vector database"
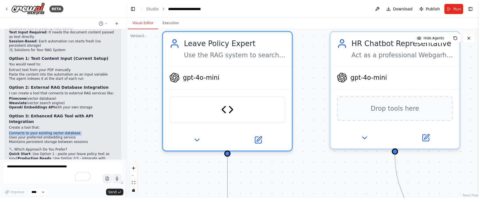
click li "Connects to your existing vector database"
click li "Uses your preferred embedding service"
click li "Maintains persistent storage between sessions"
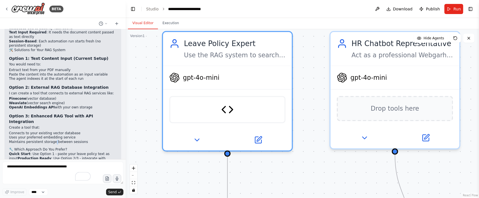
click li "Maintains persistent storage between sessions"
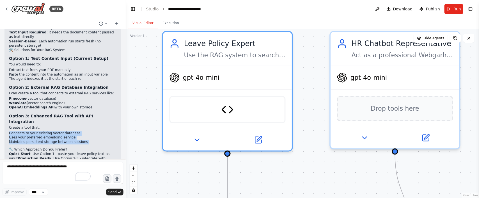
drag, startPoint x: 52, startPoint y: 86, endPoint x: 46, endPoint y: 77, distance: 11.1
click ul "Connects to your existing vector database Uses your preferred embedding service…"
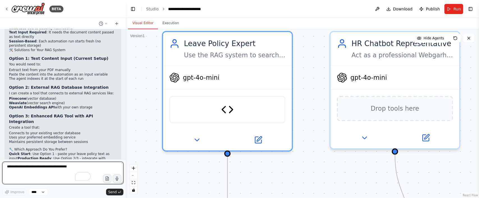
click textarea "To enrich screen reader interactions, please activate Accessibility in Grammarl…"
type textarea "********"
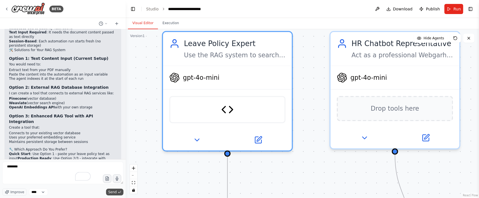
click span "Send"
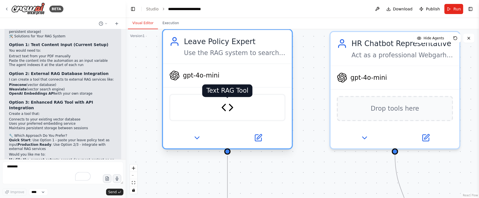
scroll to position [2508, 0]
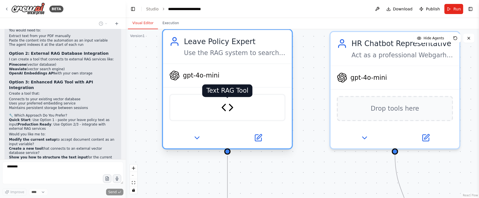
click img
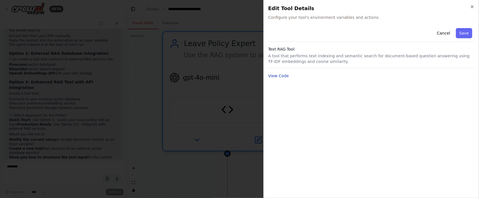
click button "View Code"
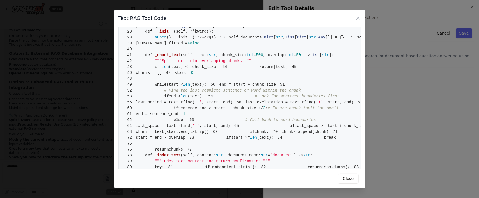
scroll to position [0, 0]
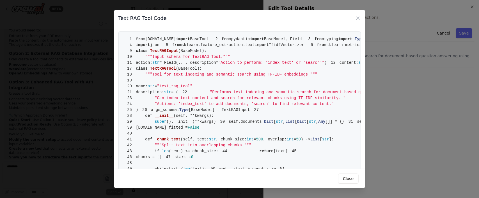
click span ""document""
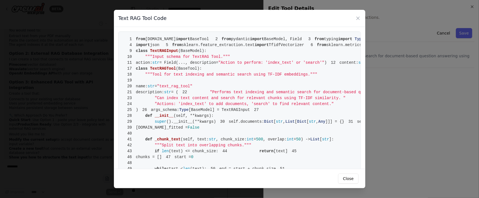
click span ""document""
click icon
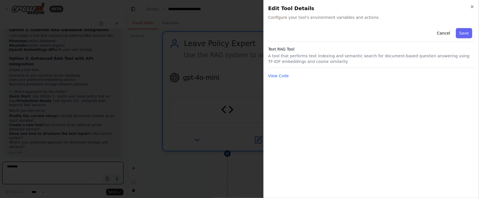
scroll to position [2536, 0]
click icon "button"
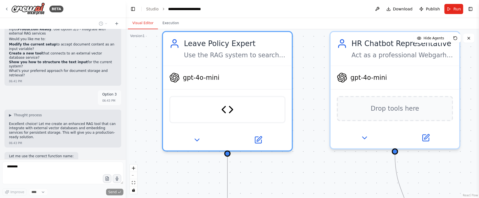
scroll to position [2607, 0]
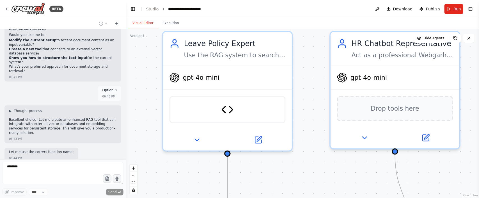
click p "Let me use the correct function name:"
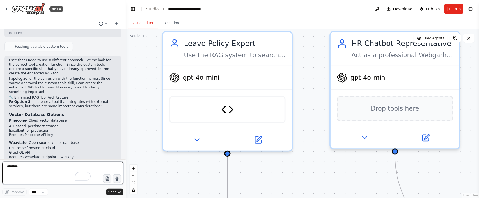
scroll to position [2762, 0]
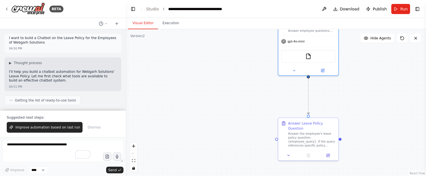
scroll to position [919, 0]
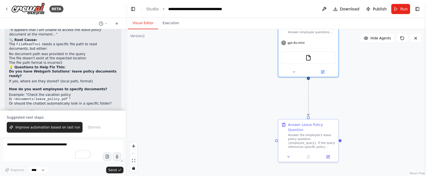
drag, startPoint x: 244, startPoint y: 77, endPoint x: 243, endPoint y: 84, distance: 7.2
click at [243, 84] on div ".deletable-edge-delete-btn { width: 20px; height: 20px; border: 0px solid #ffff…" at bounding box center [276, 102] width 300 height 146
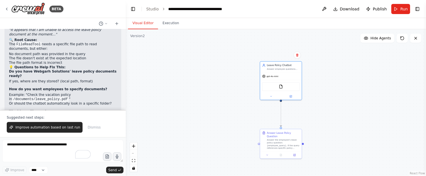
drag, startPoint x: 235, startPoint y: 79, endPoint x: 228, endPoint y: 97, distance: 18.7
click at [228, 97] on div ".deletable-edge-delete-btn { width: 20px; height: 20px; border: 0px solid #ffff…" at bounding box center [276, 102] width 300 height 146
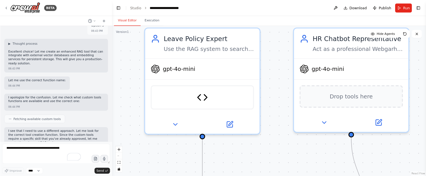
scroll to position [2669, 0]
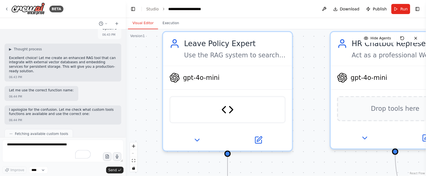
click at [35, 145] on p "I see that I need to use a different approach. Let me look for the correct tool…" at bounding box center [63, 153] width 108 height 17
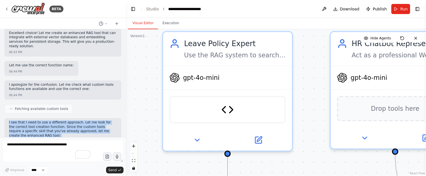
scroll to position [2707, 0]
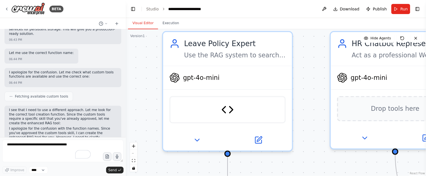
drag, startPoint x: 27, startPoint y: 63, endPoint x: 53, endPoint y: 75, distance: 28.5
click at [59, 149] on p "For Option 3 , I'll create a tool that integrates with external services, but t…" at bounding box center [63, 153] width 108 height 9
click at [60, 149] on p "For Option 3 , I'll create a tool that integrates with external services, but t…" at bounding box center [63, 153] width 108 height 9
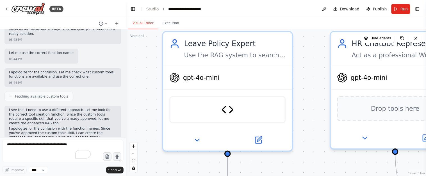
click at [60, 149] on p "For Option 3 , I'll create a tool that integrates with external services, but t…" at bounding box center [63, 153] width 108 height 9
click at [57, 168] on p "Pinecone - Cloud vector database" at bounding box center [63, 170] width 108 height 4
click at [57, 174] on li "API-based, persistent storage" at bounding box center [63, 176] width 108 height 4
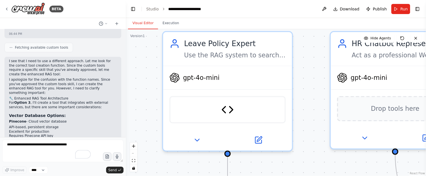
scroll to position [2744, 0]
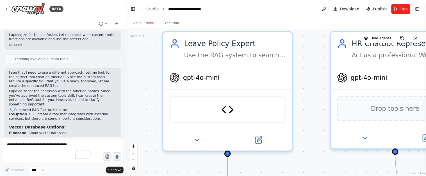
click at [17, 131] on strong "Pinecone" at bounding box center [17, 133] width 17 height 4
click at [14, 131] on ol "Pinecone - Cloud vector database API-based, persistent storage Excellent for pr…" at bounding box center [63, 162] width 108 height 63
click at [17, 131] on ol "Pinecone - Cloud vector database API-based, persistent storage Excellent for pr…" at bounding box center [63, 162] width 108 height 63
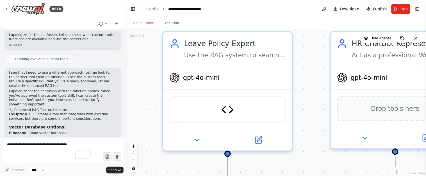
click at [17, 131] on ol "Pinecone - Cloud vector database API-based, persistent storage Excellent for pr…" at bounding box center [63, 162] width 108 height 63
click at [18, 175] on strong "Chroma" at bounding box center [16, 177] width 15 height 4
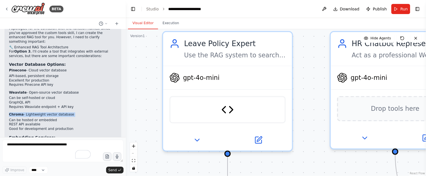
scroll to position [2819, 0]
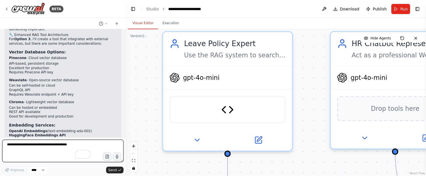
click at [31, 150] on textarea "To enrich screen reader interactions, please activate Accessibility in Grammarl…" at bounding box center [62, 150] width 121 height 22
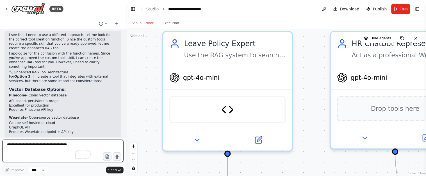
scroll to position [2744, 0]
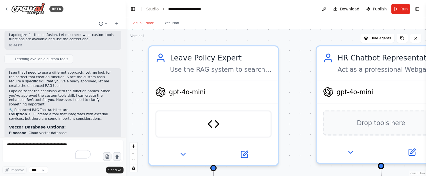
drag, startPoint x: 320, startPoint y: 53, endPoint x: 306, endPoint y: 67, distance: 20.0
click at [306, 67] on div ".deletable-edge-delete-btn { width: 20px; height: 20px; border: 0px solid #ffff…" at bounding box center [276, 102] width 300 height 146
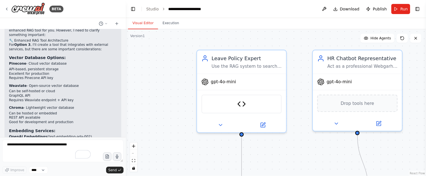
scroll to position [2835, 0]
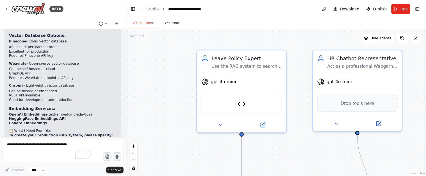
click at [168, 24] on button "Execution" at bounding box center [171, 23] width 26 height 12
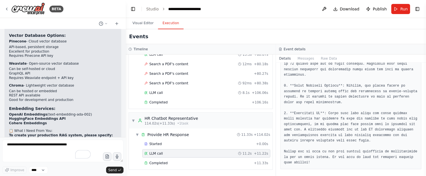
scroll to position [205, 0]
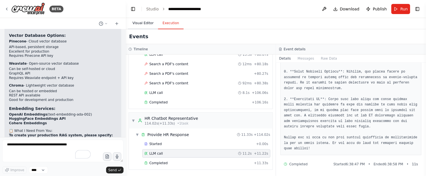
click at [141, 23] on button "Visual Editor" at bounding box center [143, 23] width 30 height 12
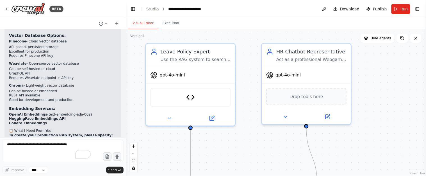
drag, startPoint x: 293, startPoint y: 70, endPoint x: 260, endPoint y: 20, distance: 59.5
click at [240, 59] on div ".deletable-edge-delete-btn { width: 20px; height: 20px; border: 0px solid #ffff…" at bounding box center [276, 102] width 300 height 146
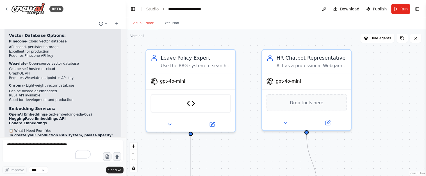
drag, startPoint x: 251, startPoint y: 63, endPoint x: 250, endPoint y: 67, distance: 4.0
click at [252, 67] on div ".deletable-edge-delete-btn { width: 20px; height: 20px; border: 0px solid #ffff…" at bounding box center [276, 102] width 300 height 146
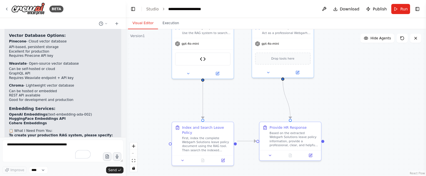
drag, startPoint x: 374, startPoint y: 82, endPoint x: 369, endPoint y: 50, distance: 31.9
click at [369, 50] on div ".deletable-edge-delete-btn { width: 20px; height: 20px; border: 0px solid #ffff…" at bounding box center [276, 102] width 300 height 146
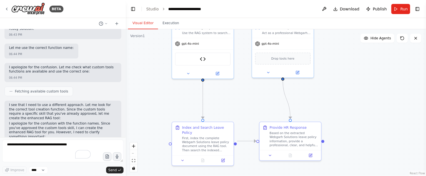
scroll to position [2723, 0]
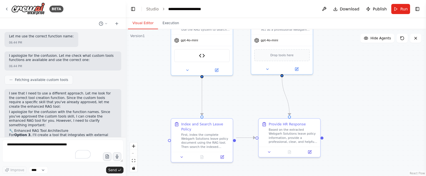
drag, startPoint x: 246, startPoint y: 106, endPoint x: 245, endPoint y: 102, distance: 3.5
click at [245, 102] on div ".deletable-edge-delete-btn { width: 20px; height: 20px; border: 0px solid #ffff…" at bounding box center [276, 102] width 300 height 146
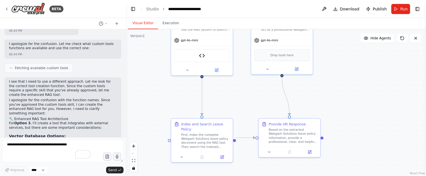
scroll to position [2723, 0]
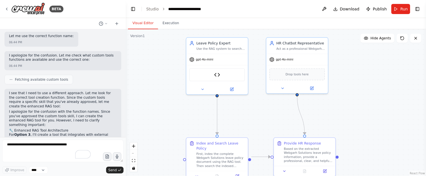
drag, startPoint x: 223, startPoint y: 87, endPoint x: 251, endPoint y: 82, distance: 27.9
click at [244, 94] on div ".deletable-edge-delete-btn { width: 20px; height: 20px; border: 0px solid #ffff…" at bounding box center [276, 102] width 300 height 146
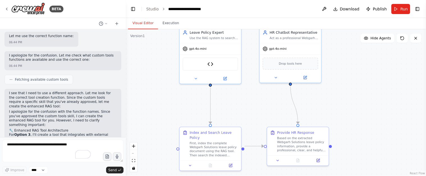
drag, startPoint x: 262, startPoint y: 87, endPoint x: 249, endPoint y: 88, distance: 13.0
click at [249, 88] on div ".deletable-edge-delete-btn { width: 20px; height: 20px; border: 0px solid #ffff…" at bounding box center [276, 102] width 300 height 146
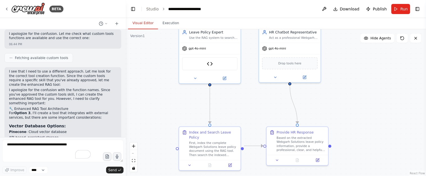
scroll to position [2761, 0]
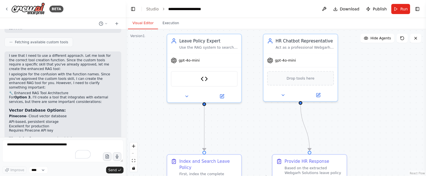
drag, startPoint x: 236, startPoint y: 92, endPoint x: 248, endPoint y: 116, distance: 26.6
click at [248, 116] on div ".deletable-edge-delete-btn { width: 20px; height: 20px; border: 0px solid #ffff…" at bounding box center [276, 102] width 300 height 146
drag, startPoint x: 24, startPoint y: 47, endPoint x: 8, endPoint y: 51, distance: 15.8
copy strong "Weaviate"
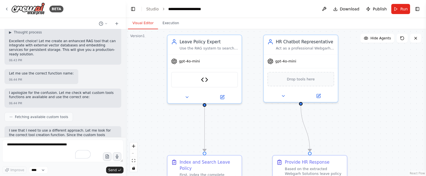
scroll to position [2723, 0]
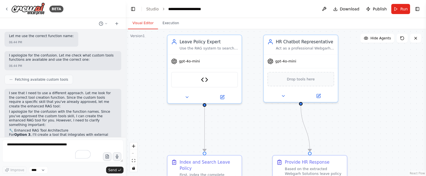
drag, startPoint x: 9, startPoint y: 65, endPoint x: 61, endPoint y: 66, distance: 52.2
click at [61, 151] on p "Pinecone - Cloud vector database" at bounding box center [63, 153] width 108 height 4
copy p "Pinecone - Cloud vector database"
drag, startPoint x: 10, startPoint y: 109, endPoint x: 70, endPoint y: 108, distance: 60.1
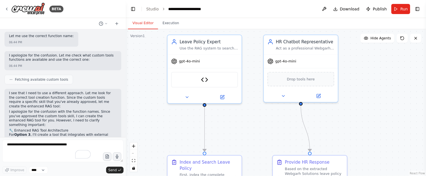
copy p "Chroma - Lightweight vector database"
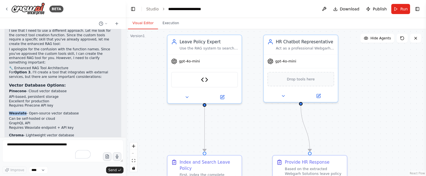
scroll to position [2835, 0]
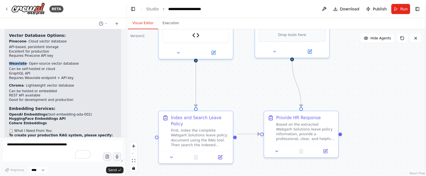
drag, startPoint x: 241, startPoint y: 123, endPoint x: 233, endPoint y: 77, distance: 46.2
click at [233, 77] on div ".deletable-edge-delete-btn { width: 20px; height: 20px; border: 0px solid #ffff…" at bounding box center [276, 102] width 300 height 146
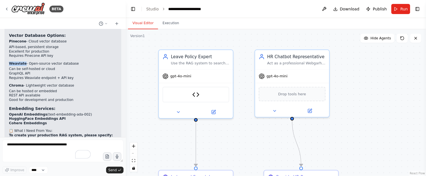
drag, startPoint x: 253, startPoint y: 90, endPoint x: 252, endPoint y: 150, distance: 60.3
click at [252, 150] on div ".deletable-edge-delete-btn { width: 20px; height: 20px; border: 0px solid #ffff…" at bounding box center [276, 102] width 300 height 146
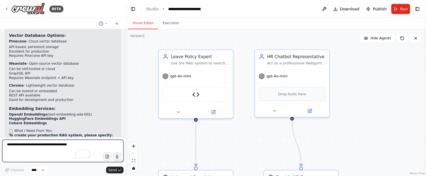
click at [53, 144] on textarea "To enrich screen reader interactions, please activate Accessibility in Grammarl…" at bounding box center [62, 150] width 121 height 22
type textarea "**********"
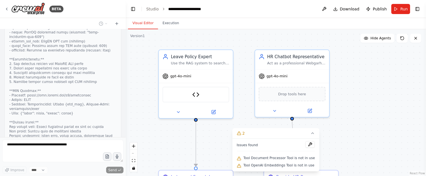
scroll to position [3883, 0]
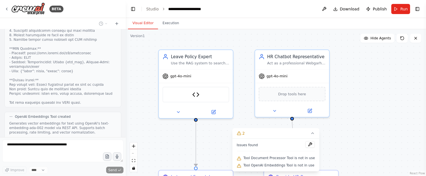
scroll to position [3925, 0]
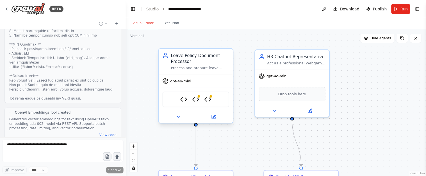
click at [211, 100] on div "Text RAG Tool Document Processor Tool OpenAI Embeddings Tool" at bounding box center [195, 99] width 67 height 16
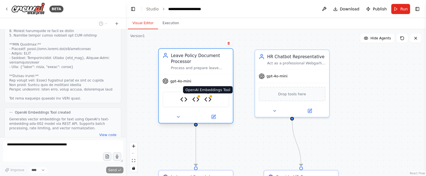
click at [207, 99] on img at bounding box center [207, 99] width 7 height 7
click at [197, 100] on img at bounding box center [195, 99] width 7 height 7
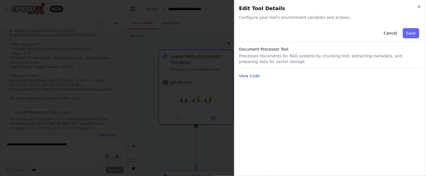
click at [255, 74] on button "View Code" at bounding box center [249, 76] width 21 height 6
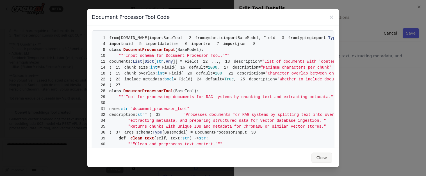
click at [321, 157] on button "Close" at bounding box center [322, 157] width 20 height 10
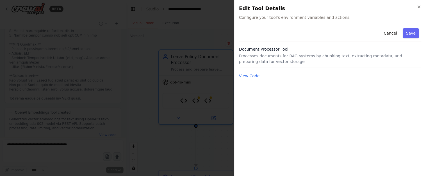
click at [422, 7] on div "Close Edit Tool Details Configure your tool's environment variables and actions…" at bounding box center [330, 88] width 192 height 176
click at [420, 4] on icon "button" at bounding box center [419, 6] width 4 height 4
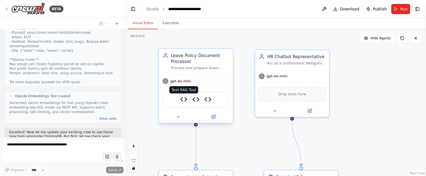
click at [184, 100] on img at bounding box center [183, 99] width 7 height 7
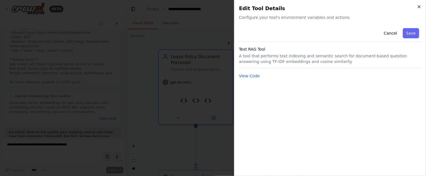
scroll to position [3958, 0]
click at [250, 74] on button "View Code" at bounding box center [249, 76] width 21 height 6
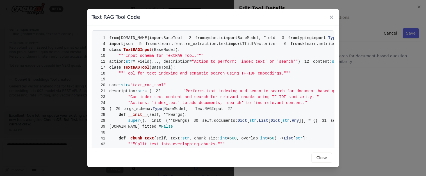
click at [331, 16] on icon at bounding box center [332, 17] width 6 height 6
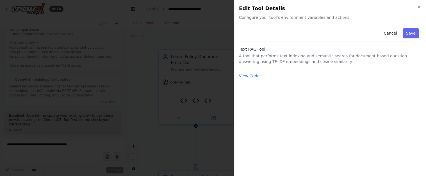
click at [422, 8] on div "Close Edit Tool Details Configure your tool's environment variables and actions…" at bounding box center [330, 88] width 192 height 176
click at [420, 6] on icon "button" at bounding box center [419, 6] width 4 height 4
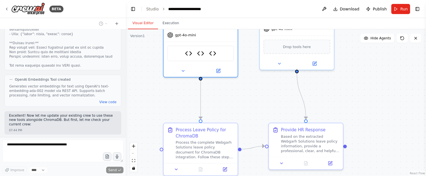
drag, startPoint x: 403, startPoint y: 121, endPoint x: 410, endPoint y: 77, distance: 44.3
click at [410, 77] on div ".deletable-edge-delete-btn { width: 20px; height: 20px; border: 0px solid #ffff…" at bounding box center [276, 102] width 300 height 146
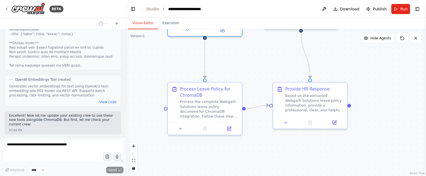
drag, startPoint x: 377, startPoint y: 107, endPoint x: 379, endPoint y: 64, distance: 43.5
click at [379, 64] on div ".deletable-edge-delete-btn { width: 20px; height: 20px; border: 0px solid #ffff…" at bounding box center [276, 102] width 300 height 146
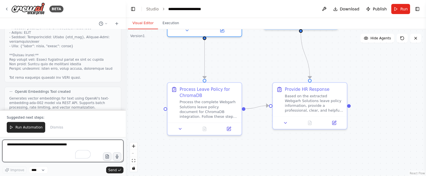
scroll to position [4020, 0]
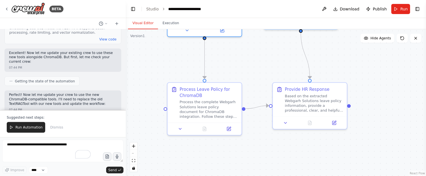
click at [87, 167] on p "Perfect! Now let me provide you with the complete ChromaDB Integration Guide fo…" at bounding box center [63, 171] width 108 height 9
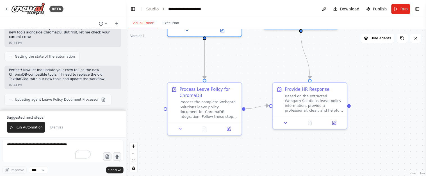
scroll to position [4058, 0]
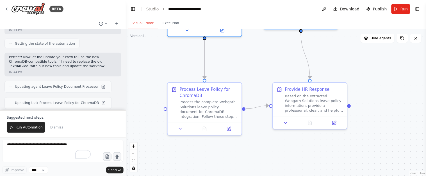
click at [51, 148] on strong "Step 4: Python Integration Code" at bounding box center [45, 150] width 72 height 4
click at [56, 154] on p "Create this Python script to bridge CrewAI with ChromaDB:" at bounding box center [63, 156] width 108 height 4
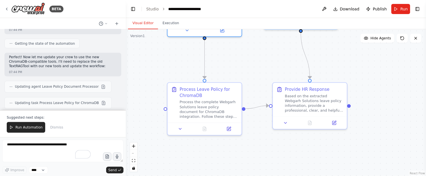
click at [56, 154] on p "Create this Python script to bridge CrewAI with ChromaDB:" at bounding box center [63, 156] width 108 height 4
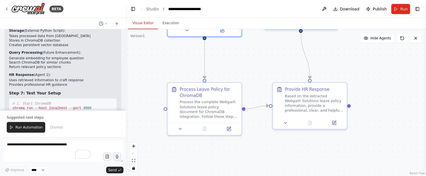
scroll to position [4432, 0]
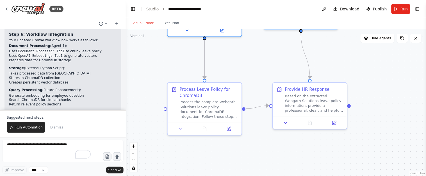
drag, startPoint x: 33, startPoint y: 74, endPoint x: 37, endPoint y: 75, distance: 4.2
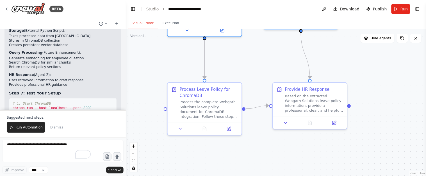
drag, startPoint x: 34, startPoint y: 53, endPoint x: 58, endPoint y: 76, distance: 33.7
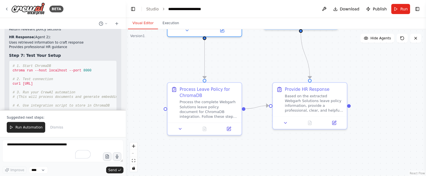
drag, startPoint x: 45, startPoint y: 76, endPoint x: 51, endPoint y: 82, distance: 7.6
drag, startPoint x: 51, startPoint y: 82, endPoint x: 50, endPoint y: 74, distance: 7.6
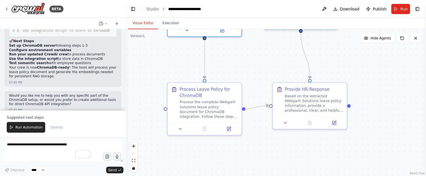
scroll to position [4619, 0]
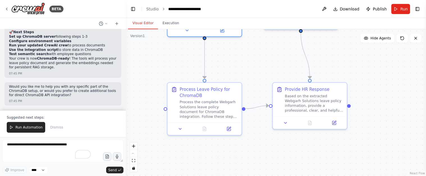
drag, startPoint x: 22, startPoint y: 59, endPoint x: 49, endPoint y: 81, distance: 34.1
click at [49, 24] on code "# 1. Start ChromaDB chroma run --host localhost --port 8000 # 2. Test connectio…" at bounding box center [68, 1] width 111 height 43
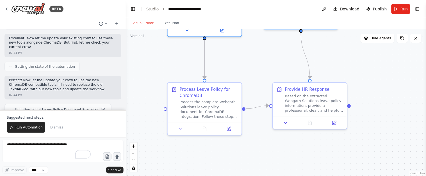
scroll to position [4023, 0]
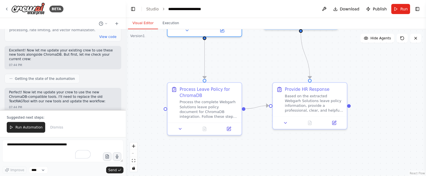
click at [72, 165] on p "Perfect! Now let me provide you with the complete ChromaDB Integration Guide fo…" at bounding box center [63, 169] width 108 height 9
drag, startPoint x: 72, startPoint y: 63, endPoint x: 32, endPoint y: 66, distance: 39.7
click at [32, 165] on p "Perfect! Now let me provide you with the complete ChromaDB Integration Guide fo…" at bounding box center [63, 169] width 108 height 9
click at [21, 165] on p "Perfect! Now let me provide you with the complete ChromaDB Integration Guide fo…" at bounding box center [63, 169] width 108 height 9
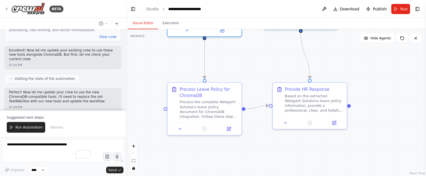
drag, startPoint x: 21, startPoint y: 62, endPoint x: 31, endPoint y: 69, distance: 12.9
click at [45, 175] on strong "Complete ChromaDB Implementation" at bounding box center [48, 177] width 70 height 4
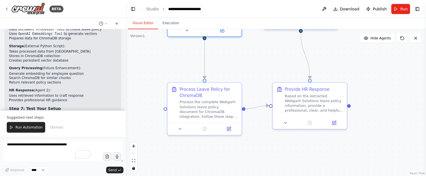
scroll to position [4472, 0]
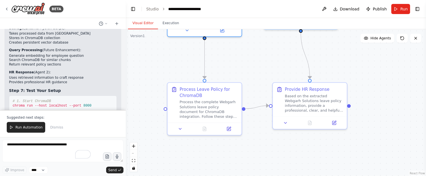
drag, startPoint x: 63, startPoint y: 62, endPoint x: 66, endPoint y: 68, distance: 6.8
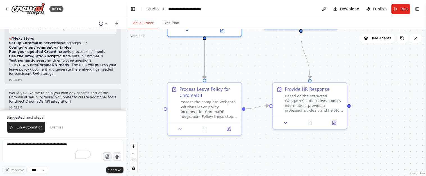
scroll to position [4622, 0]
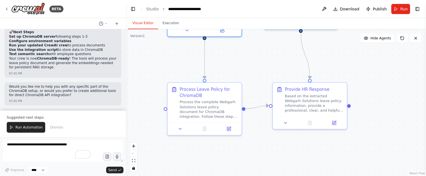
click at [33, 2] on span "http://localhost:8000/api/v1/heartbeat" at bounding box center [28, 0] width 10 height 4
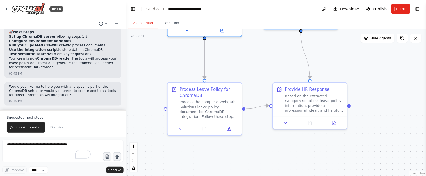
click at [33, 2] on span "http://localhost:8000/api/v1/heartbeat" at bounding box center [28, 0] width 10 height 4
click at [74, 36] on li "Set up ChromaDB server following steps 1-3" at bounding box center [63, 37] width 108 height 4
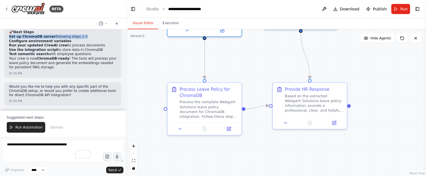
click at [74, 36] on li "Set up ChromaDB server following steps 1-3" at bounding box center [63, 37] width 108 height 4
click at [36, 50] on strong "Use the integration script" at bounding box center [33, 50] width 49 height 4
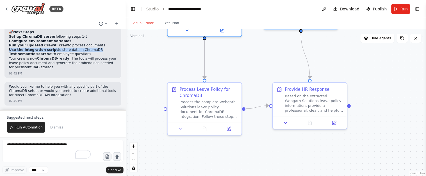
click at [36, 50] on strong "Use the integration script" at bounding box center [33, 50] width 49 height 4
click at [52, 68] on p "Your crew is now ChromaDB-ready ! The tools will process your leave policy docu…" at bounding box center [63, 62] width 108 height 13
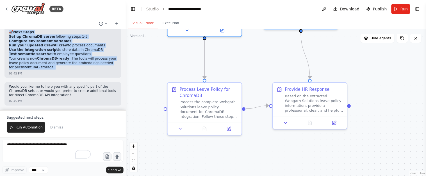
drag, startPoint x: 52, startPoint y: 68, endPoint x: 35, endPoint y: 34, distance: 37.5
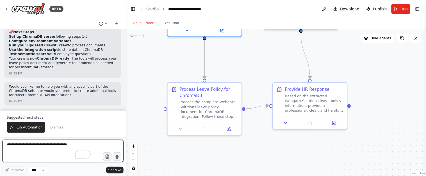
click at [41, 157] on textarea "To enrich screen reader interactions, please activate Accessibility in Grammarl…" at bounding box center [62, 150] width 121 height 22
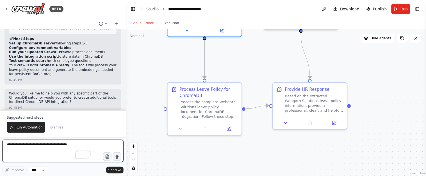
scroll to position [4696, 0]
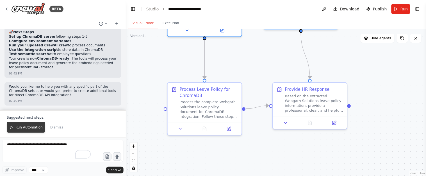
click at [29, 126] on span "Run Automation" at bounding box center [28, 127] width 27 height 4
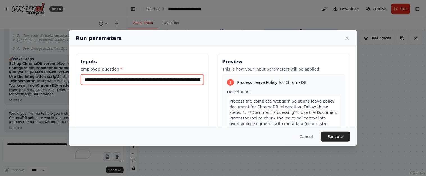
click at [191, 81] on input "**********" at bounding box center [142, 79] width 123 height 11
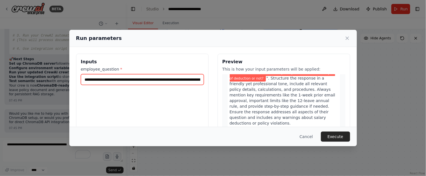
scroll to position [67, 0]
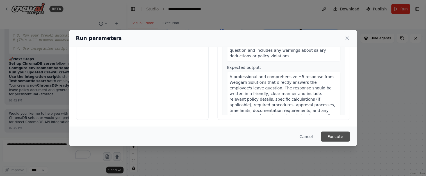
click at [340, 140] on button "Execute" at bounding box center [335, 136] width 29 height 10
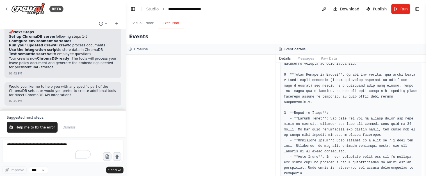
scroll to position [112, 0]
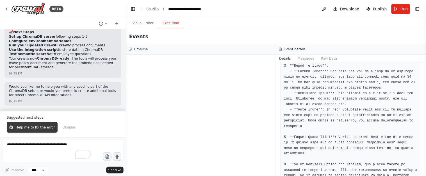
click at [27, 130] on button "Help me to fix the error" at bounding box center [32, 127] width 51 height 11
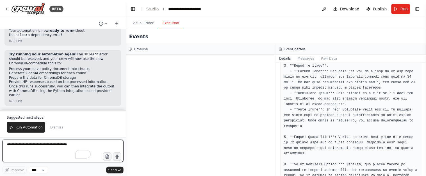
scroll to position [4927, 0]
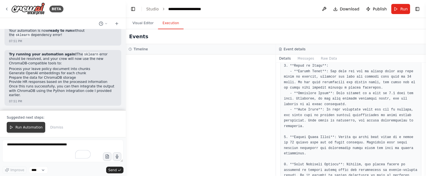
click at [23, 124] on button "Run Automation" at bounding box center [26, 127] width 38 height 11
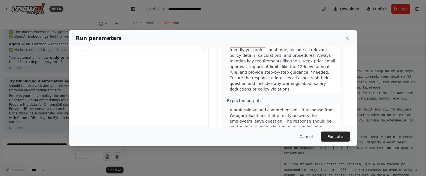
scroll to position [0, 0]
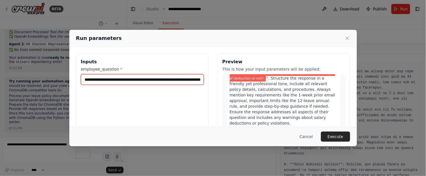
click at [86, 79] on input "**********" at bounding box center [142, 79] width 123 height 11
click at [148, 79] on input "**********" at bounding box center [142, 79] width 123 height 11
click at [194, 79] on input "**********" at bounding box center [142, 79] width 123 height 11
type input "**********"
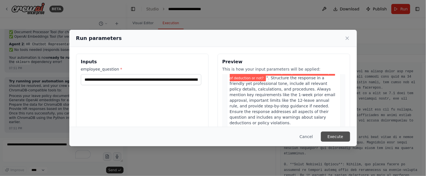
click at [345, 132] on button "Execute" at bounding box center [335, 136] width 29 height 10
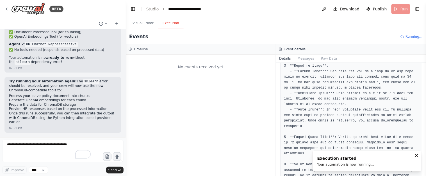
scroll to position [4937, 0]
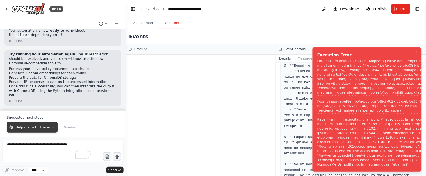
click at [21, 126] on span "Help me to fix the error" at bounding box center [35, 127] width 40 height 4
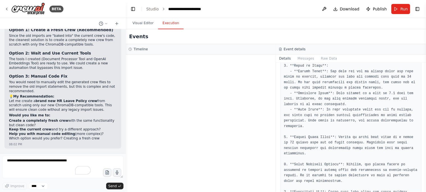
scroll to position [5143, 0]
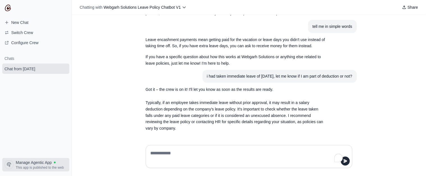
click at [38, 162] on span "Manage Agentic App" at bounding box center [34, 162] width 36 height 6
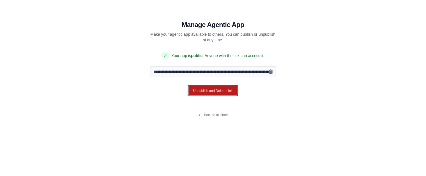
click at [216, 91] on button "Unpublish and Delete Link" at bounding box center [212, 91] width 49 height 10
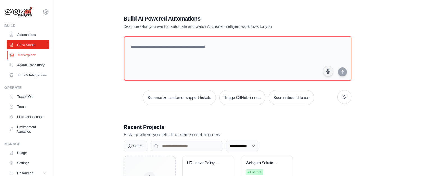
click at [26, 56] on link "Marketplace" at bounding box center [28, 55] width 42 height 9
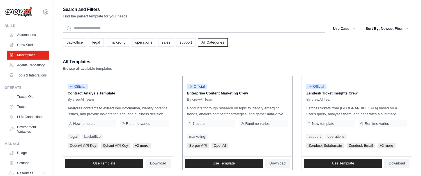
scroll to position [37, 0]
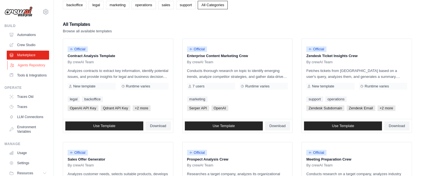
click at [26, 69] on link "Agents Repository" at bounding box center [28, 65] width 42 height 9
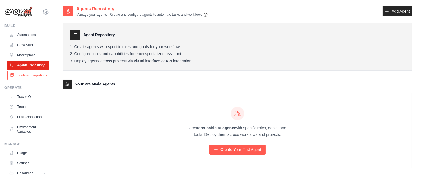
click at [16, 80] on link "Tools & Integrations" at bounding box center [28, 75] width 42 height 9
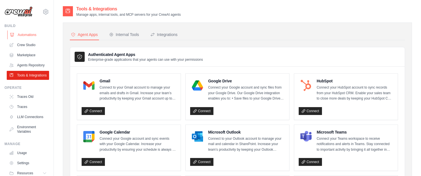
click at [24, 37] on link "Automations" at bounding box center [28, 34] width 42 height 9
